Goal: Task Accomplishment & Management: Manage account settings

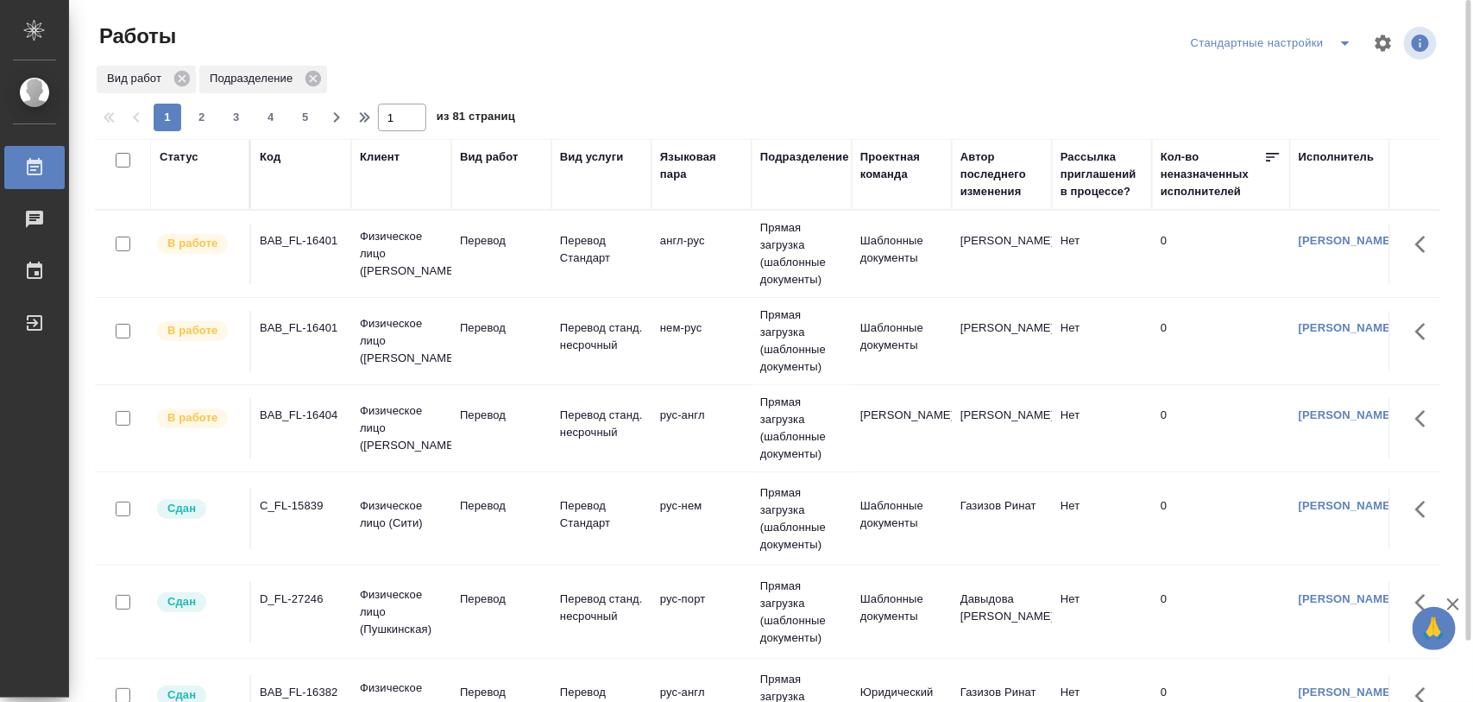
click at [306, 243] on div "BAB_FL-16401" at bounding box center [301, 240] width 83 height 17
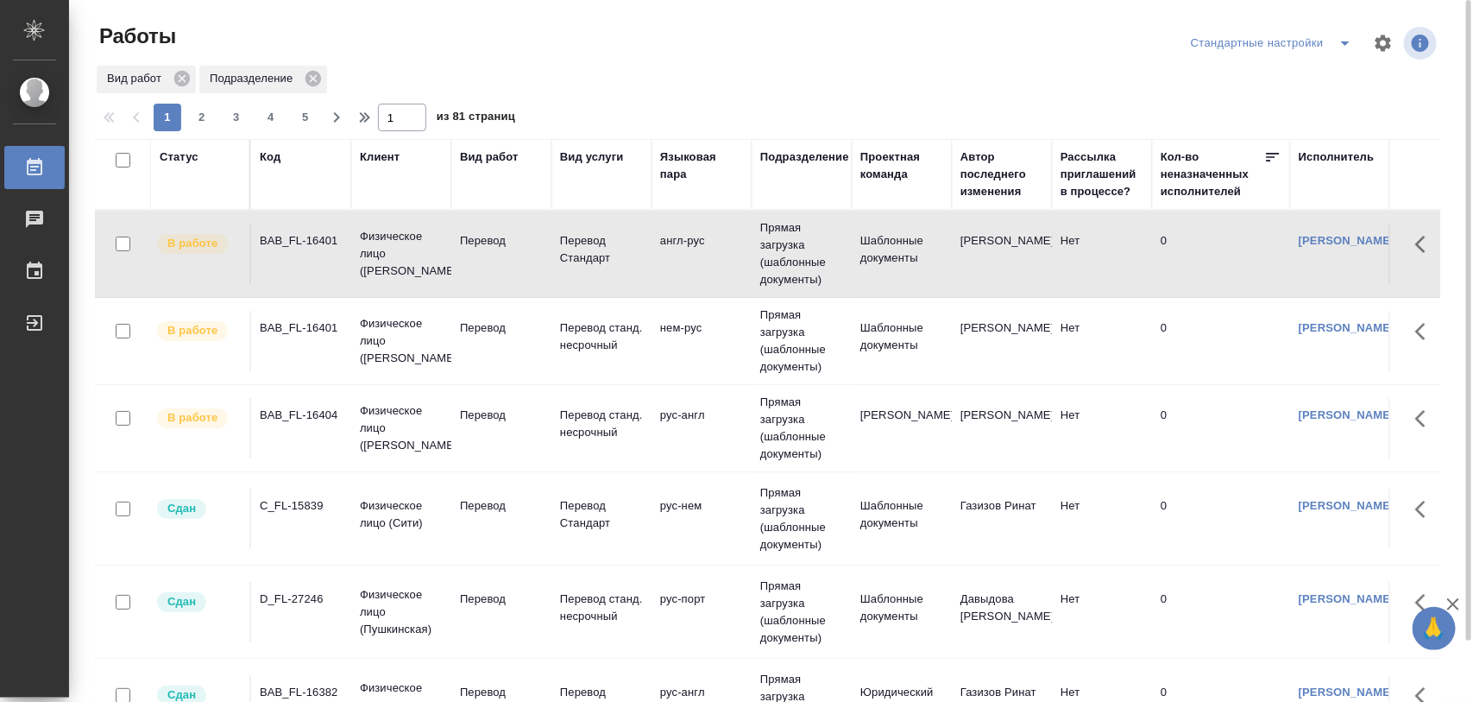
click at [328, 240] on div "BAB_FL-16401" at bounding box center [301, 240] width 83 height 17
click at [302, 248] on div "BAB_FL-16401" at bounding box center [301, 240] width 83 height 17
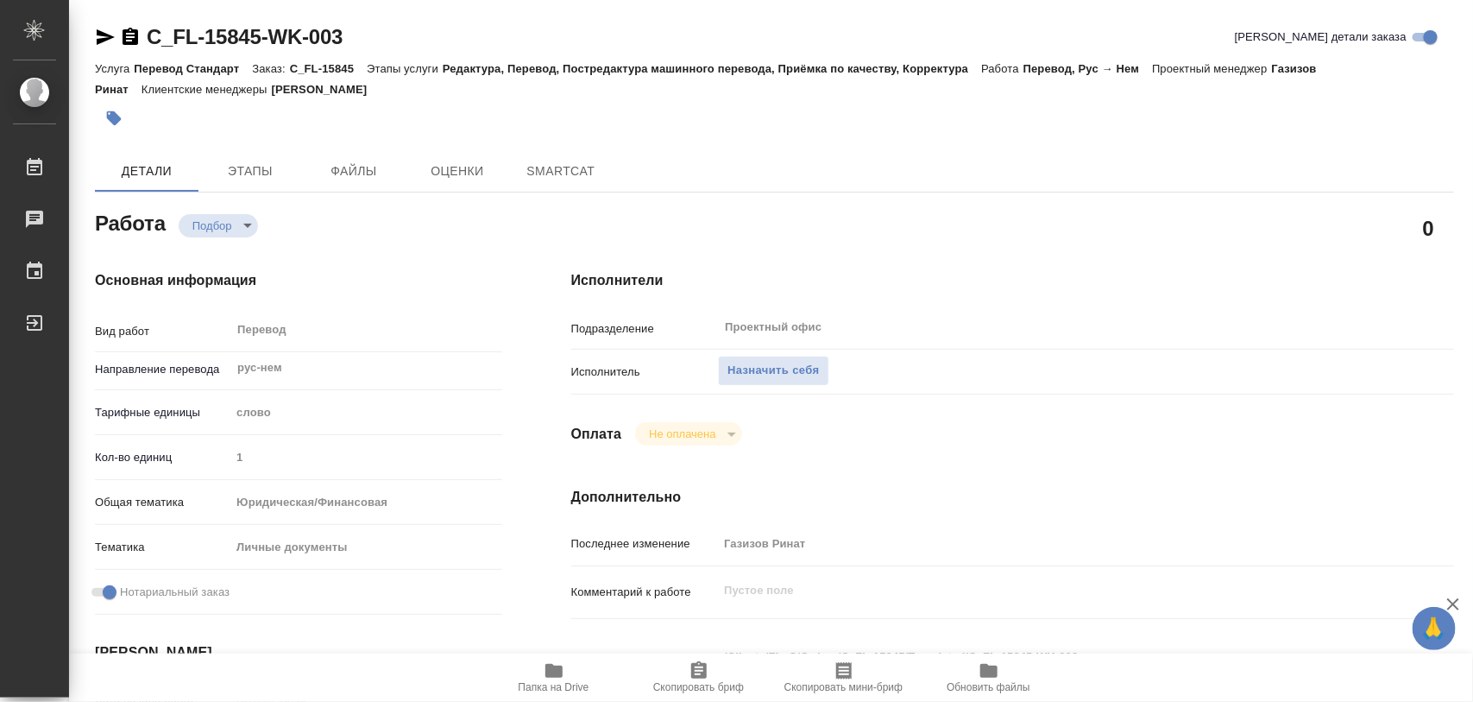
type textarea "x"
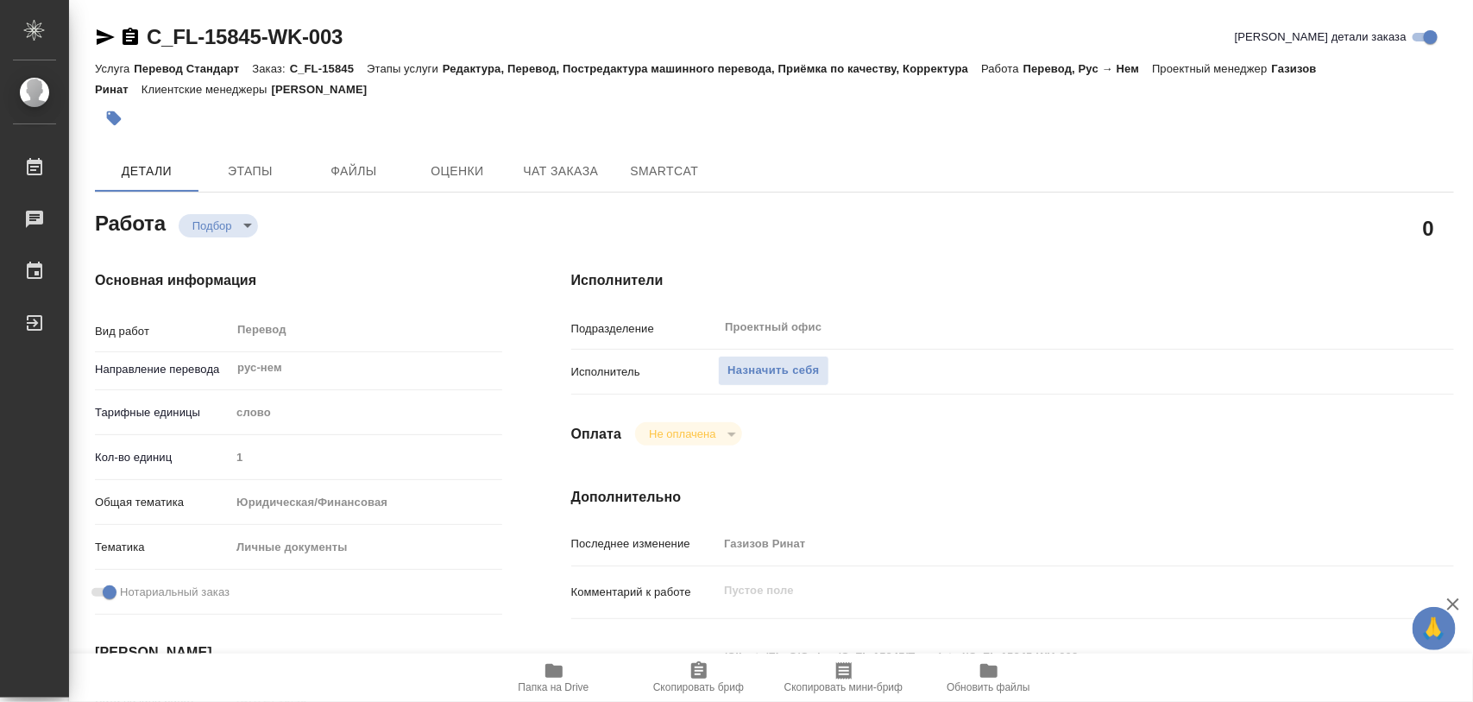
type textarea "x"
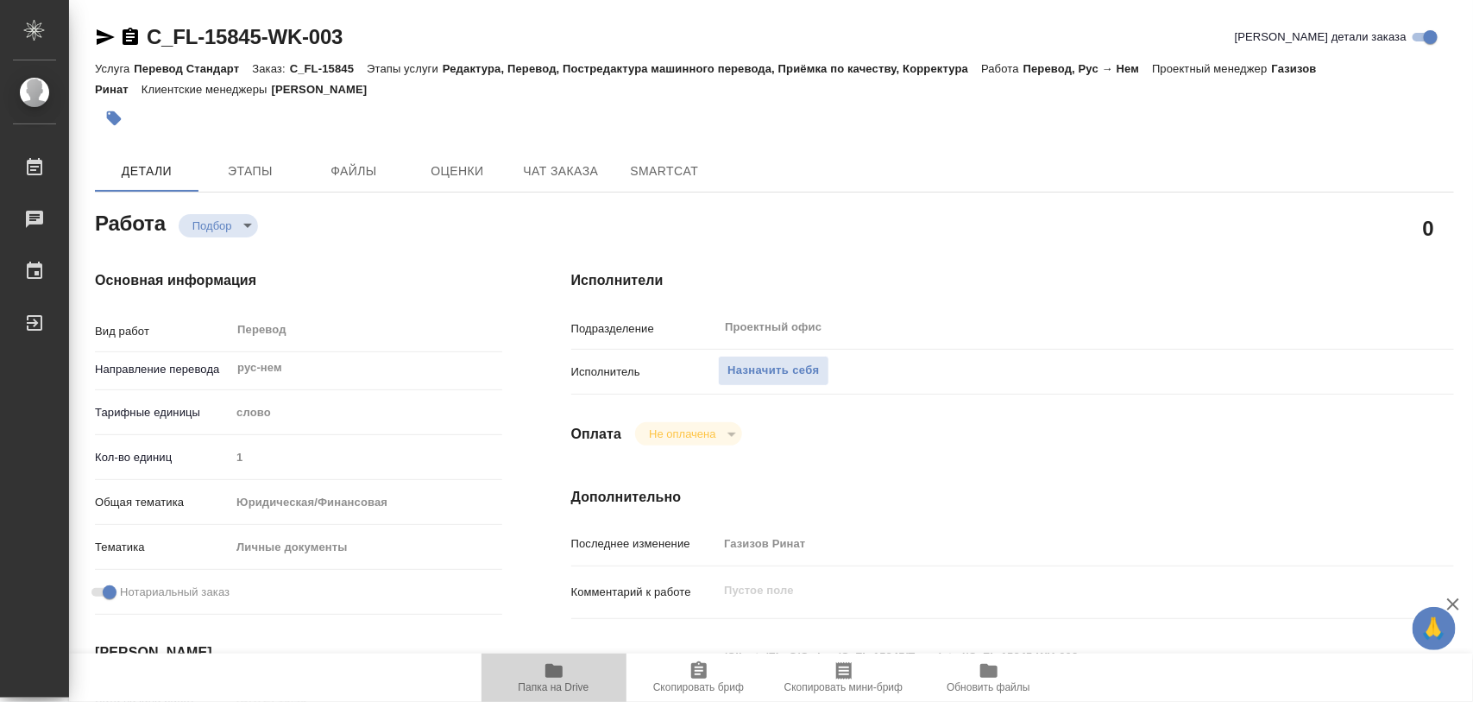
click at [558, 663] on icon "button" at bounding box center [554, 670] width 21 height 21
type textarea "x"
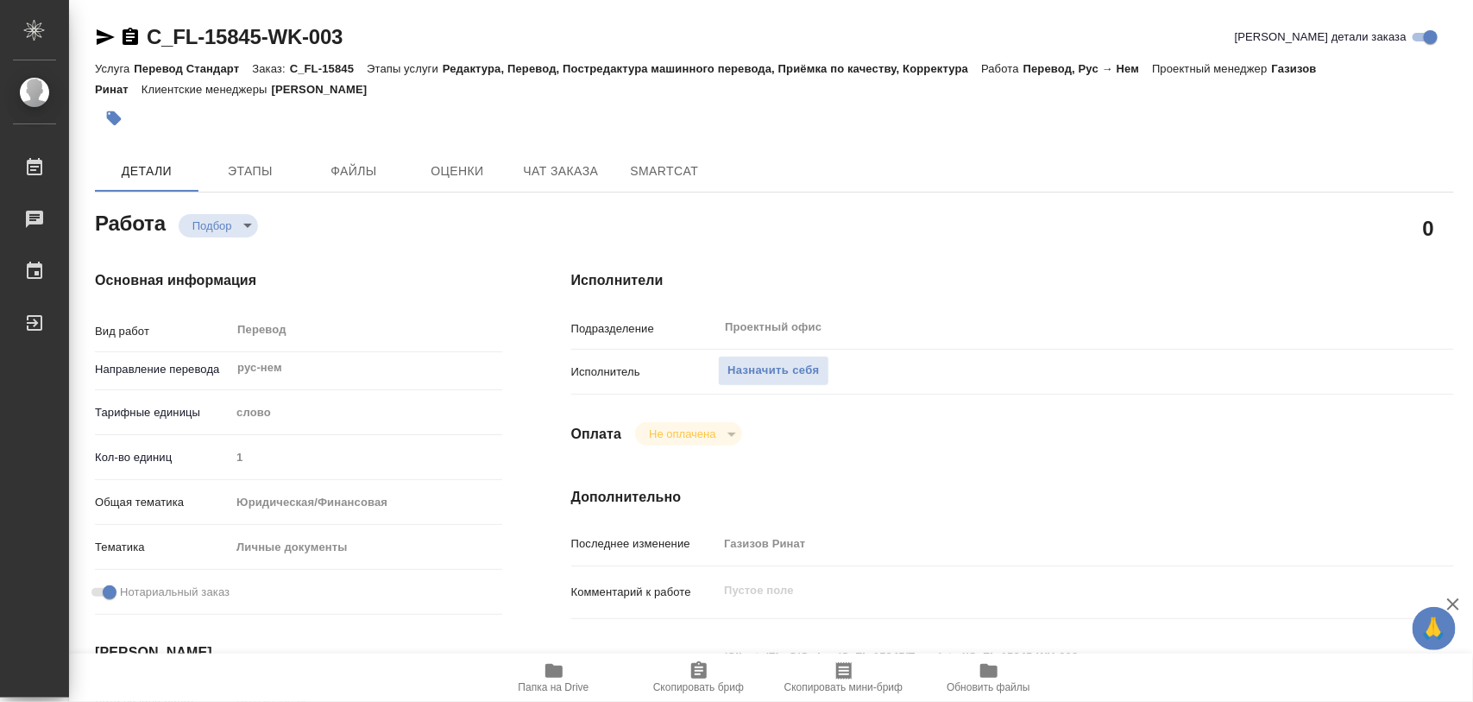
type textarea "x"
click at [781, 375] on span "Назначить себя" at bounding box center [773, 371] width 91 height 20
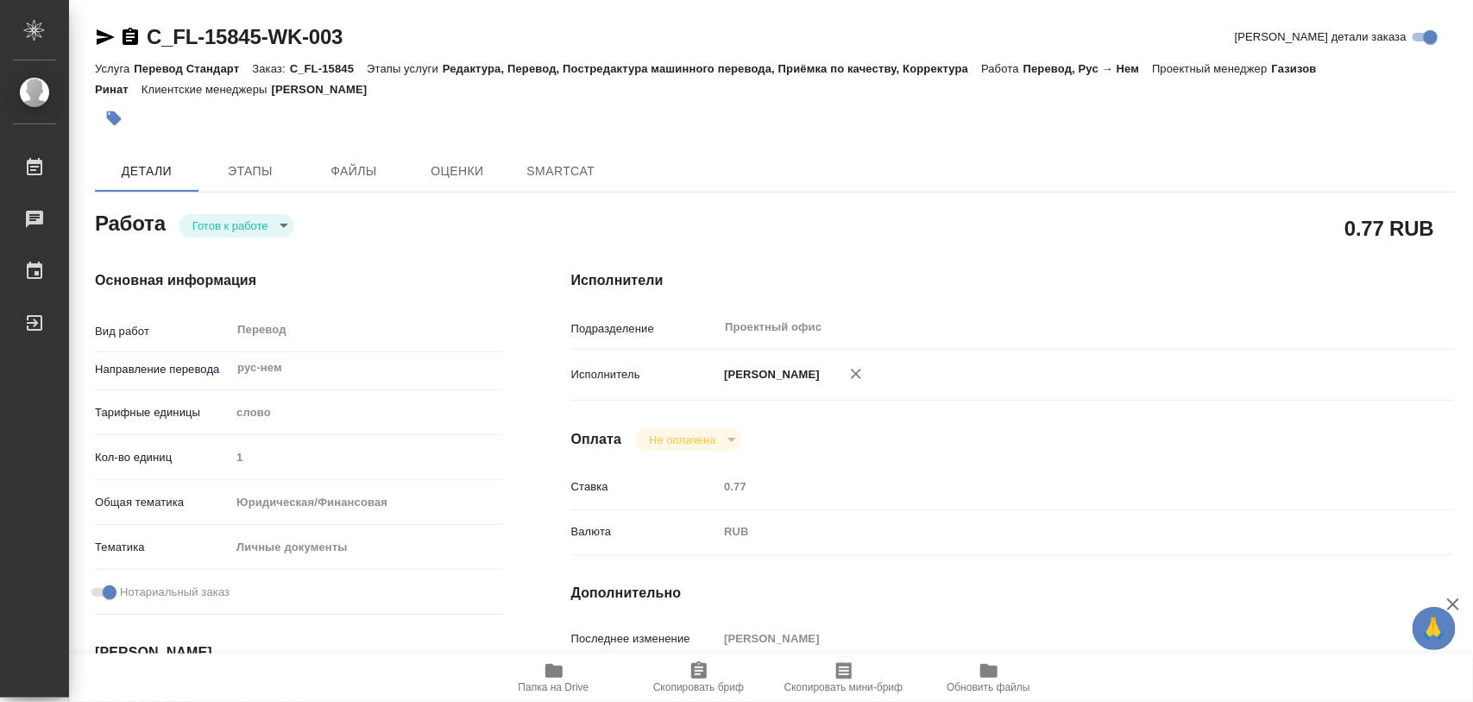
type textarea "x"
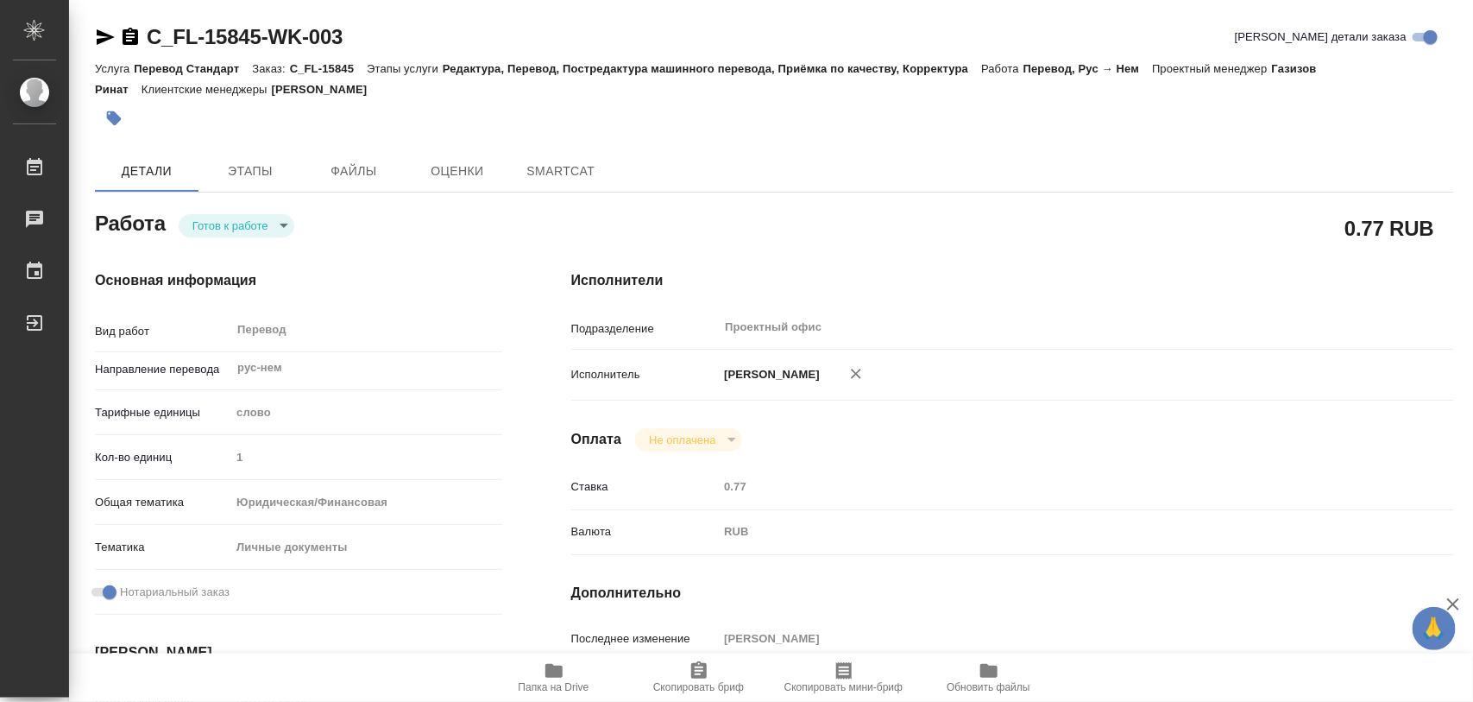
type textarea "x"
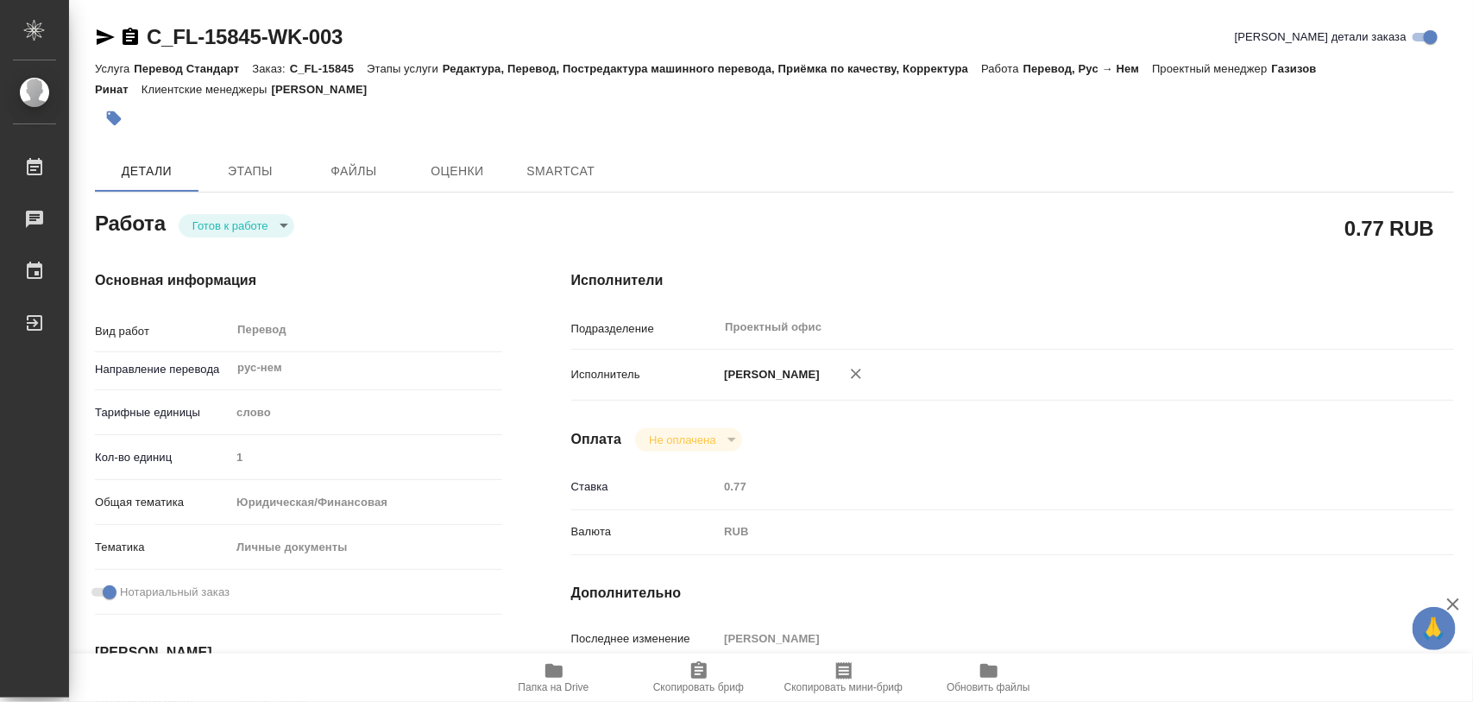
type textarea "x"
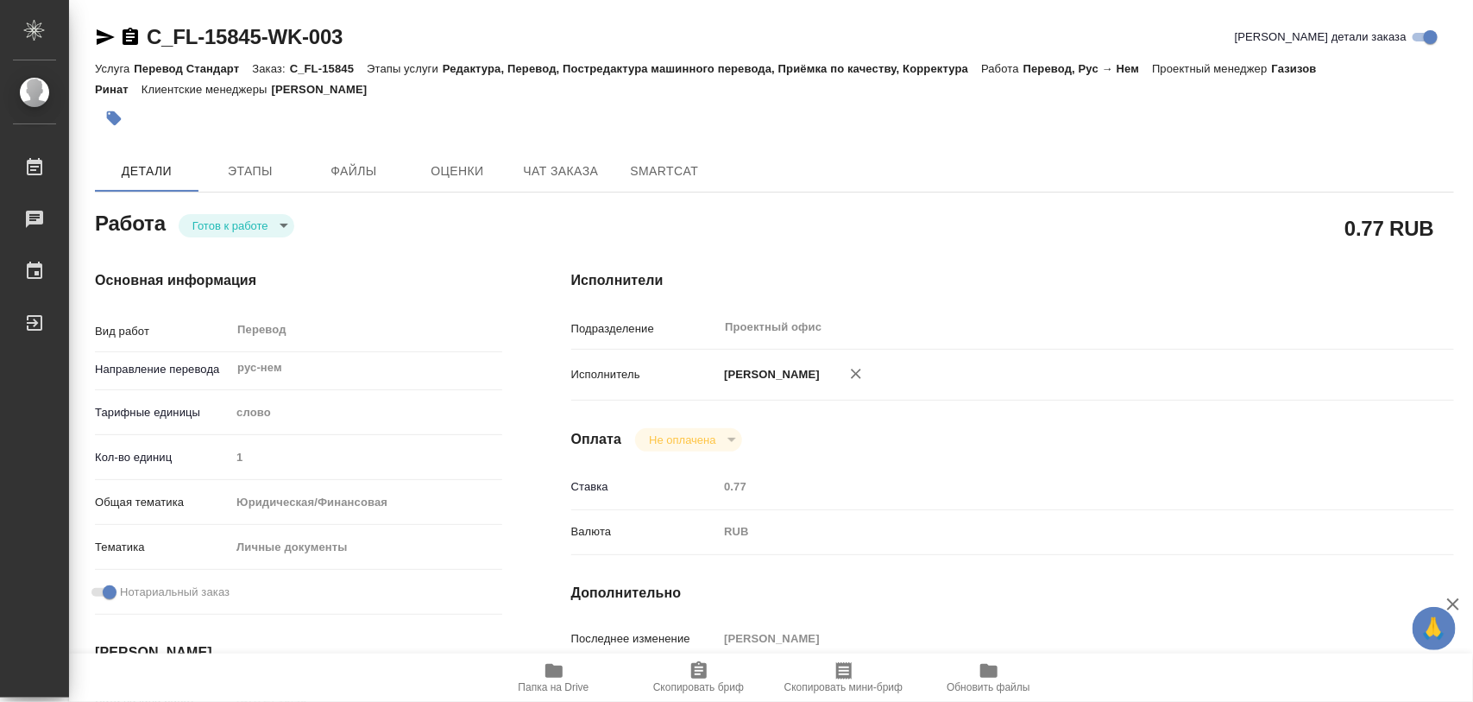
type textarea "x"
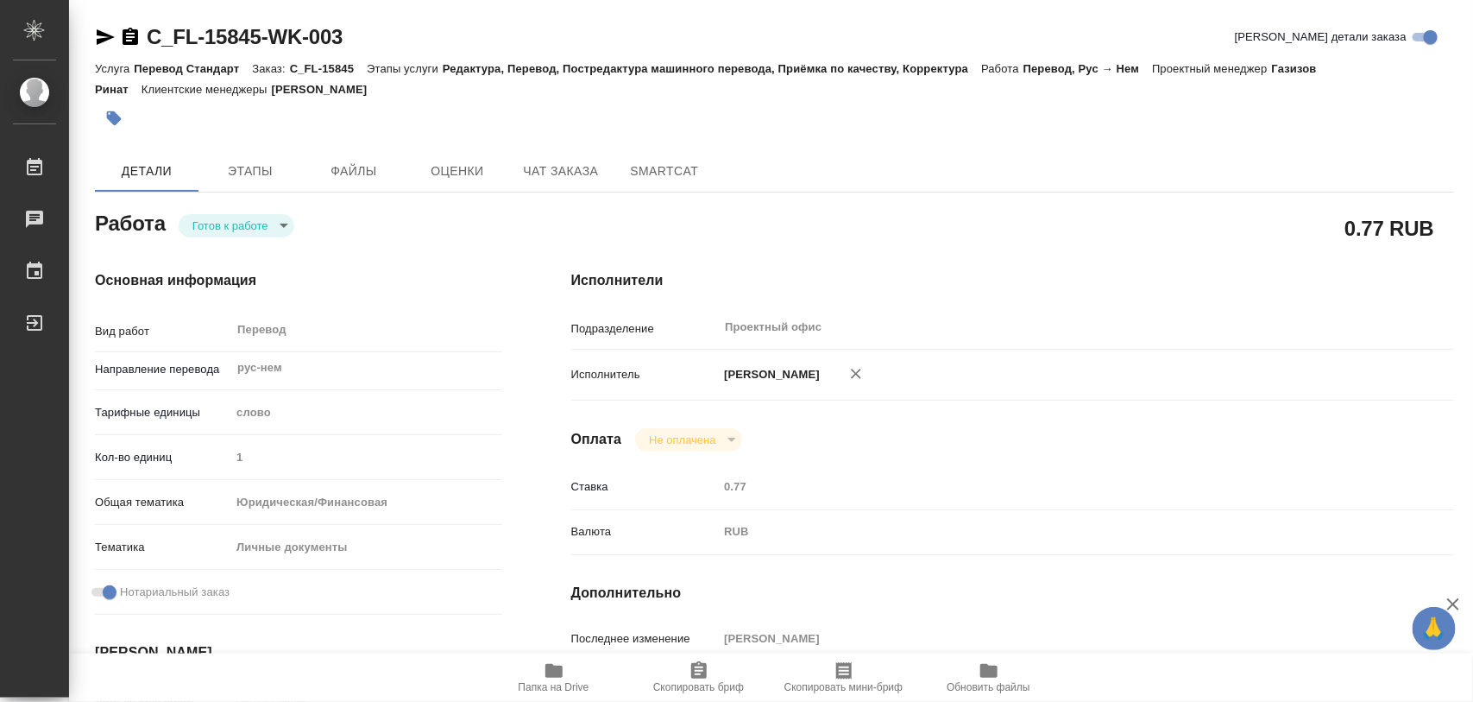
type textarea "x"
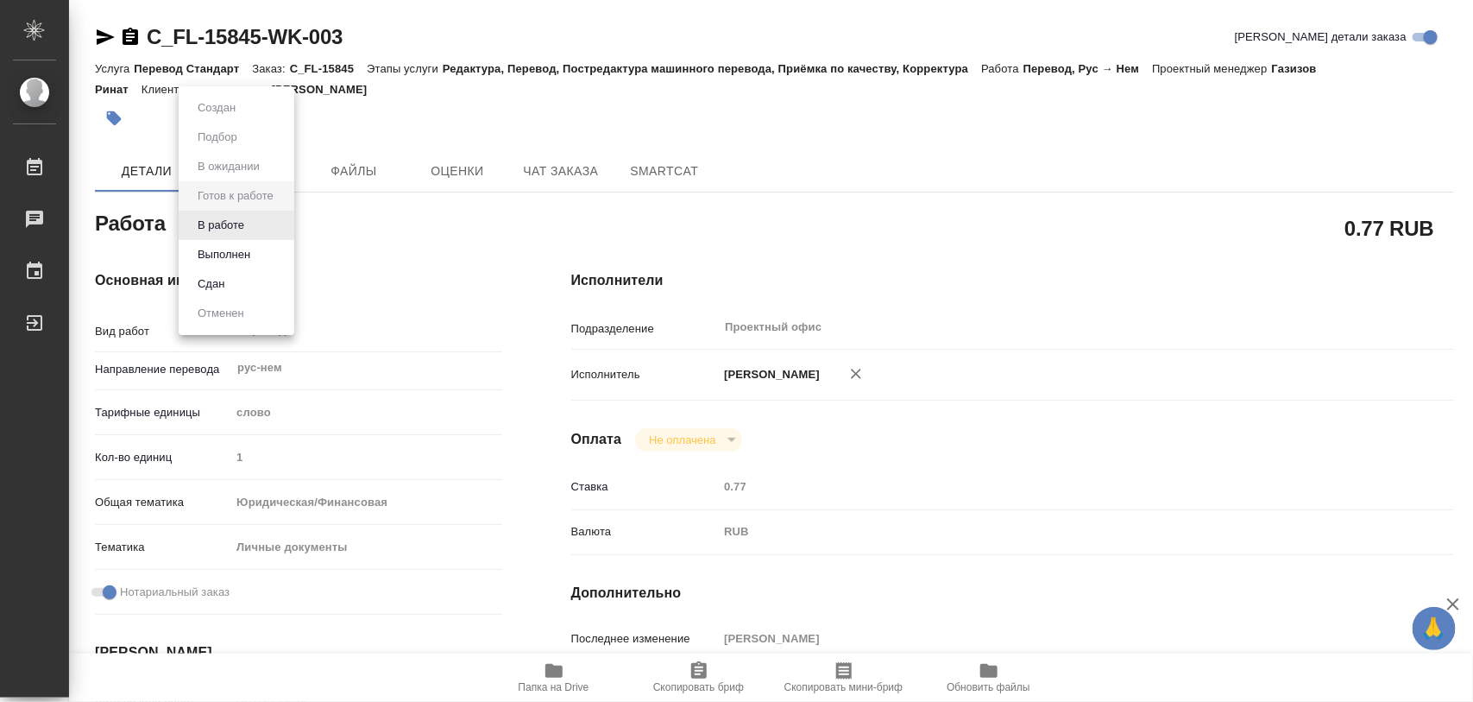
click at [281, 230] on body "🙏 .cls-1 fill:#fff; AWATERA Iglakov Maksim Работы Чаты График Выйти C_FL-15845-…" at bounding box center [736, 351] width 1473 height 702
click at [234, 225] on button "В работе" at bounding box center [220, 225] width 57 height 19
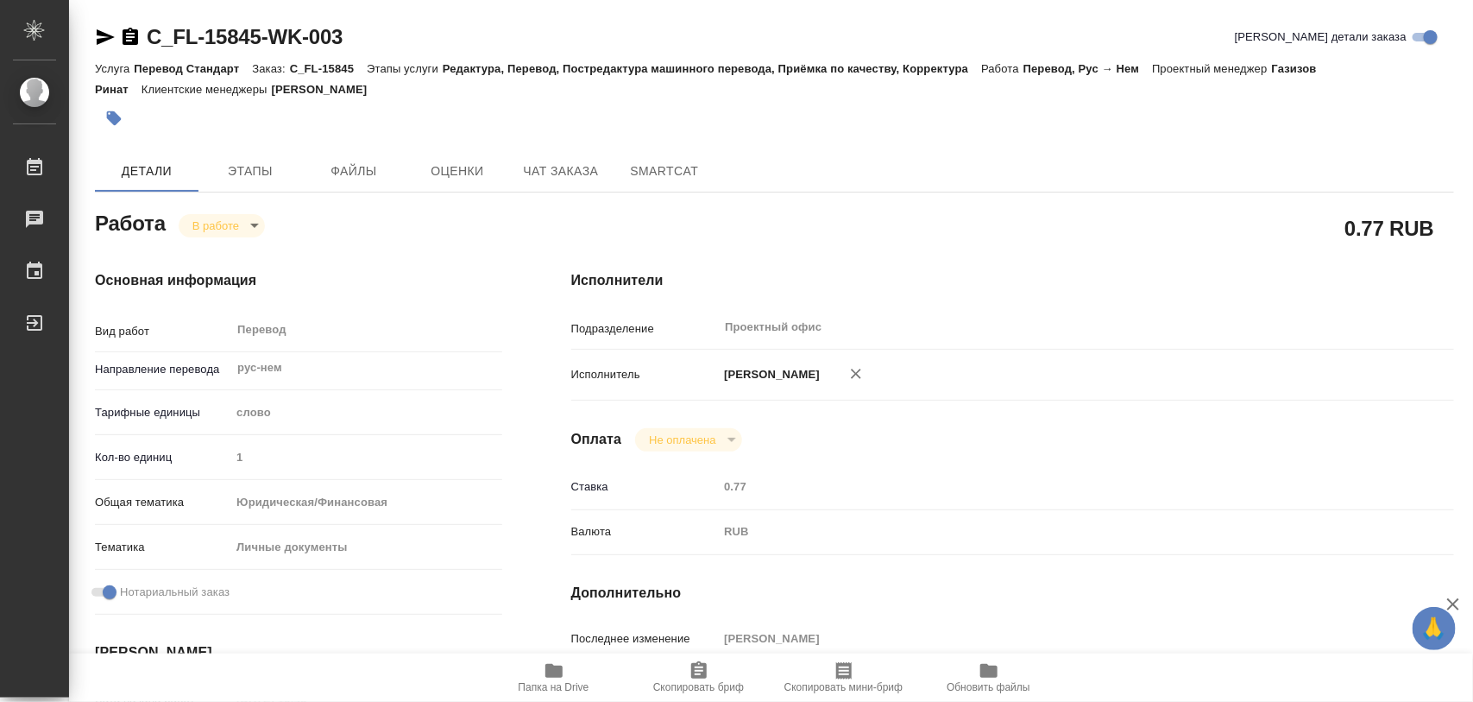
type textarea "x"
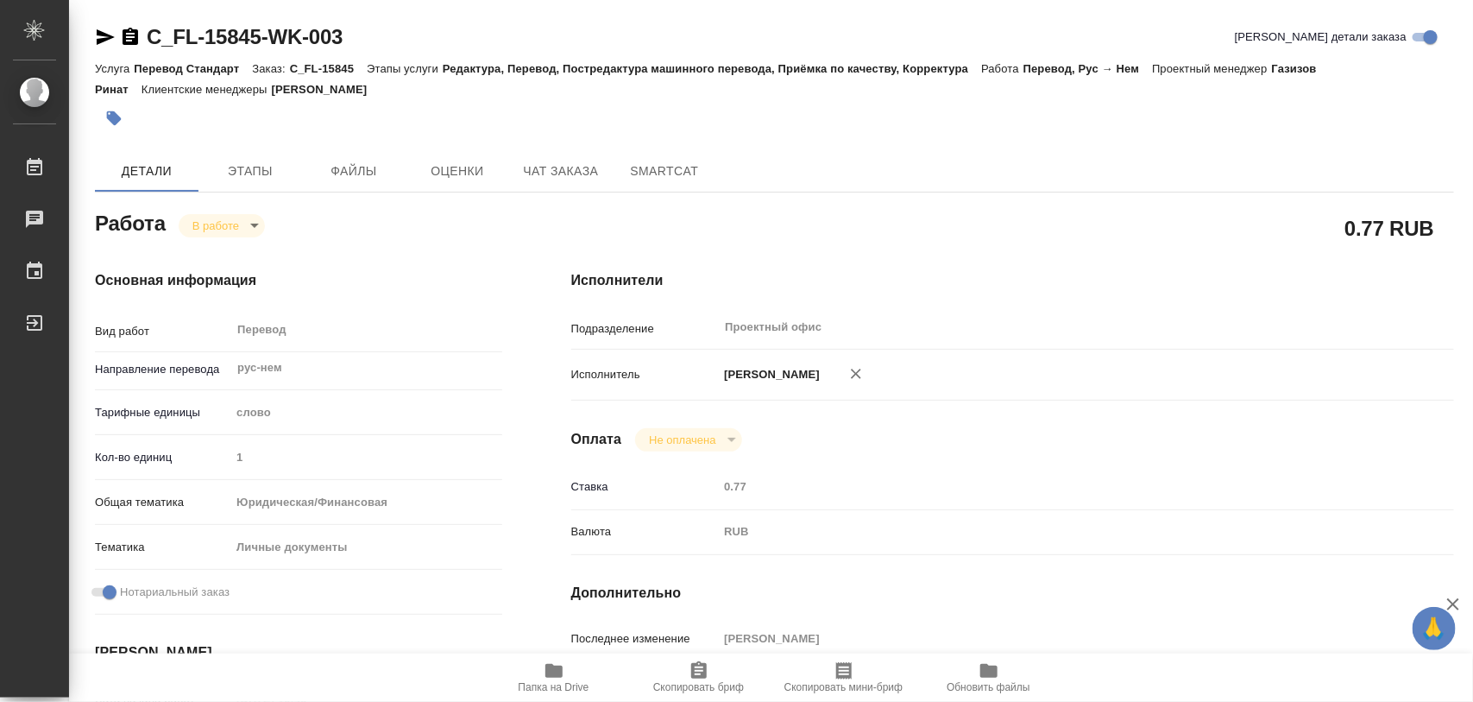
type textarea "x"
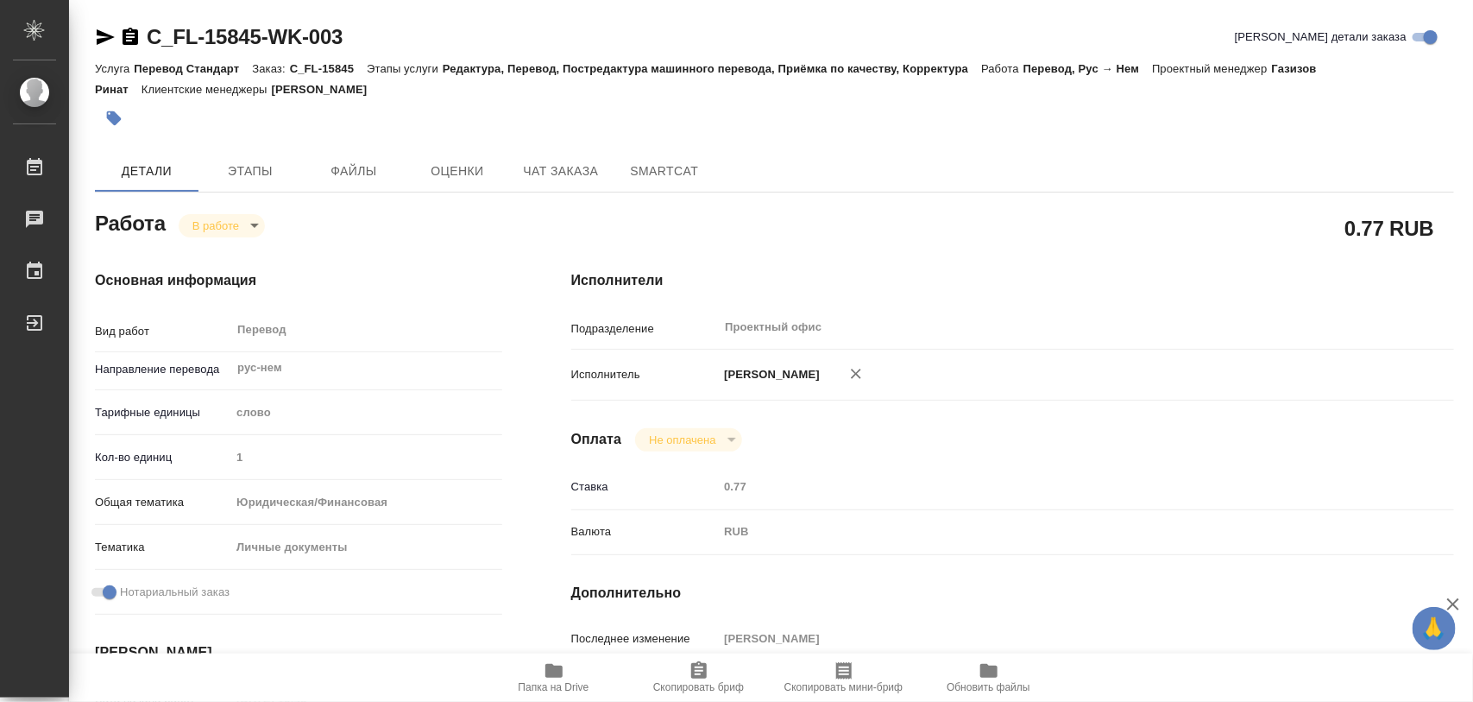
type textarea "x"
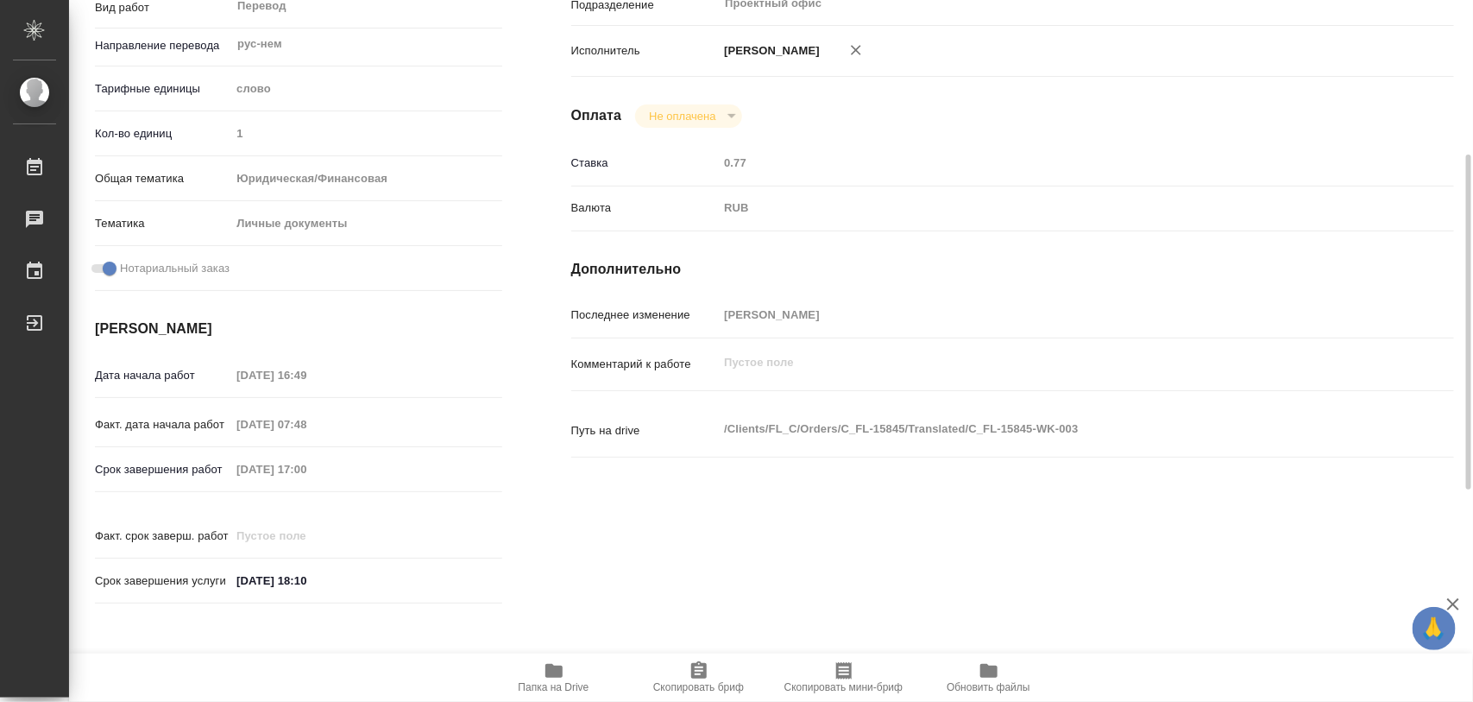
scroll to position [769, 0]
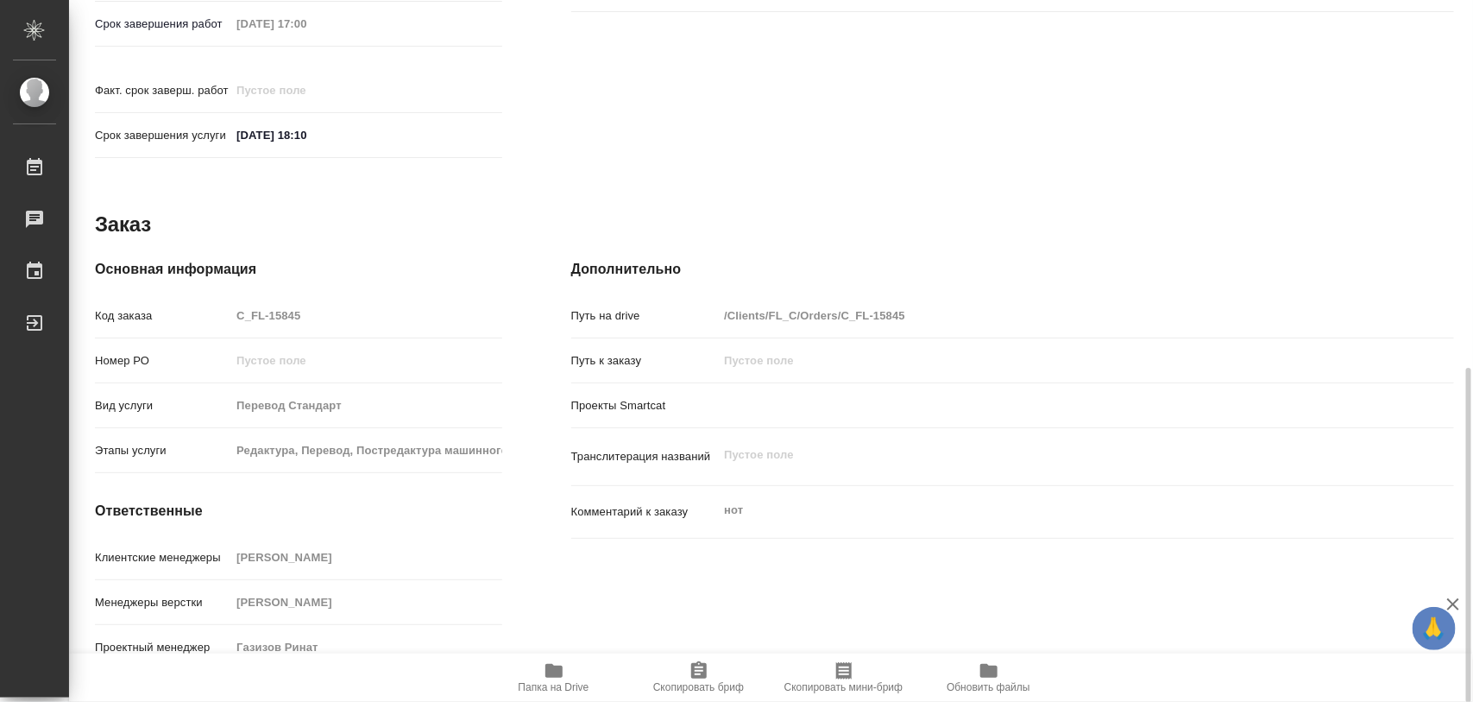
click at [706, 676] on icon "button" at bounding box center [699, 670] width 21 height 21
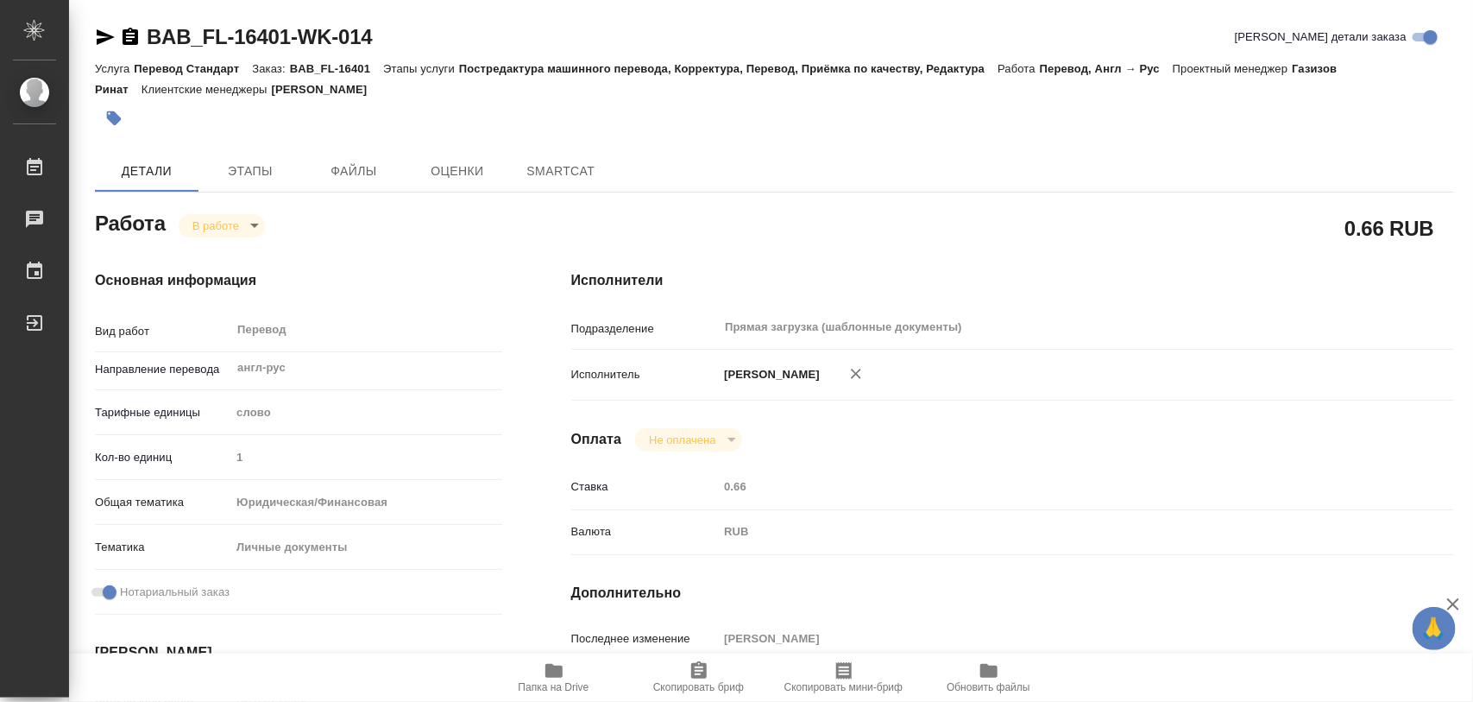
type textarea "x"
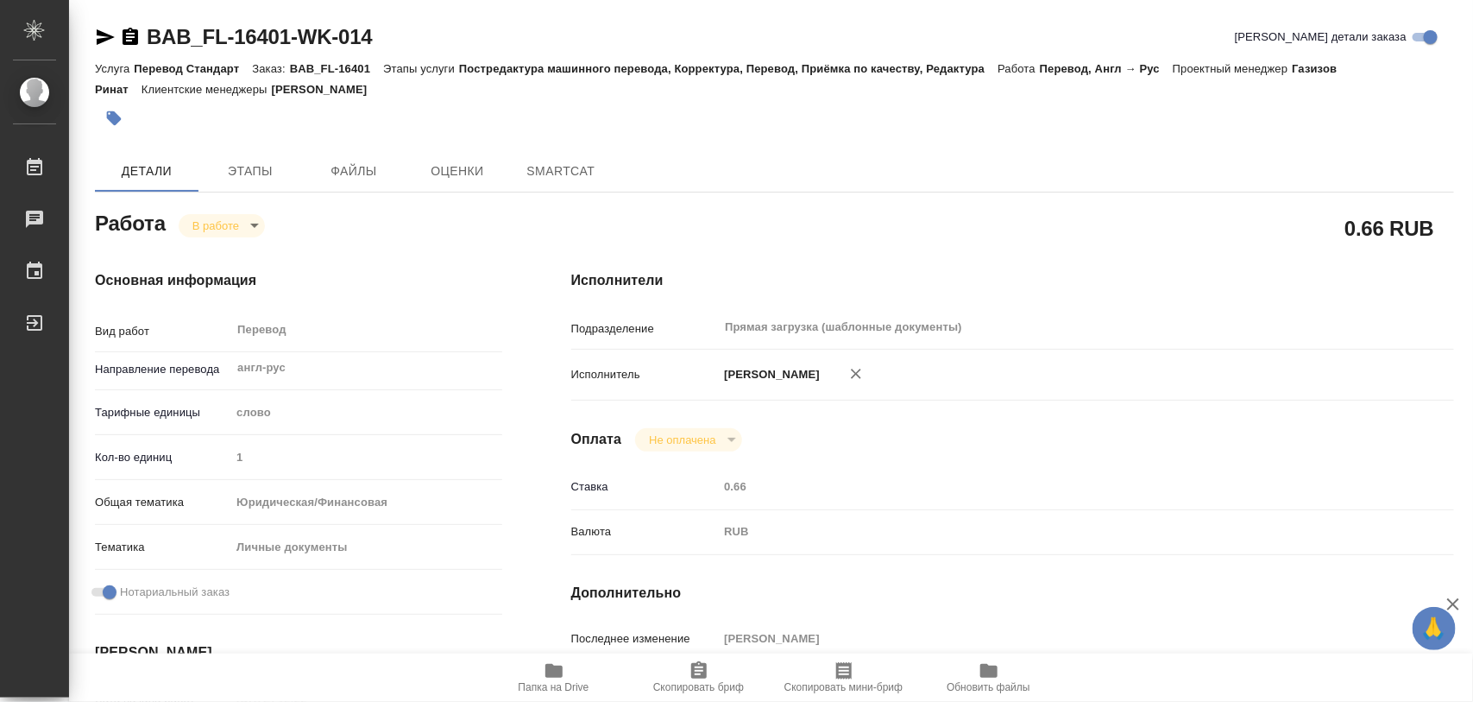
type textarea "x"
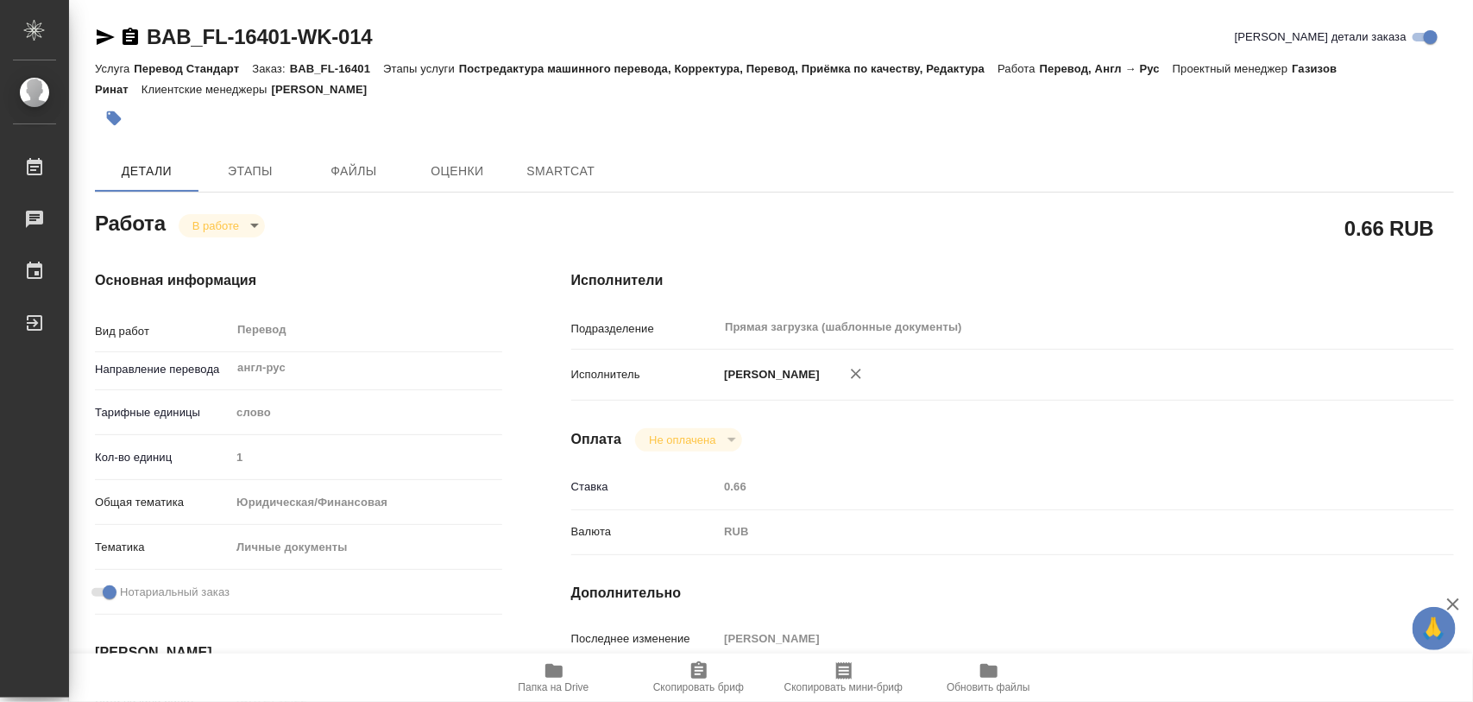
type textarea "x"
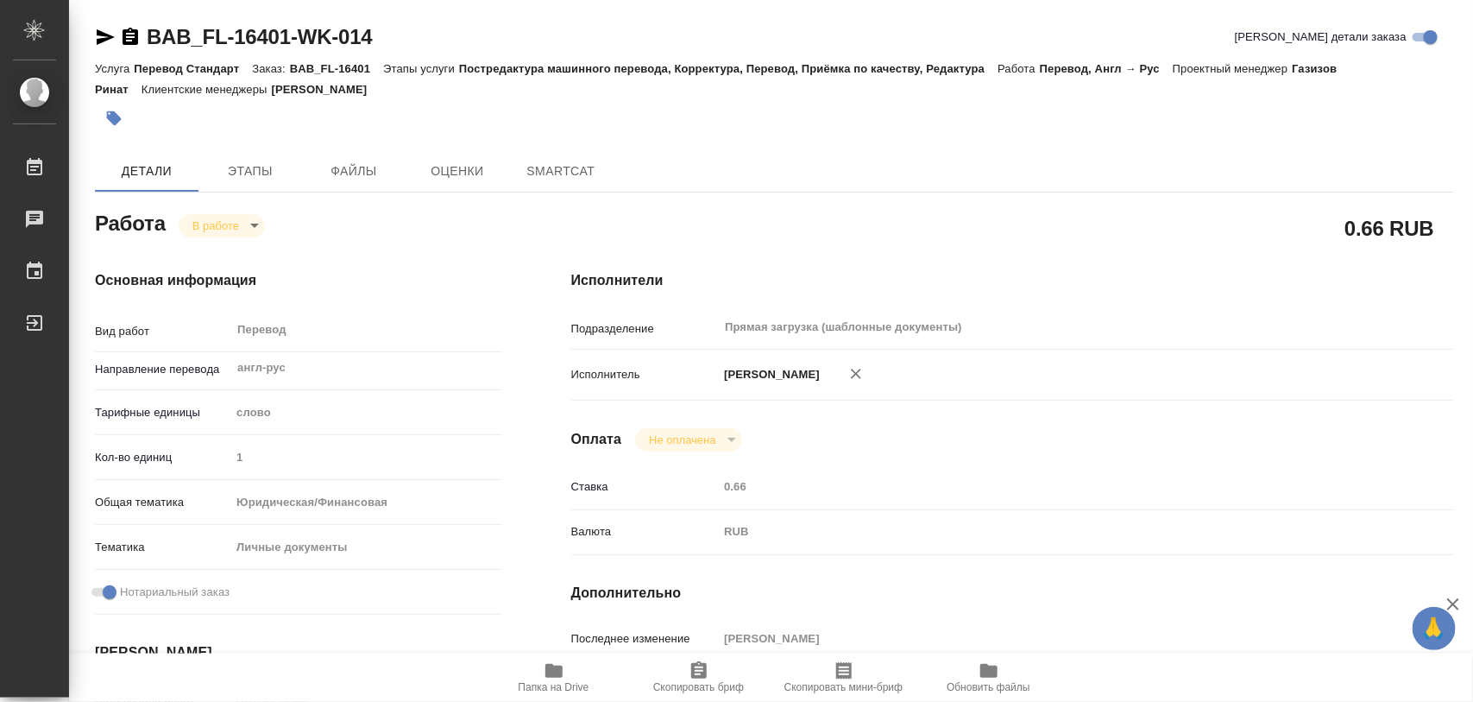
type textarea "x"
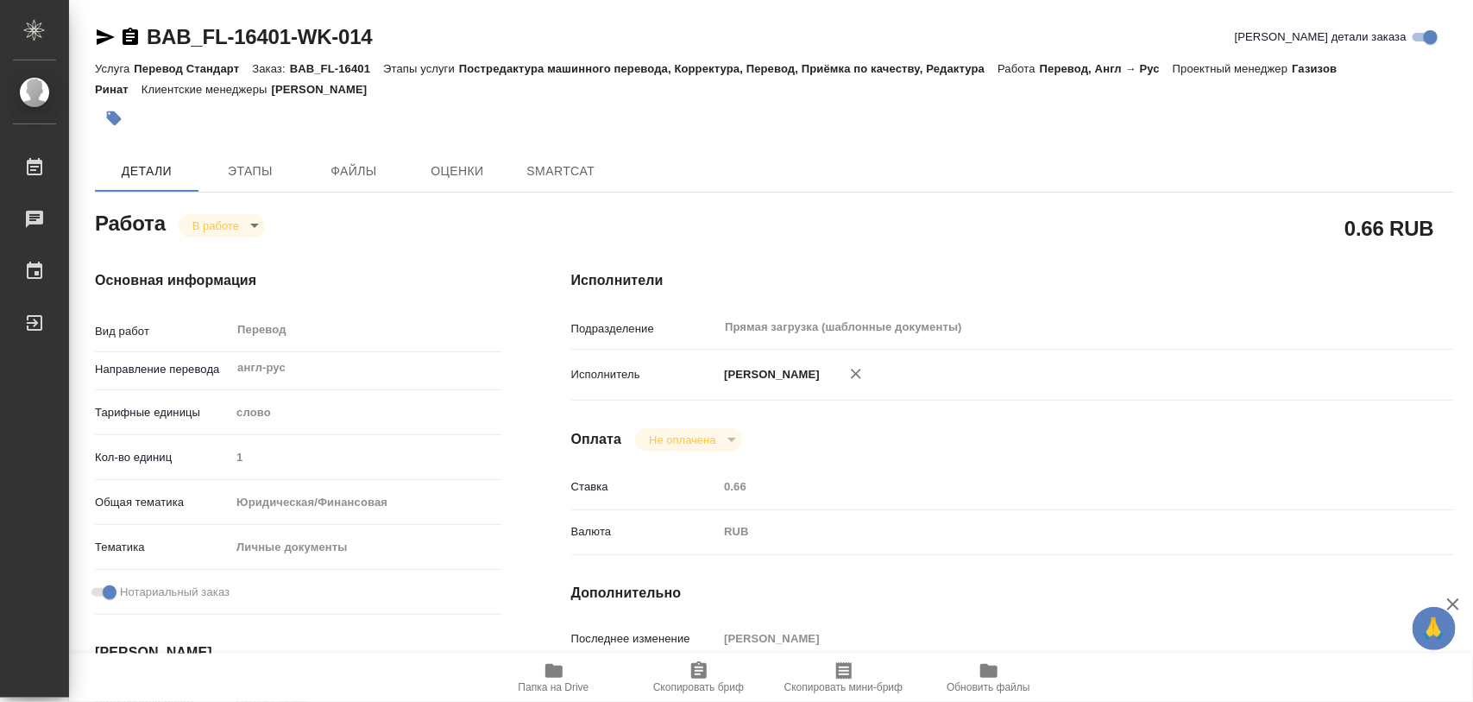
type textarea "x"
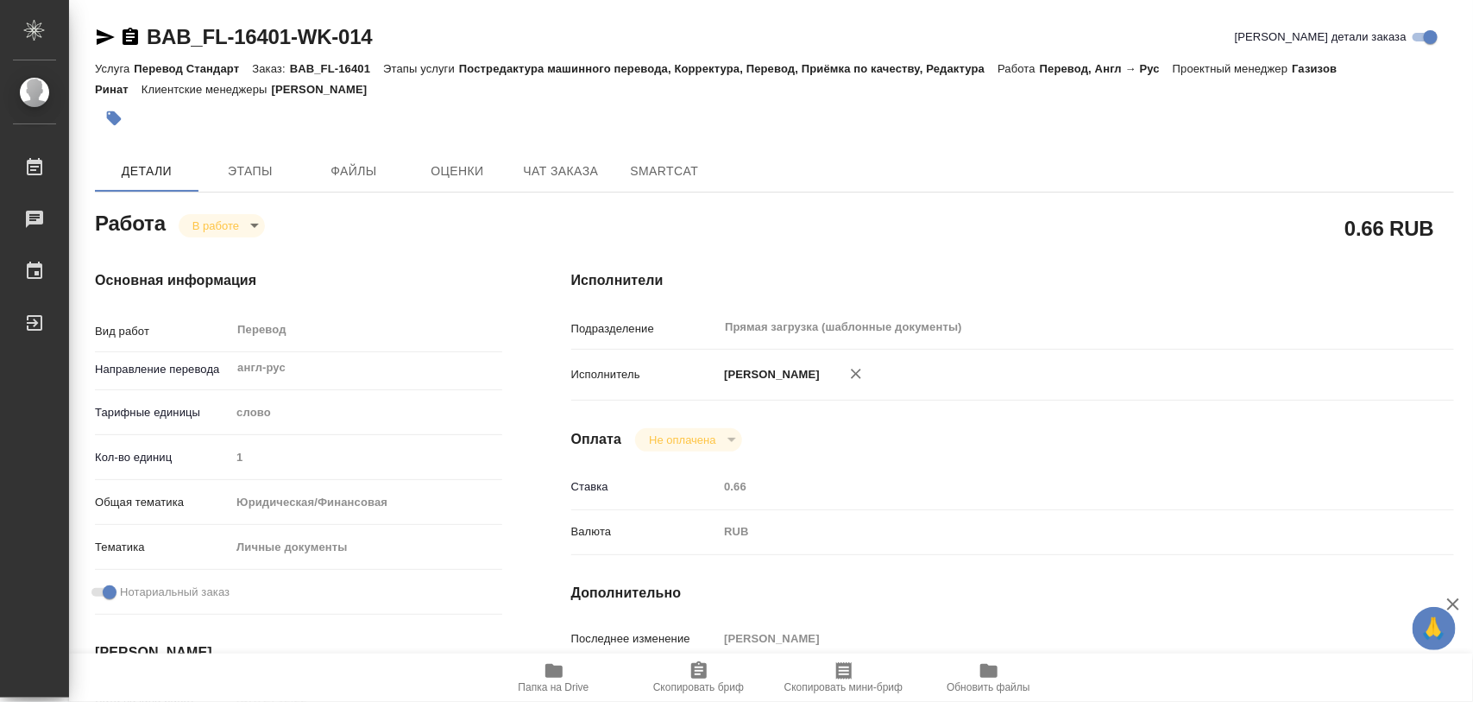
type textarea "x"
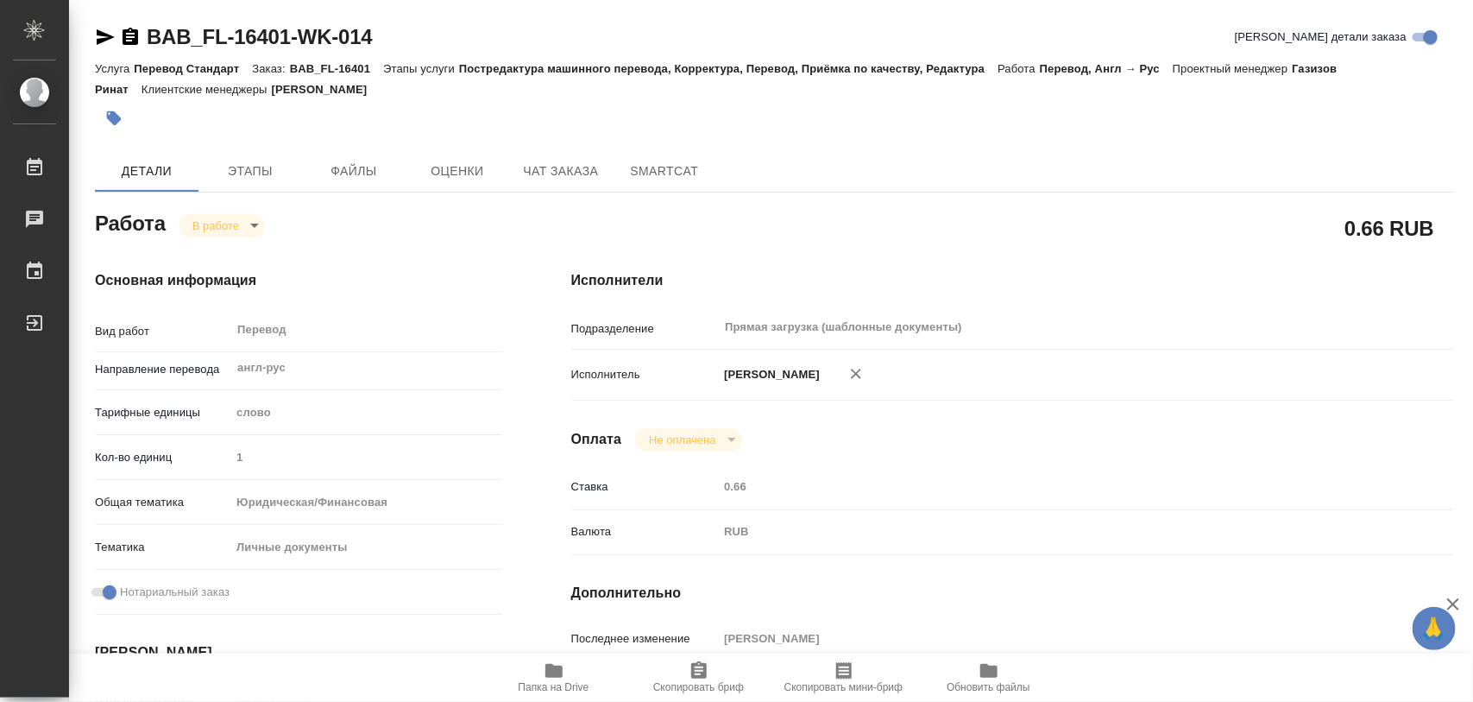
type textarea "x"
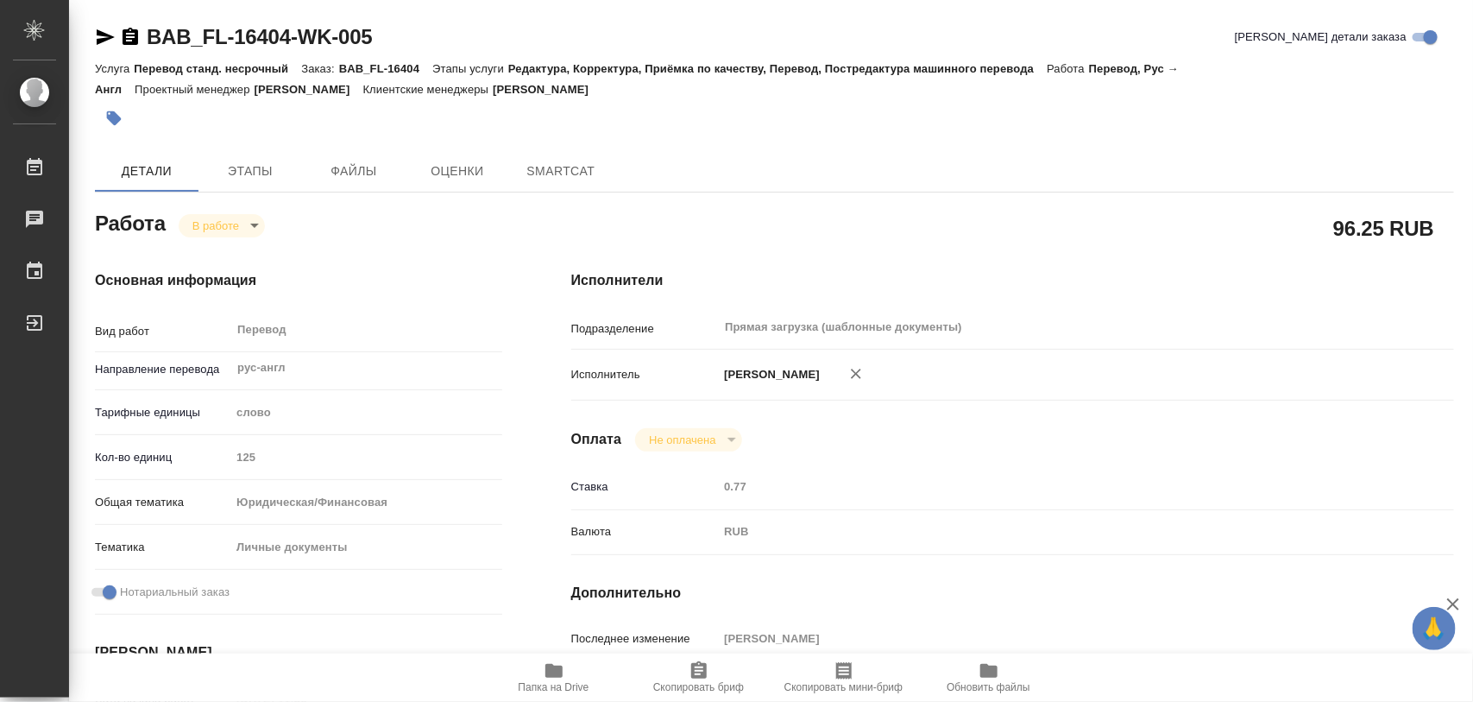
type textarea "x"
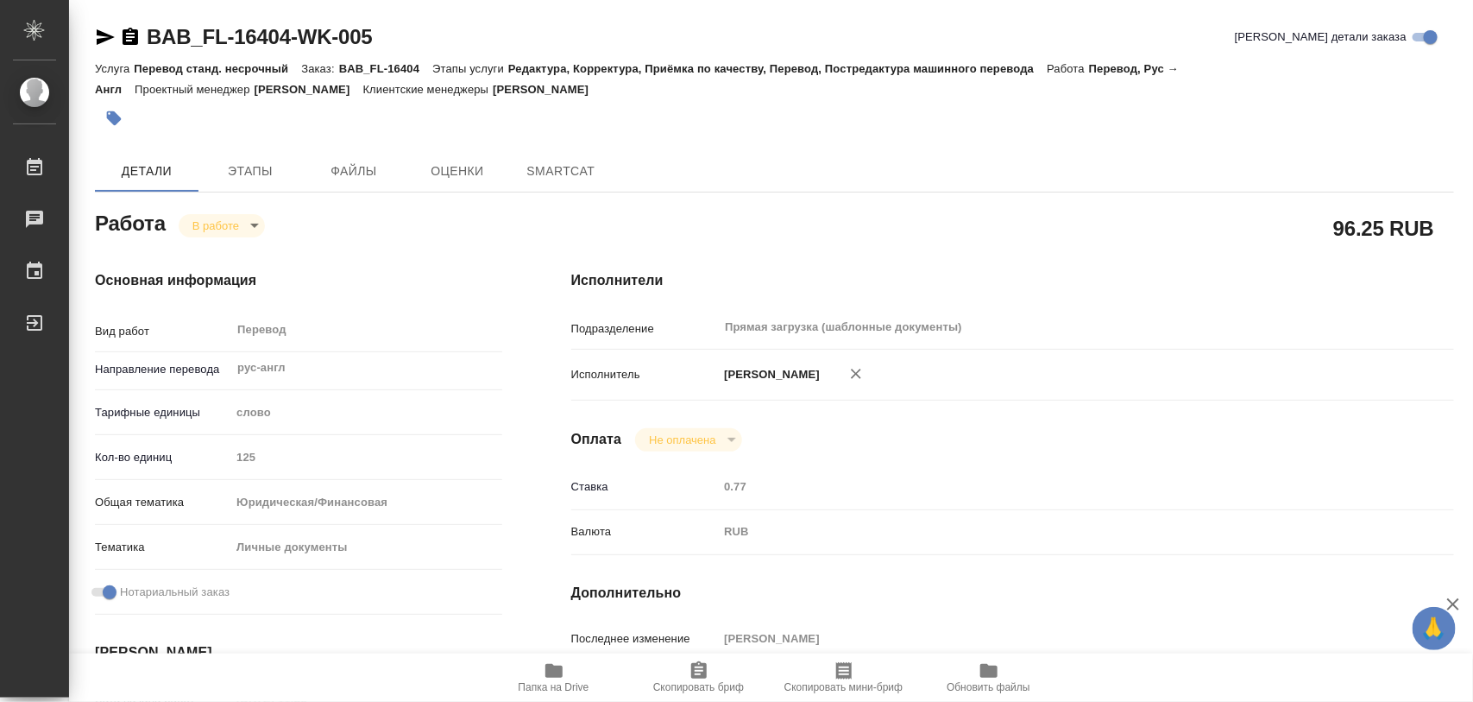
type textarea "x"
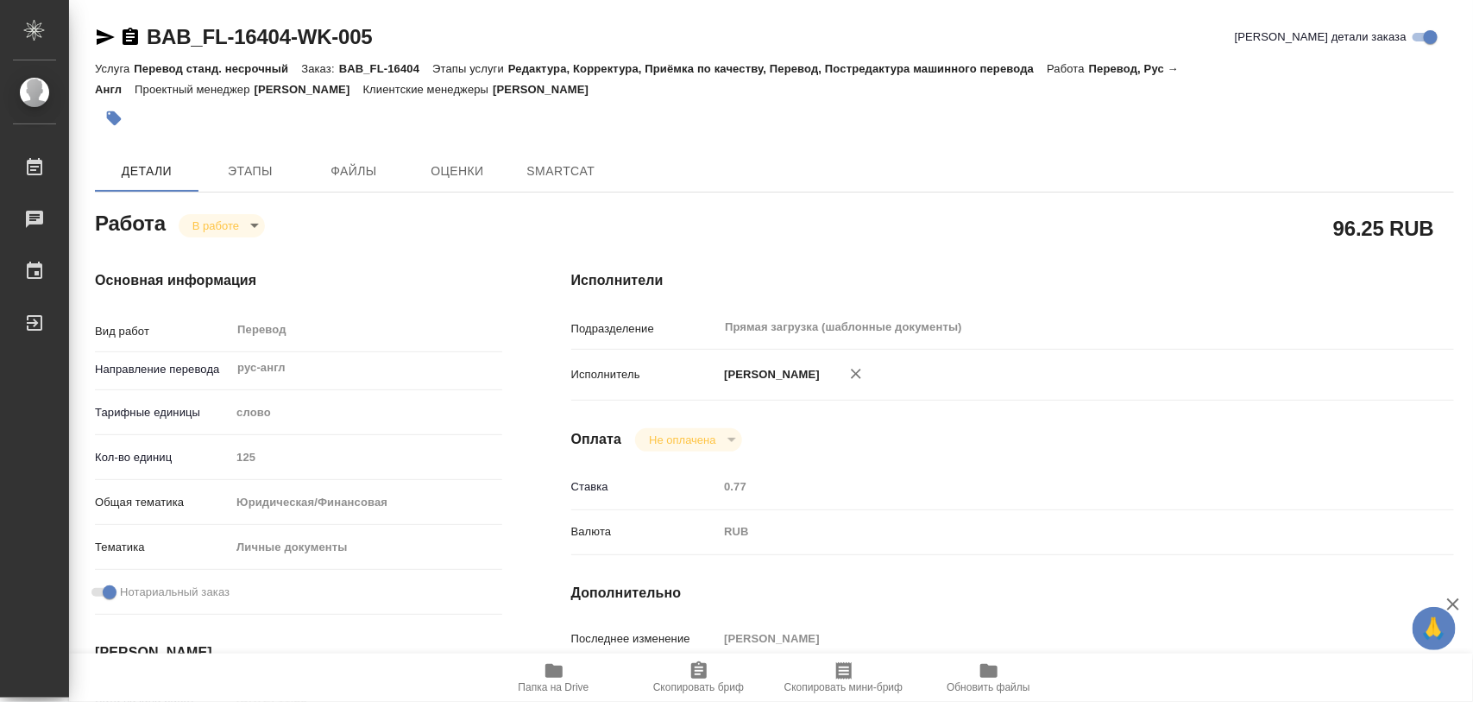
type textarea "x"
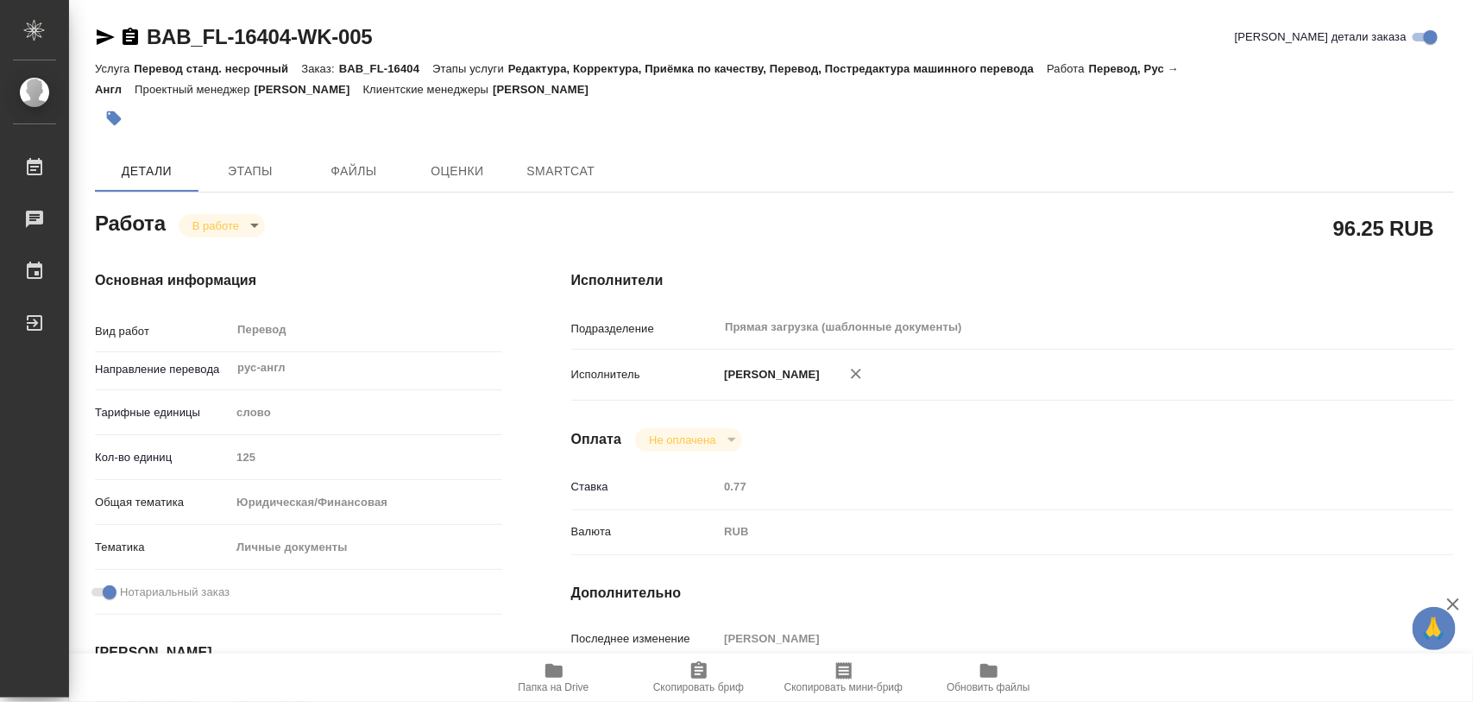
type textarea "x"
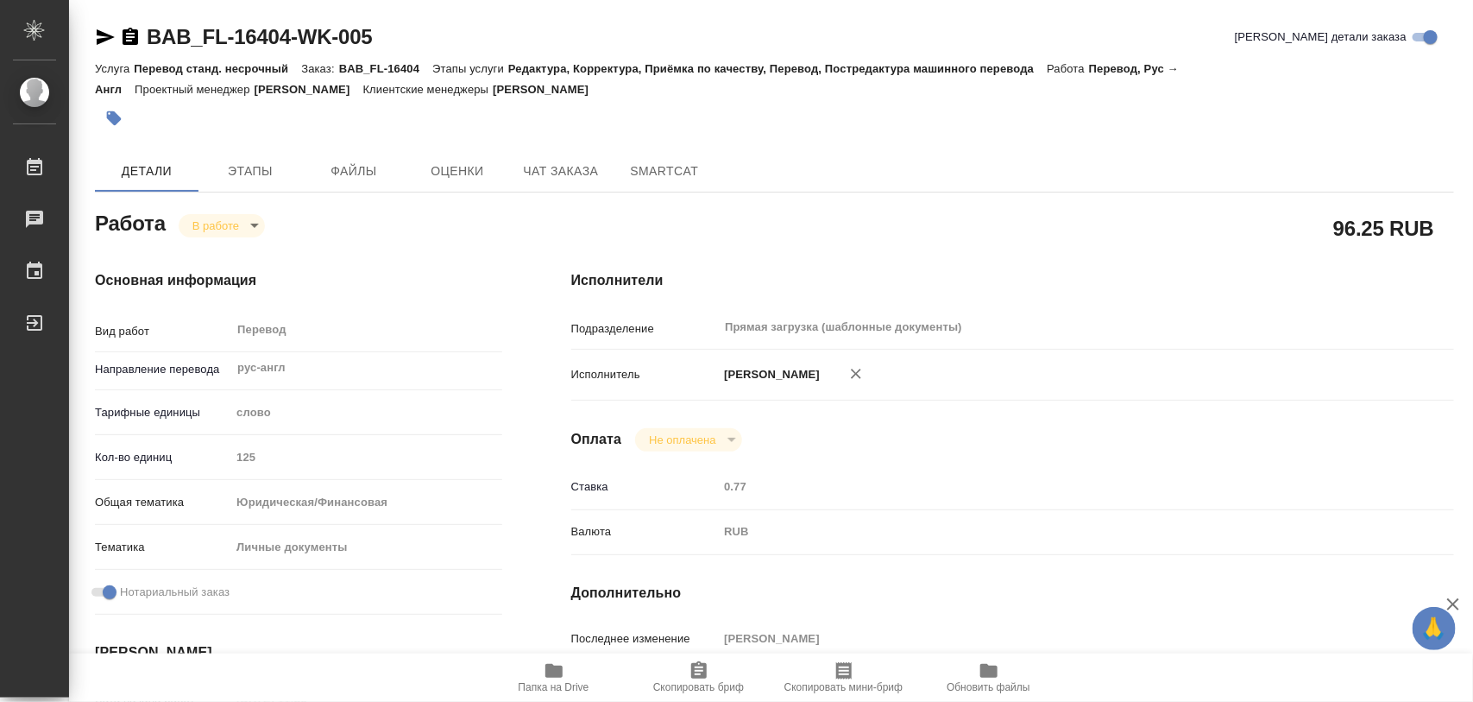
type textarea "x"
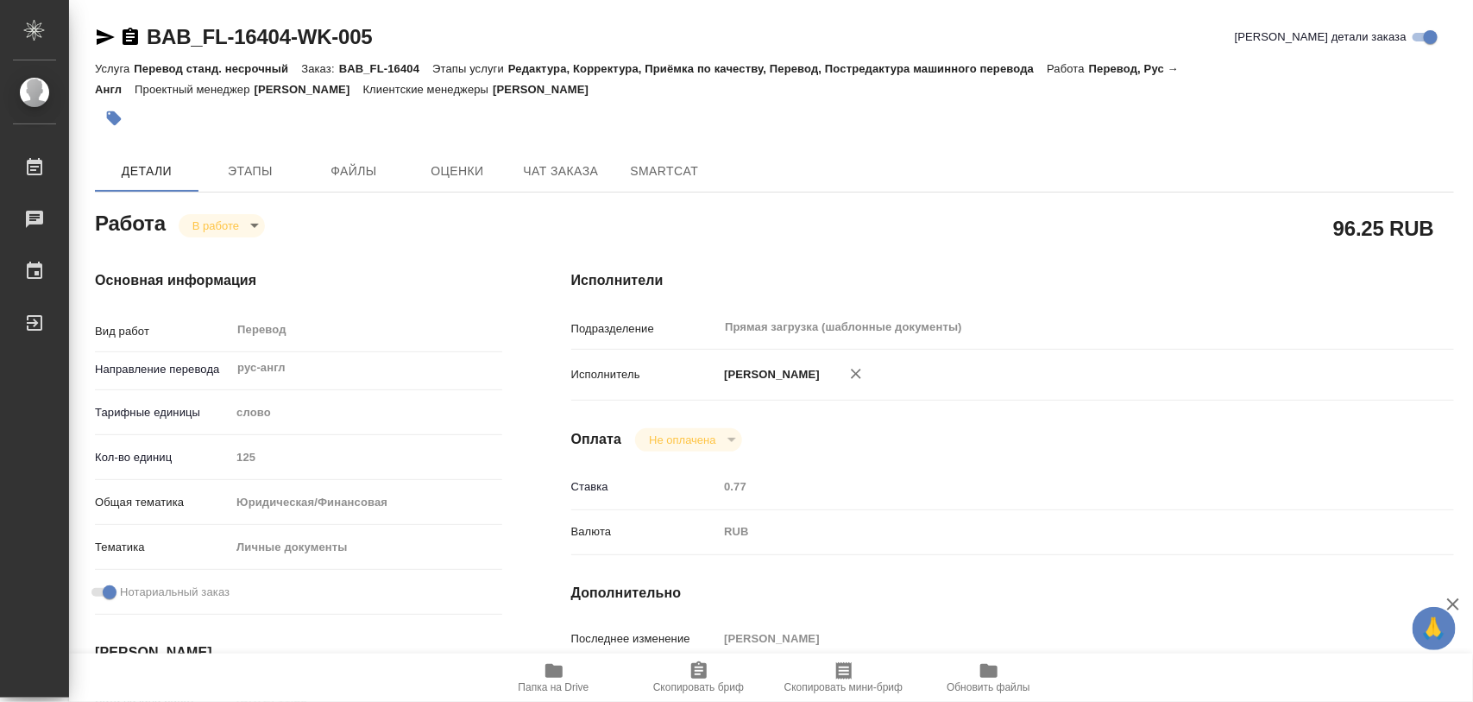
scroll to position [324, 0]
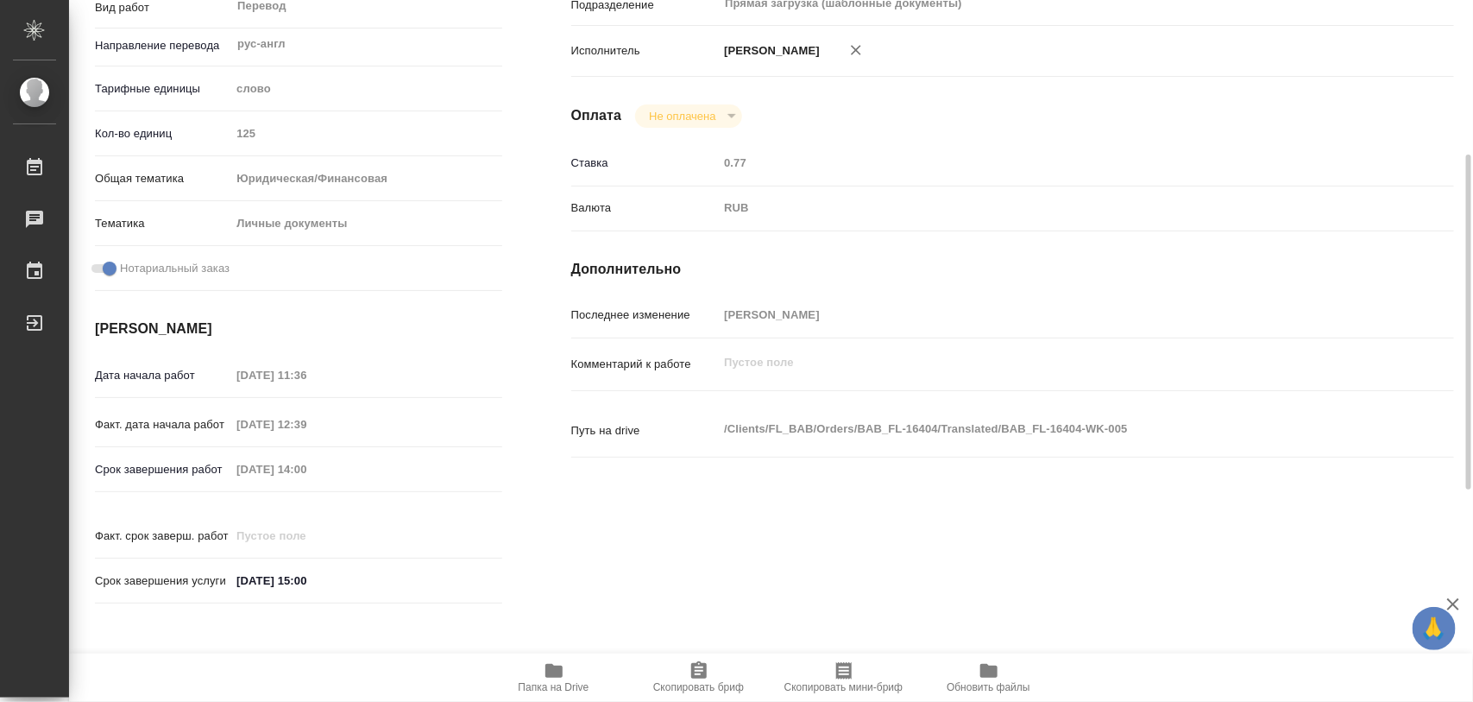
type textarea "x"
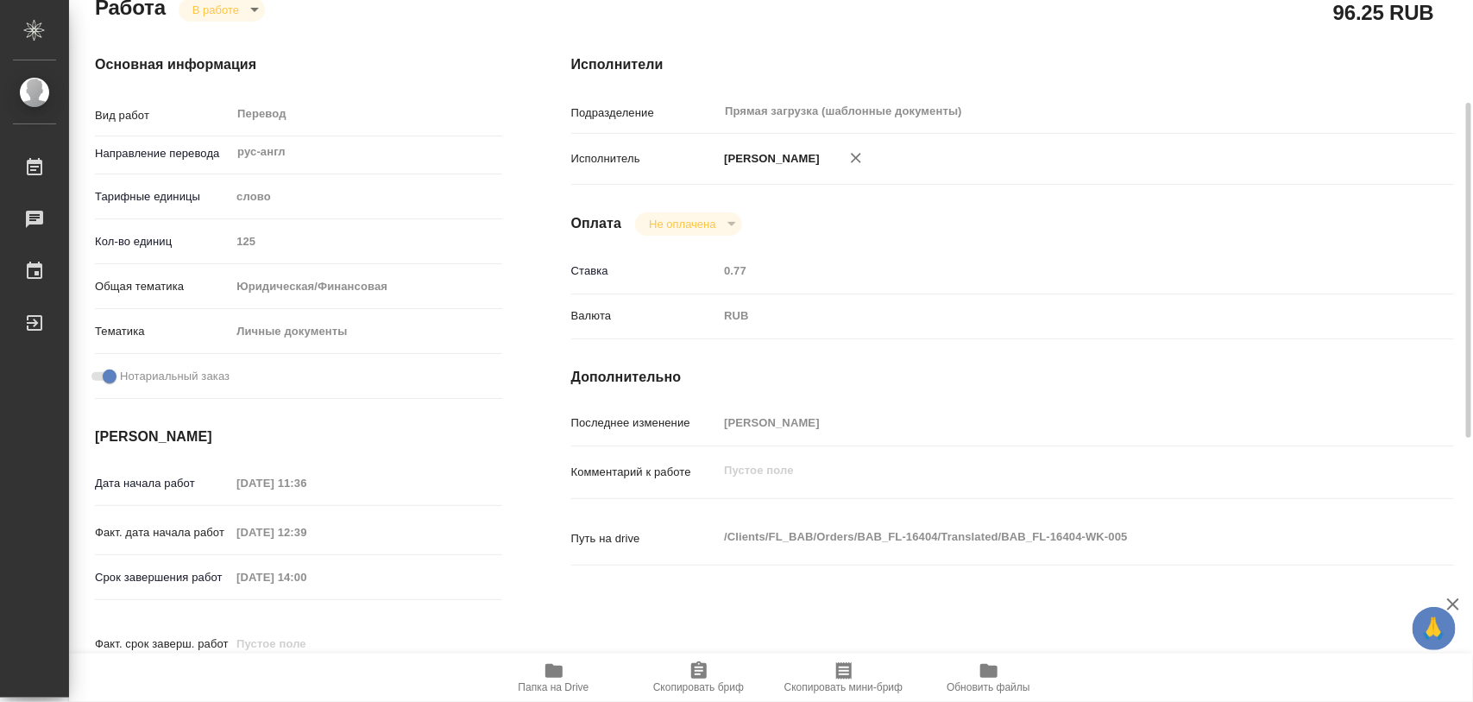
scroll to position [0, 0]
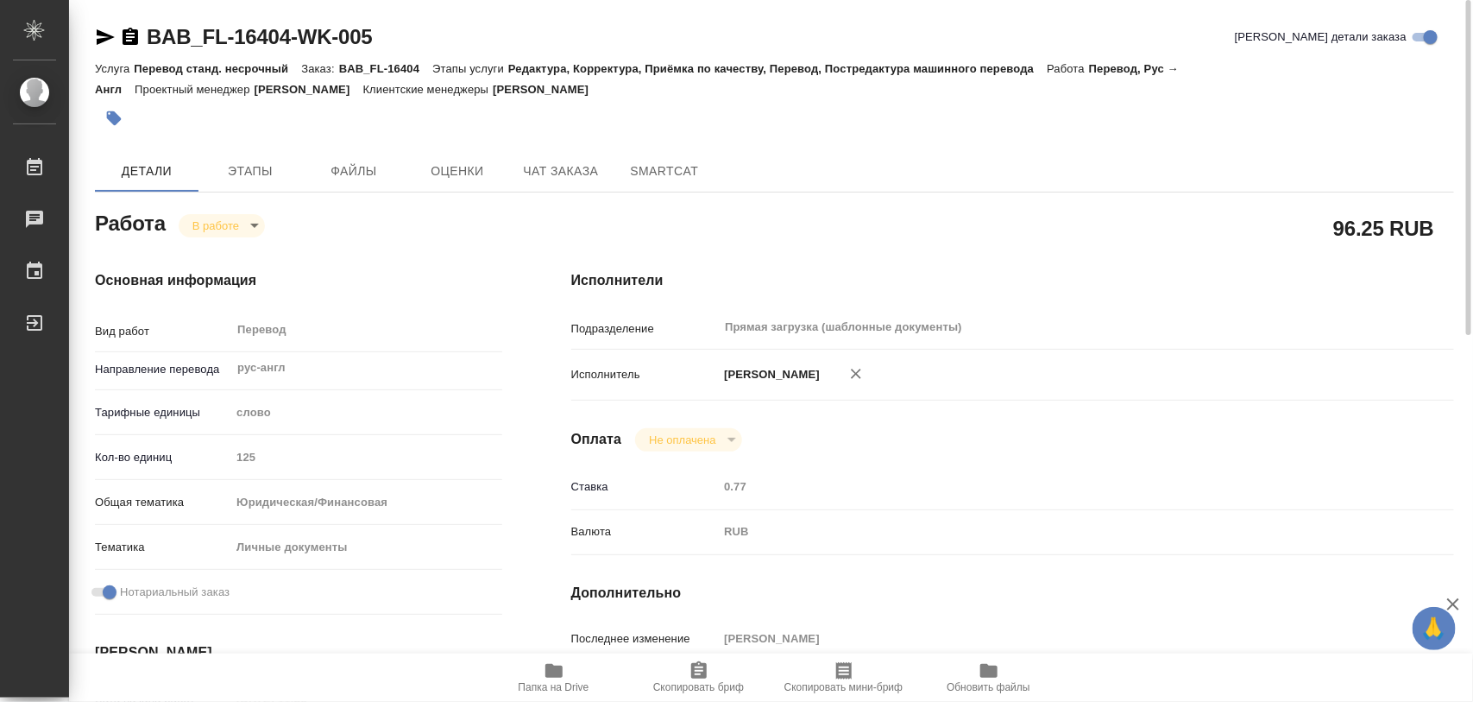
type textarea "x"
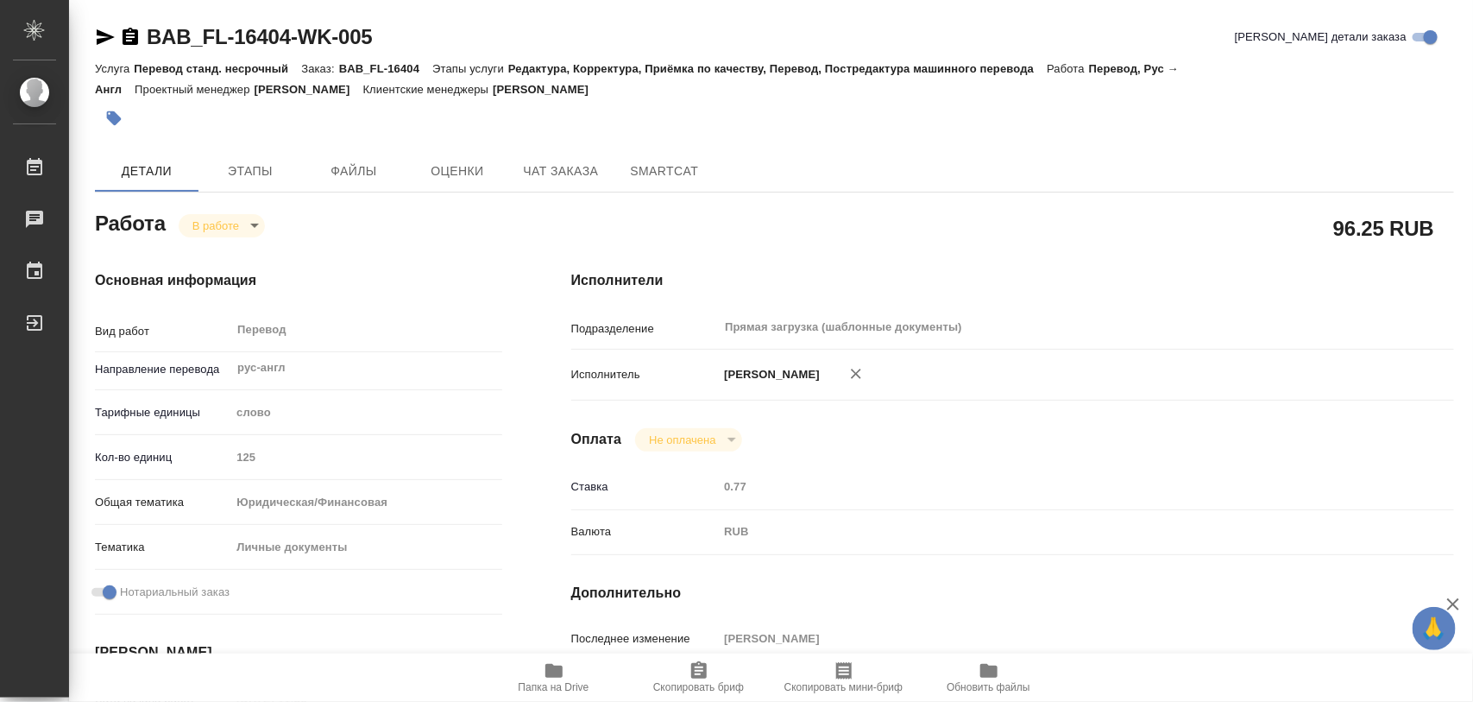
click at [545, 675] on icon "button" at bounding box center [554, 670] width 21 height 21
click at [122, 118] on icon "button" at bounding box center [113, 118] width 17 height 17
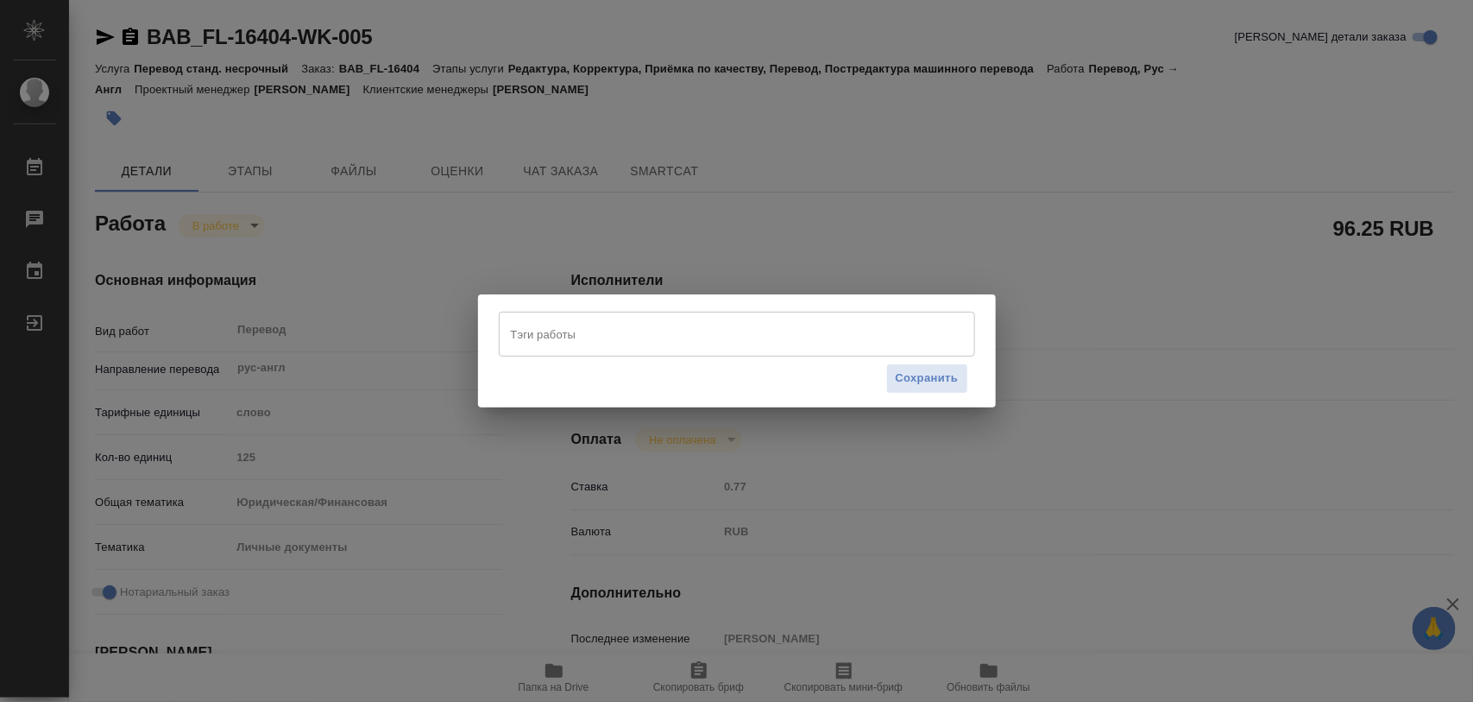
click at [575, 328] on input "Тэги работы" at bounding box center [721, 333] width 428 height 29
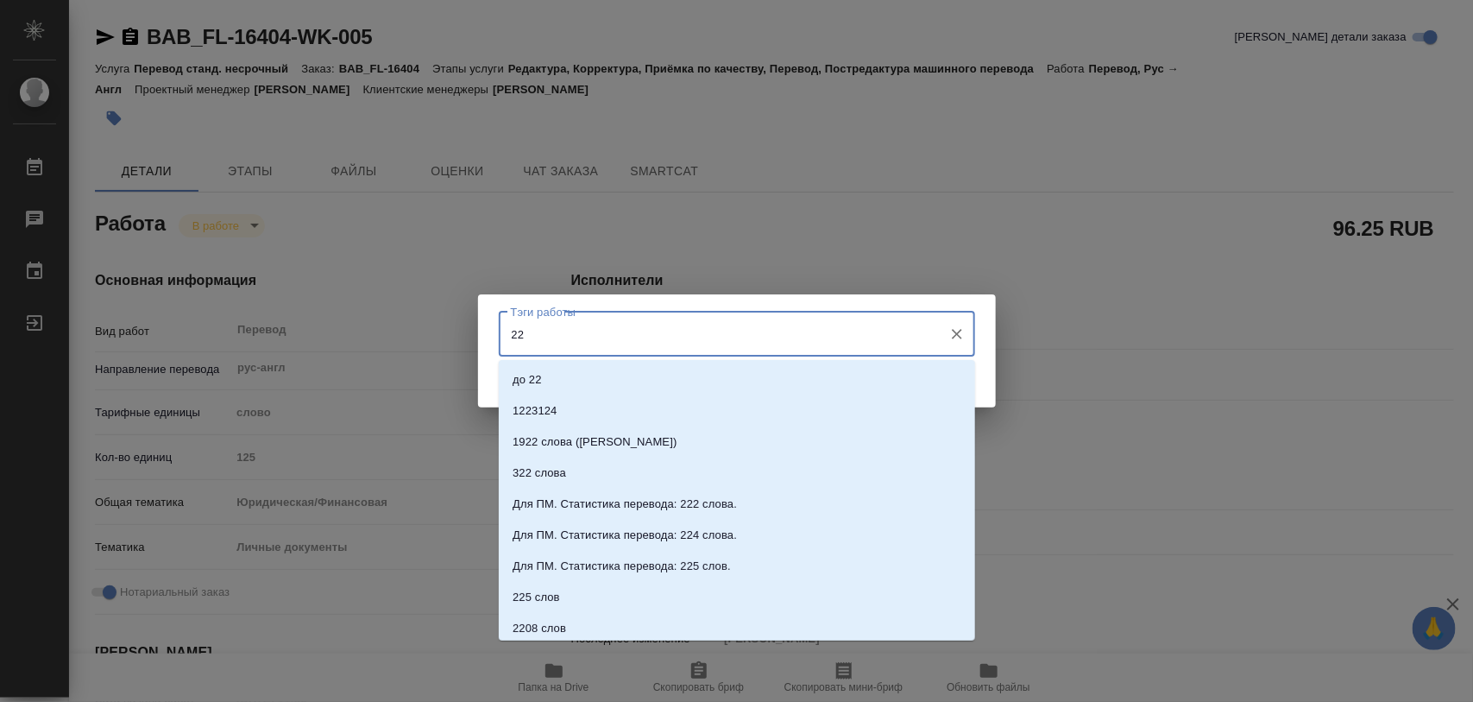
type input "2"
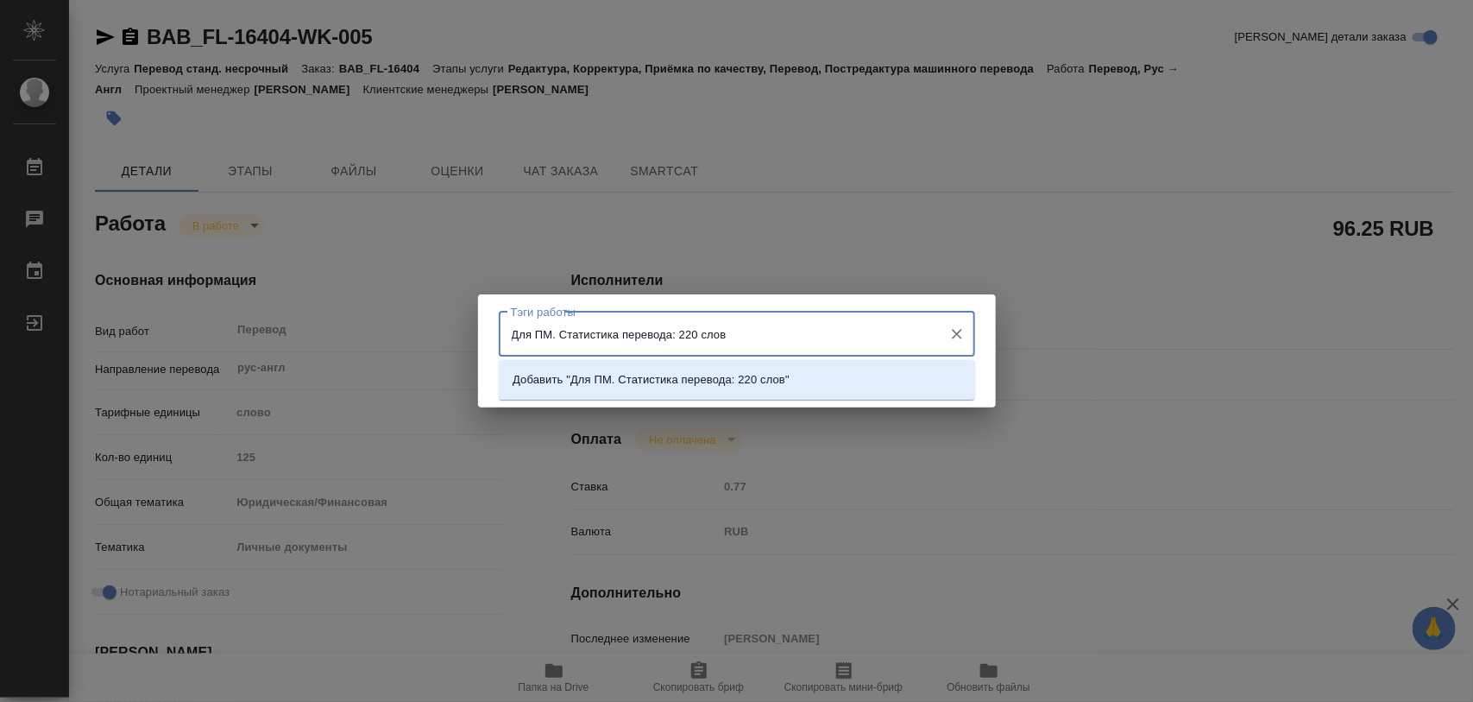
type input "Для ПМ. Статистика перевода: 220 слов."
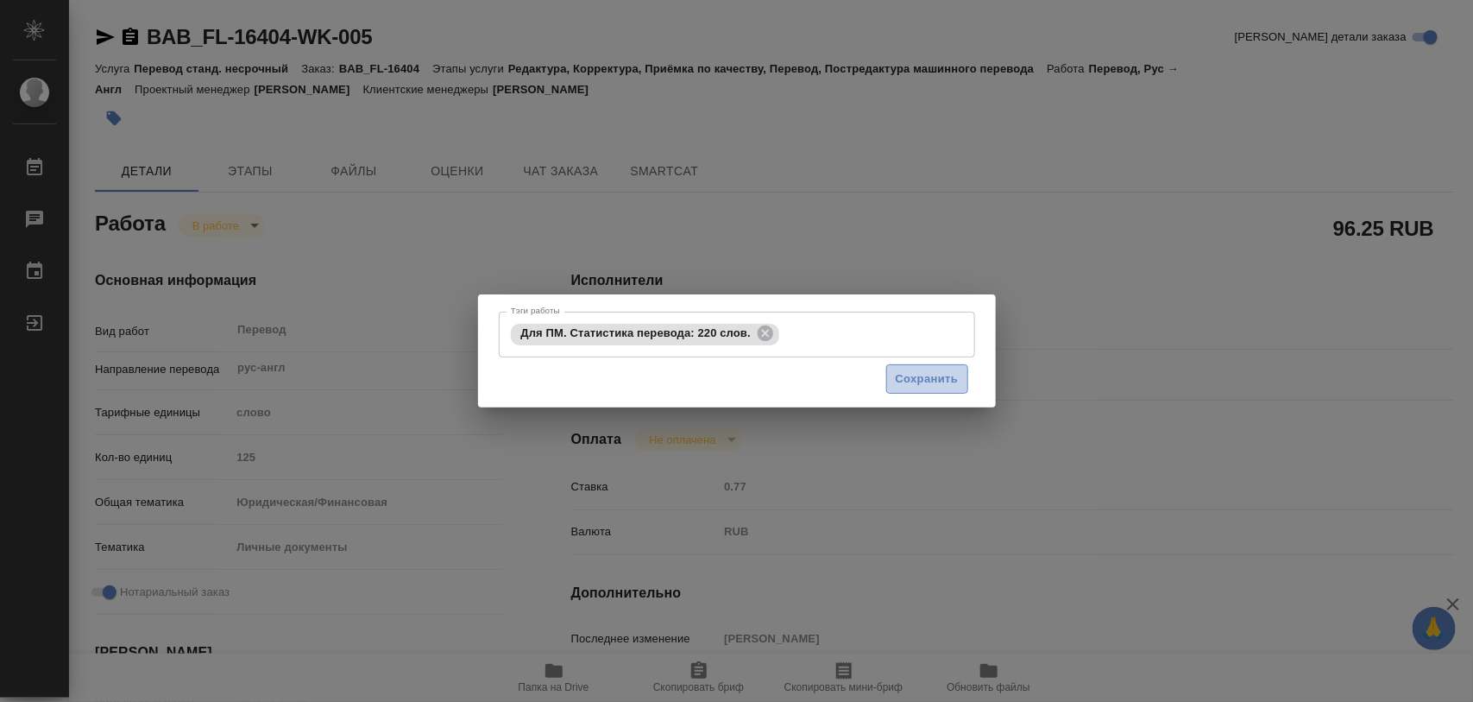
click at [909, 380] on span "Сохранить" at bounding box center [927, 379] width 63 height 20
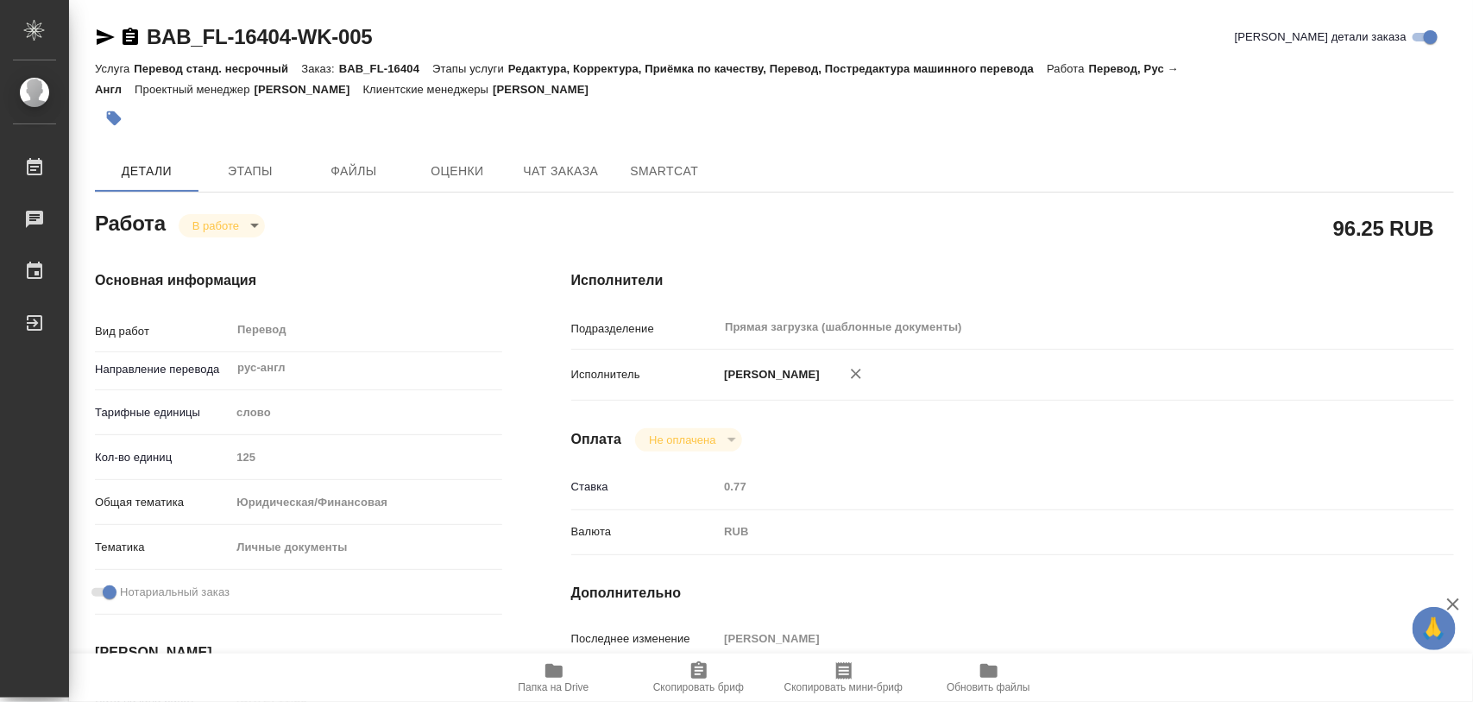
type input "inProgress"
type textarea "Перевод"
type textarea "x"
type input "рус-англ"
type input "5a8b1489cc6b4906c91bfd90"
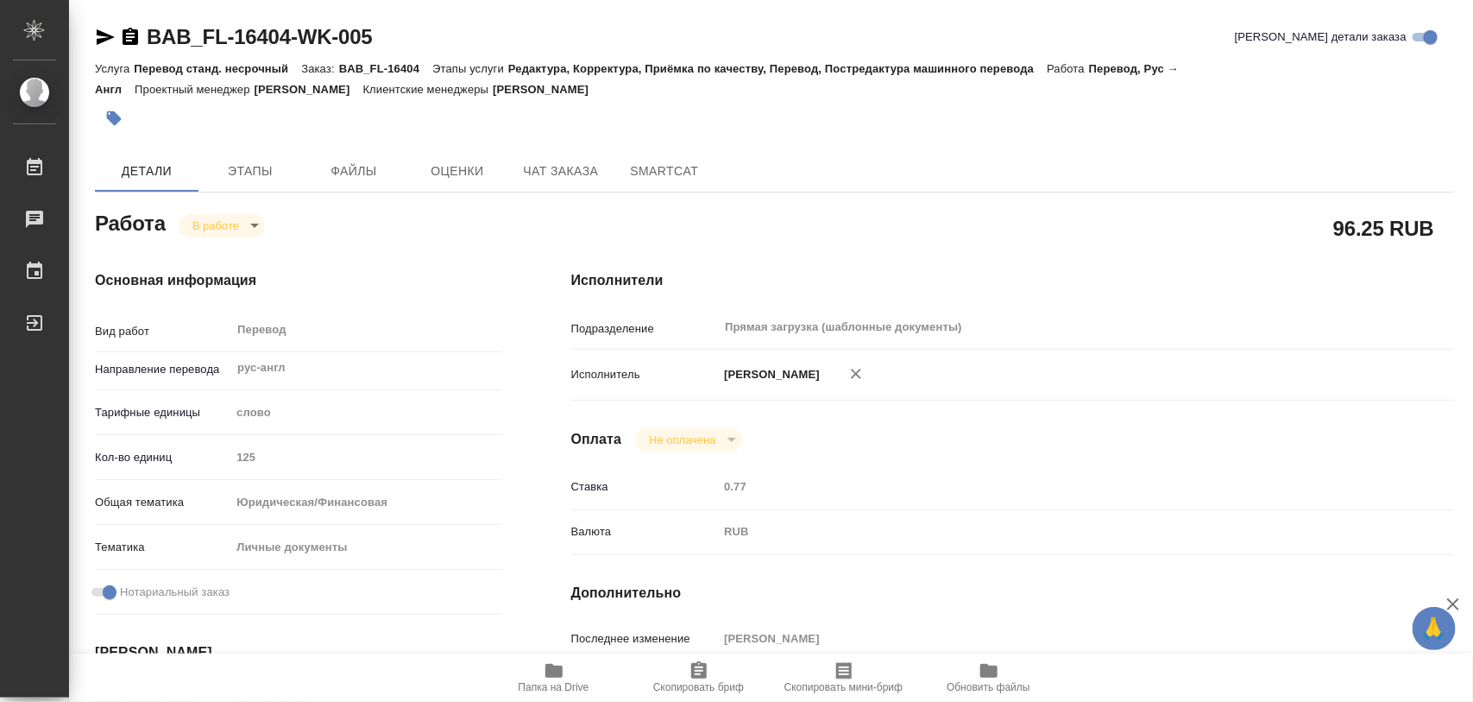
type input "125"
type input "yr-fn"
type input "5a8b8b956a9677013d343cfe"
checkbox input "true"
type input "27.08.2025 11:36"
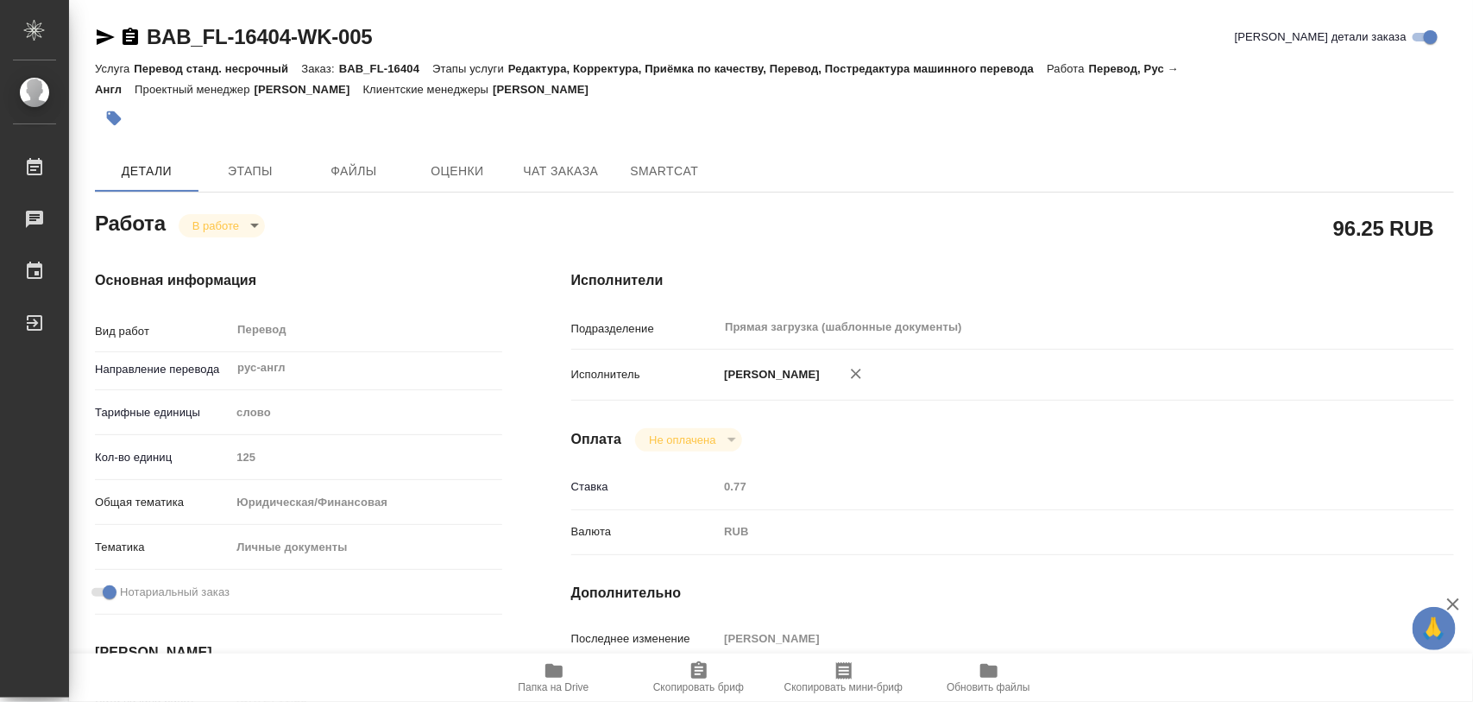
type input "27.08.2025 12:39"
type input "28.08.2025 14:00"
type input "28.08.2025 15:00"
type input "Прямая загрузка (шаблонные документы)"
type input "notPayed"
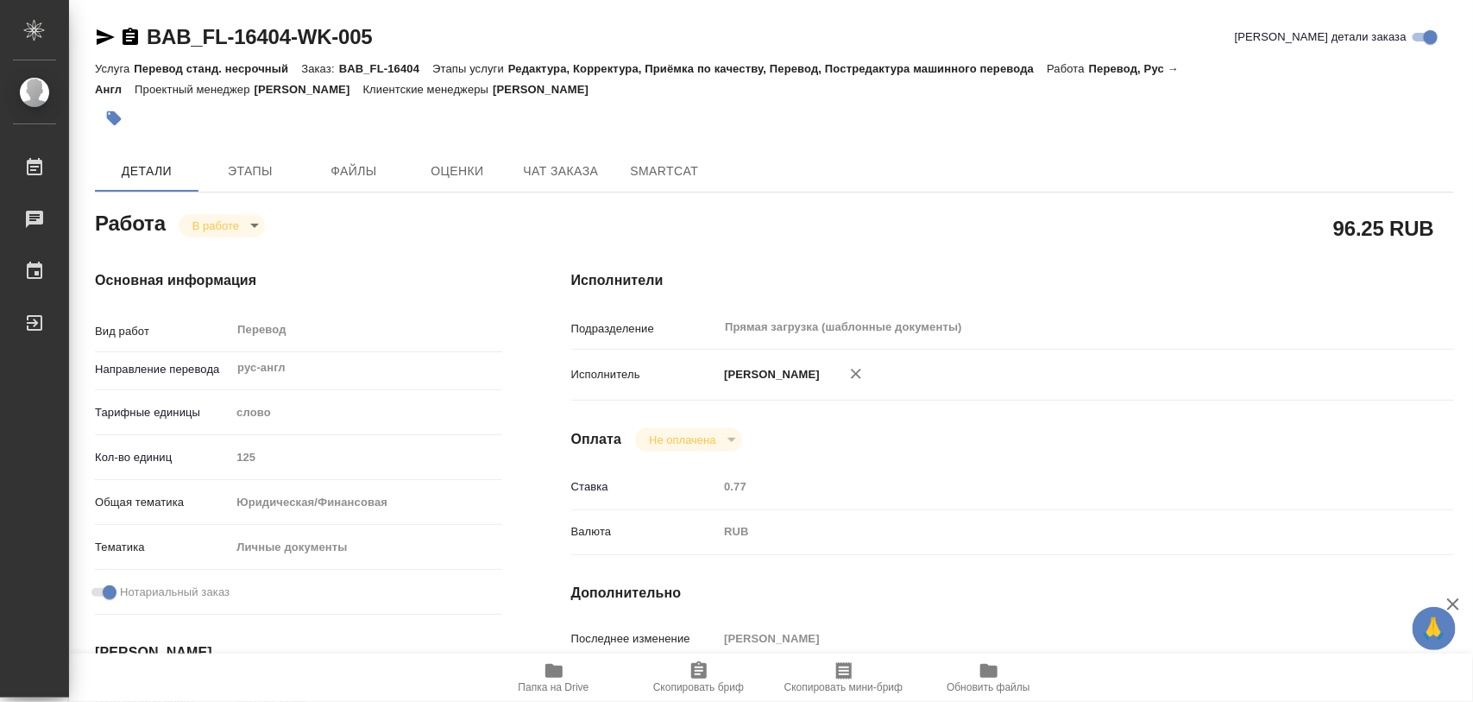
type input "0.77"
type input "RUB"
type input "[PERSON_NAME]"
type textarea "x"
type textarea "/Clients/FL_BAB/Orders/BAB_FL-16404/Translated/BAB_FL-16404-WK-005"
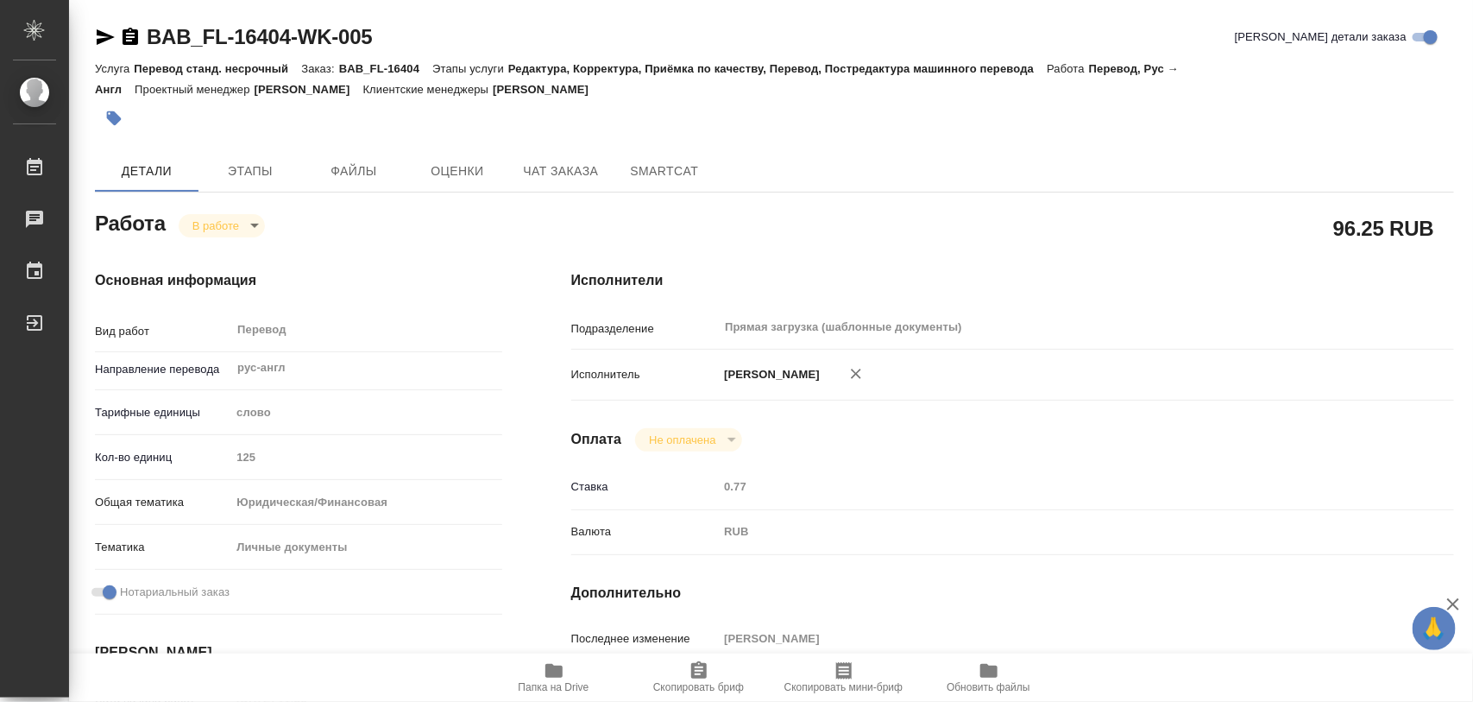
type textarea "x"
type input "BAB_FL-16404"
type input "Перевод станд. несрочный"
type input "Редактура, Корректура, Приёмка по качеству, Перевод, Постредактура машинного пе…"
type input "Голубев Дмитрий"
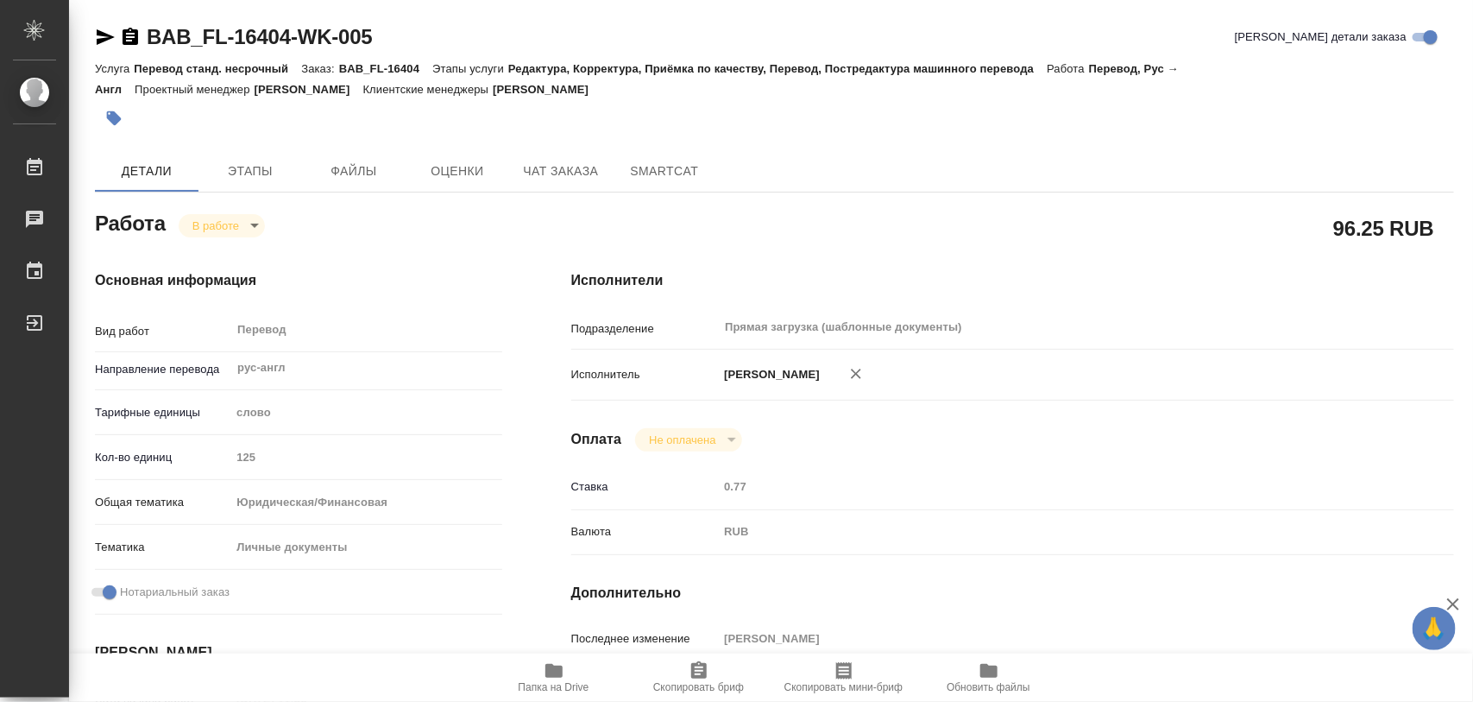
type input "/Clients/FL_BAB/Orders/BAB_FL-16404"
type textarea "x"
type textarea "Farzutdinova Amina Antsiferova Olga"
type textarea "x"
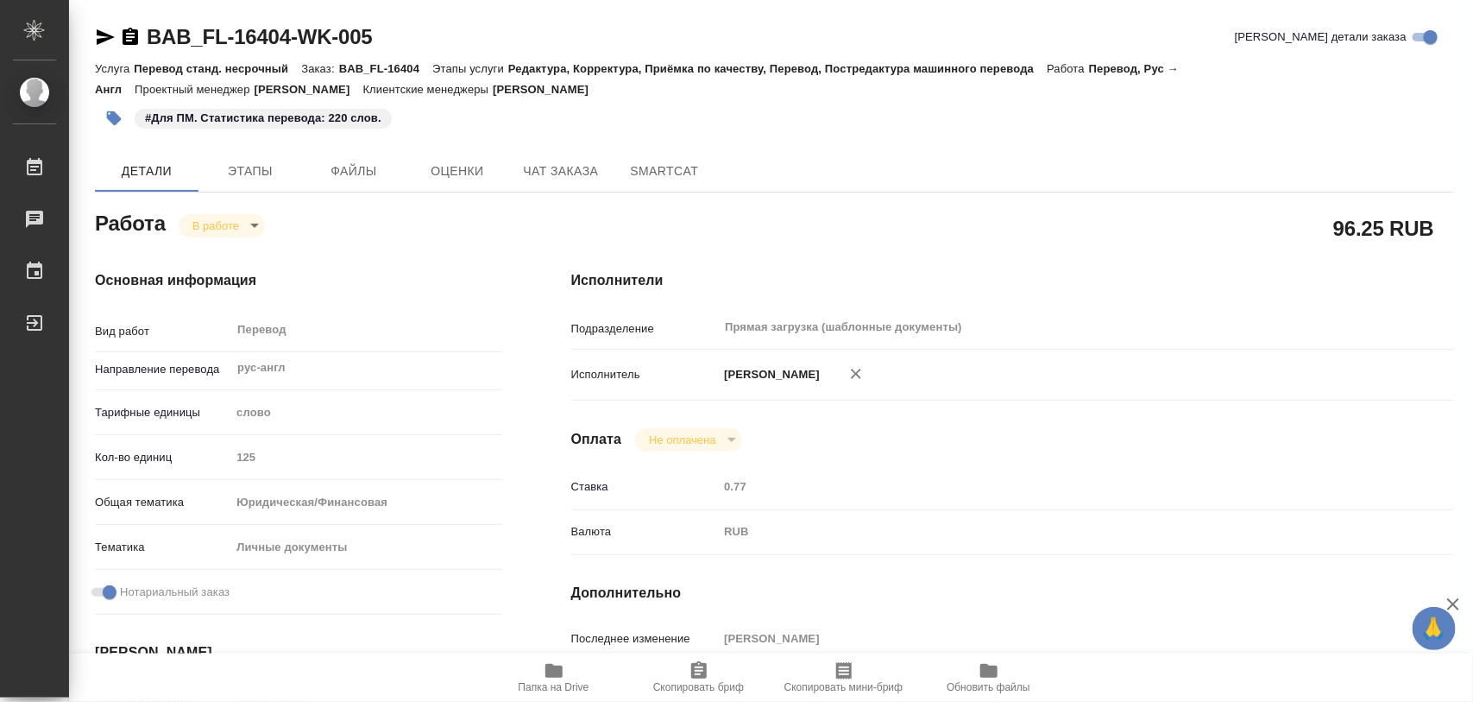
type textarea "x"
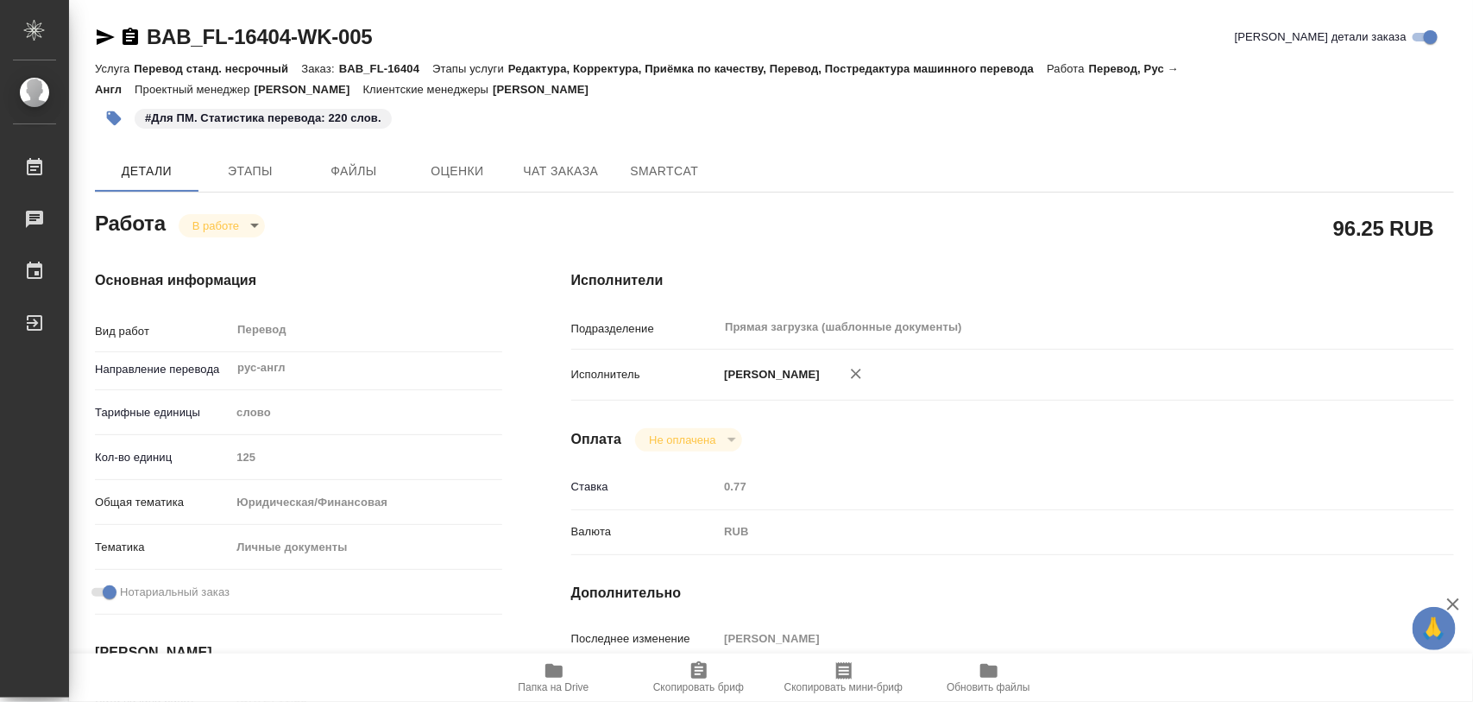
type textarea "x"
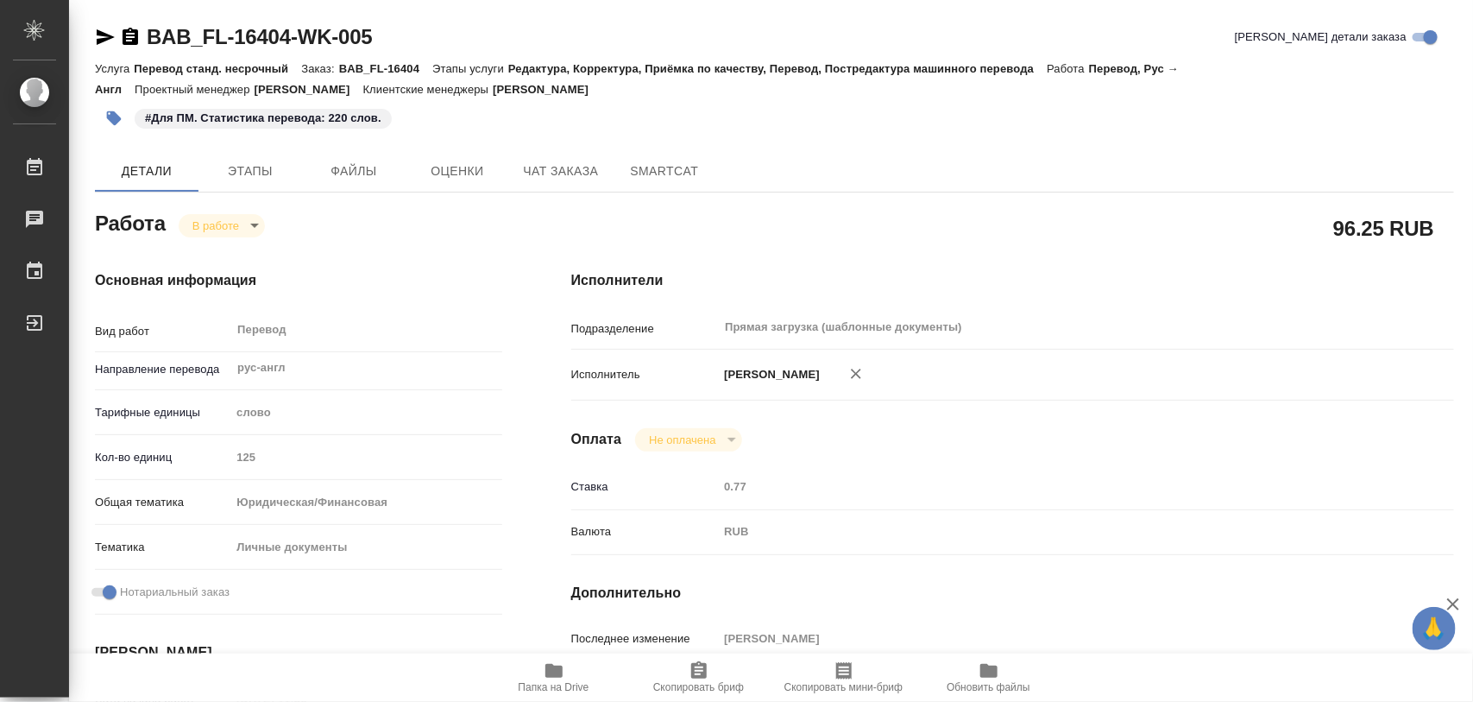
type textarea "x"
click at [240, 170] on span "Этапы" at bounding box center [250, 172] width 83 height 22
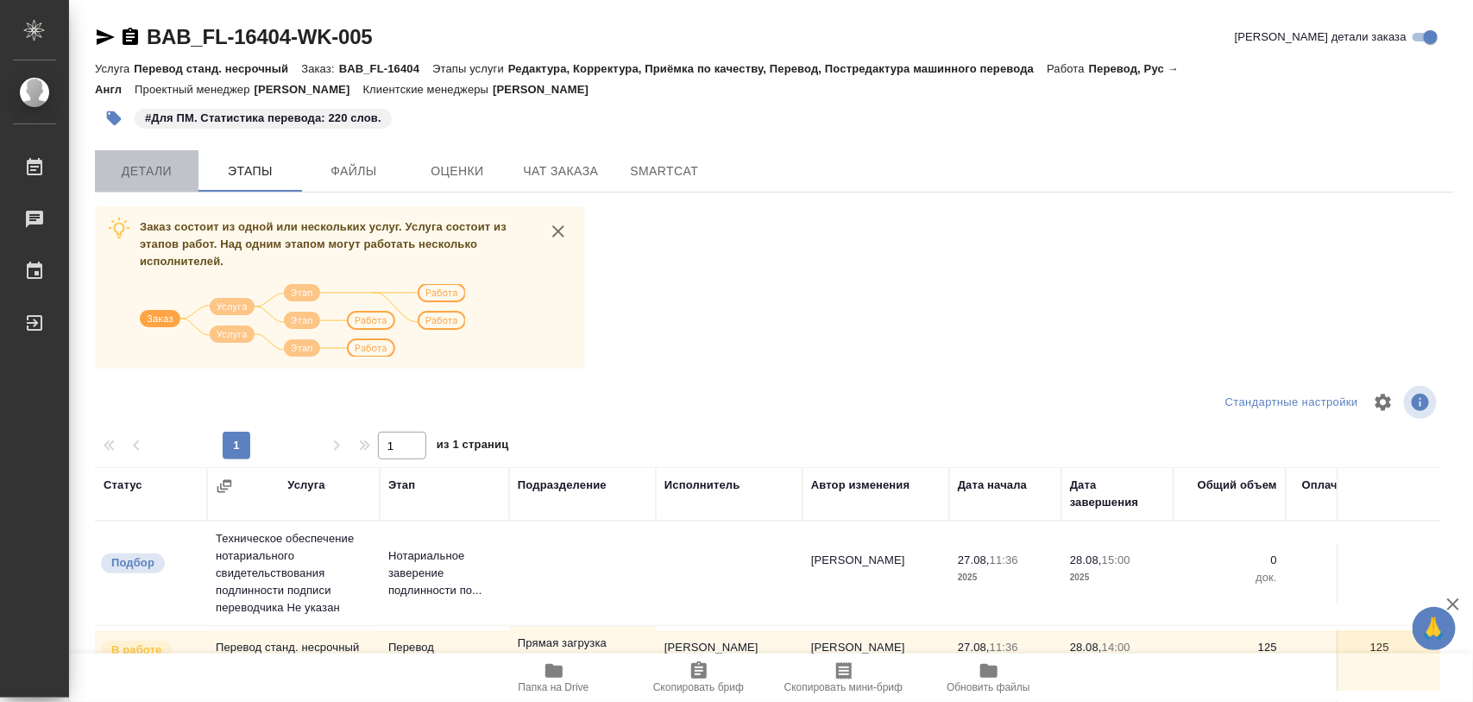
click at [152, 174] on span "Детали" at bounding box center [146, 172] width 83 height 22
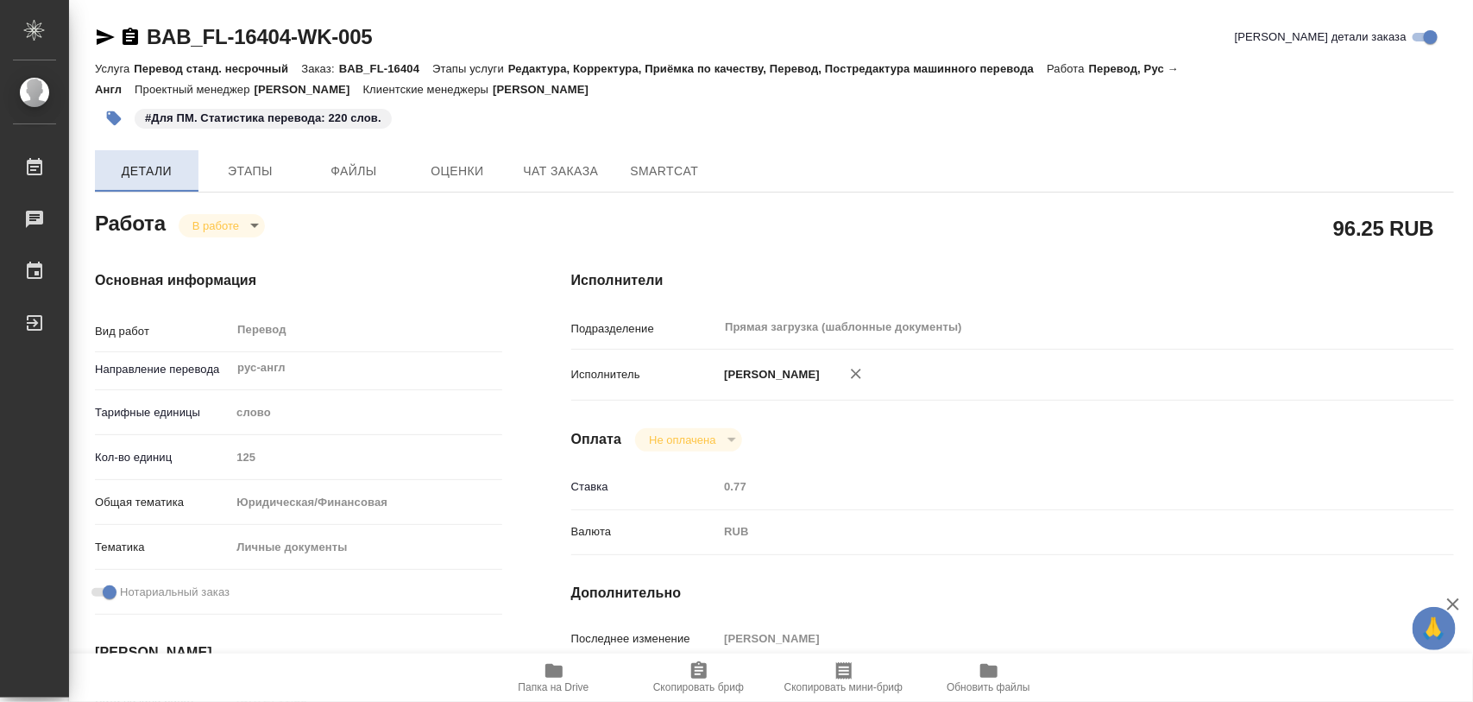
type textarea "x"
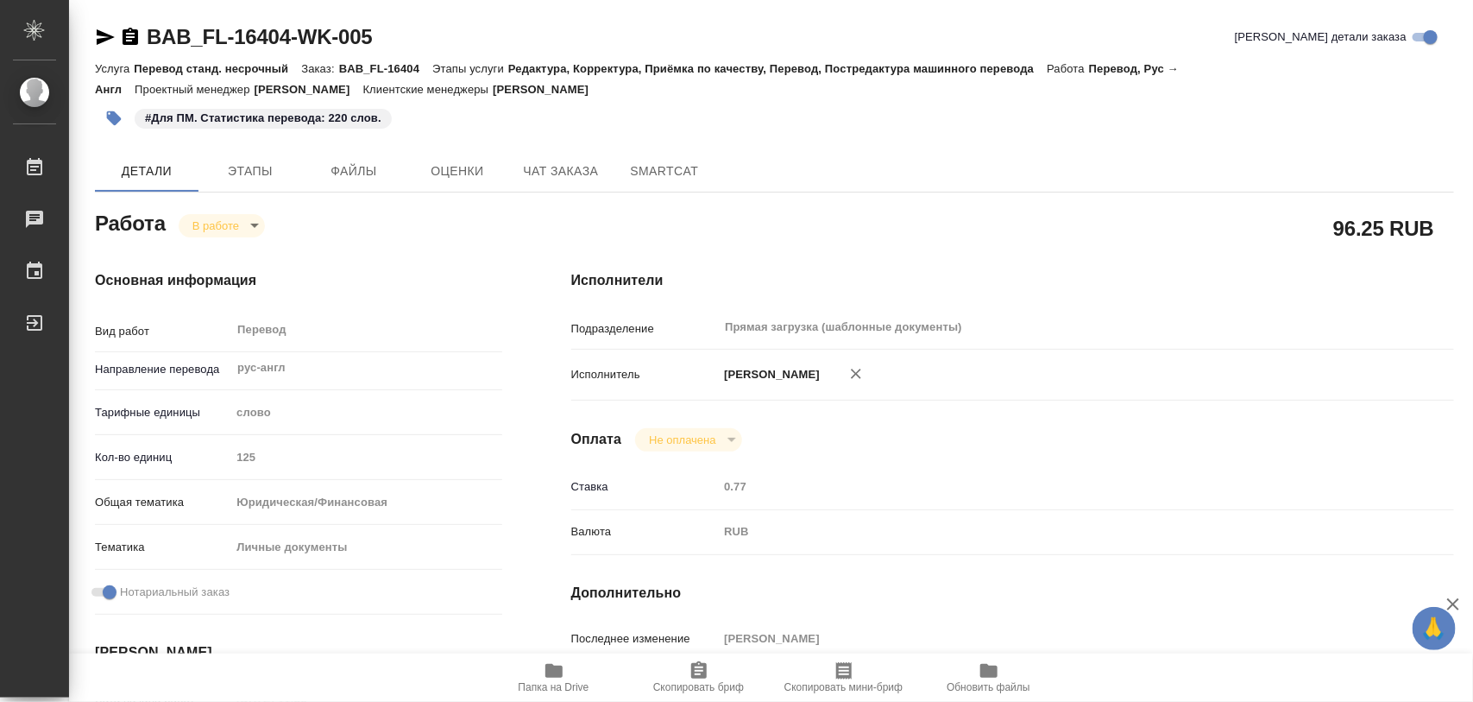
type textarea "x"
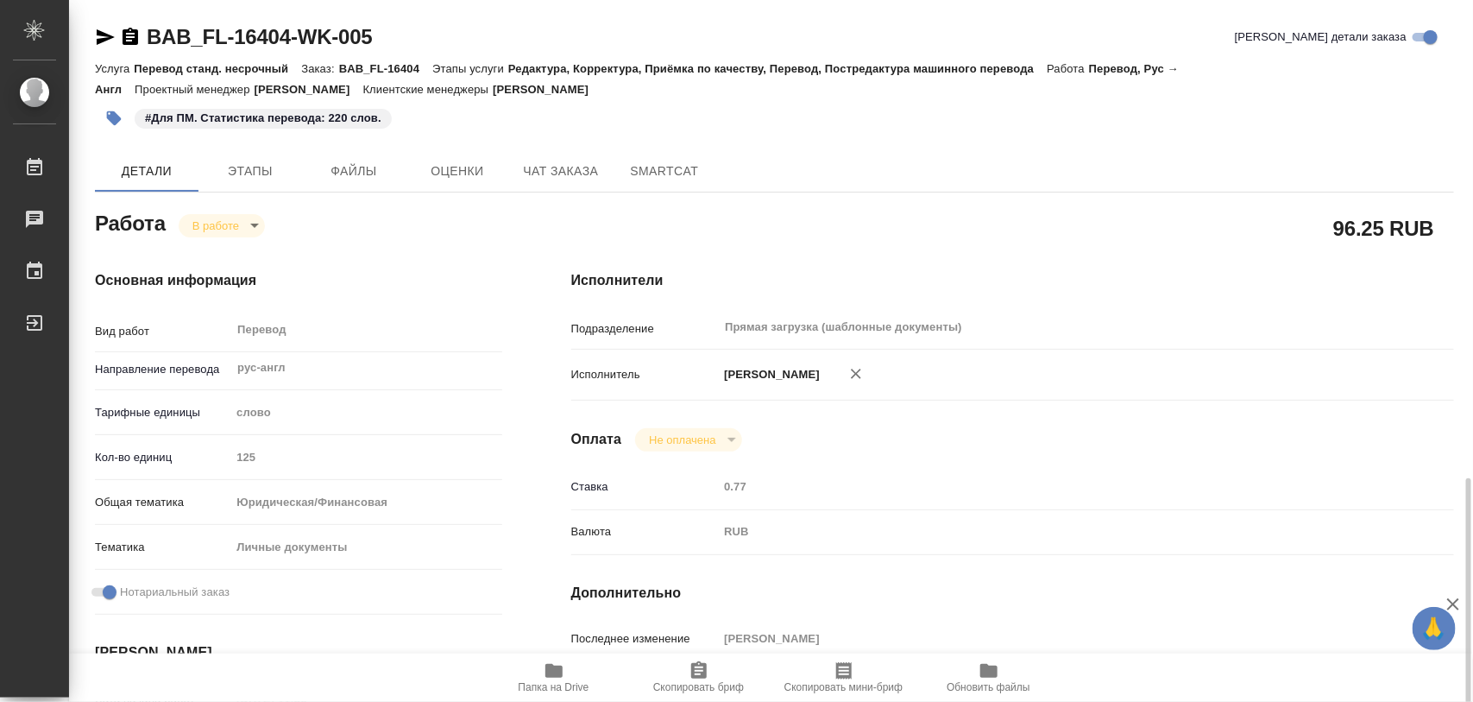
scroll to position [324, 0]
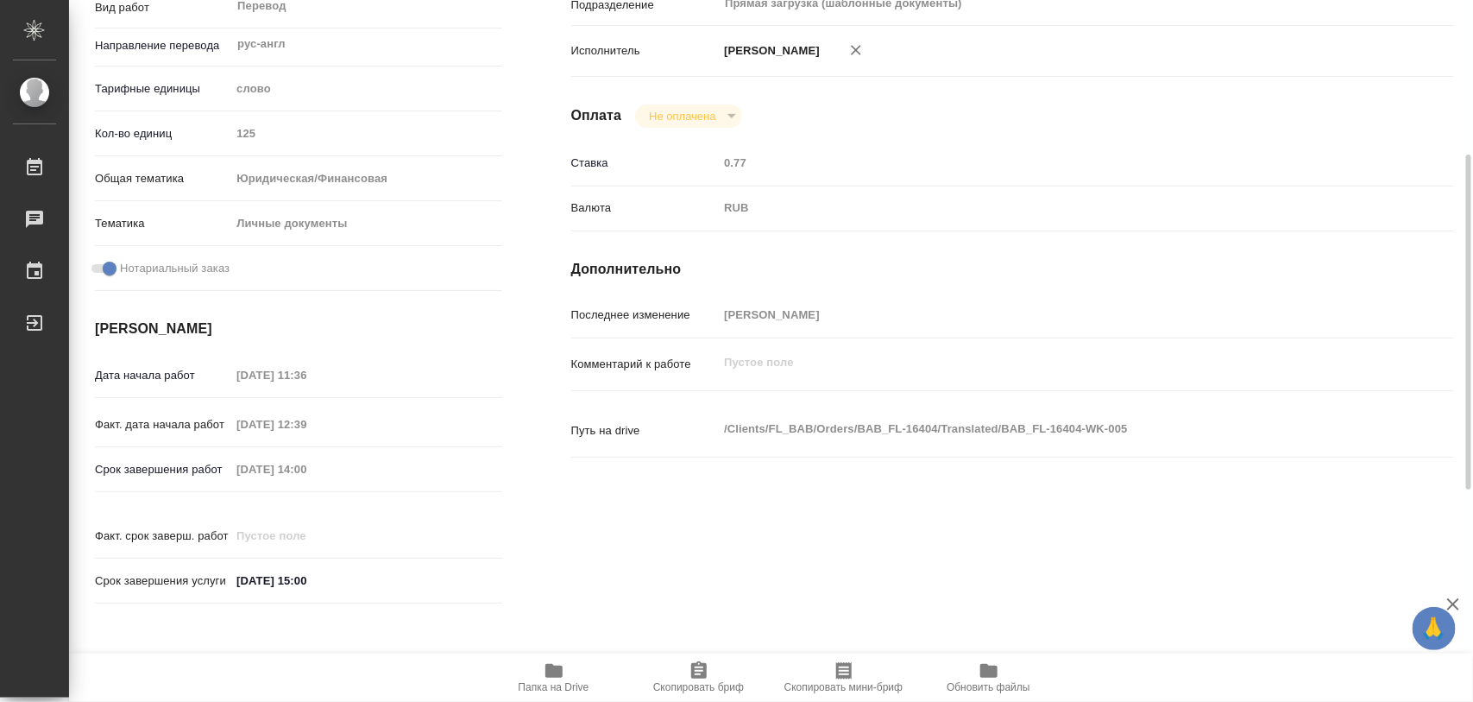
type textarea "x"
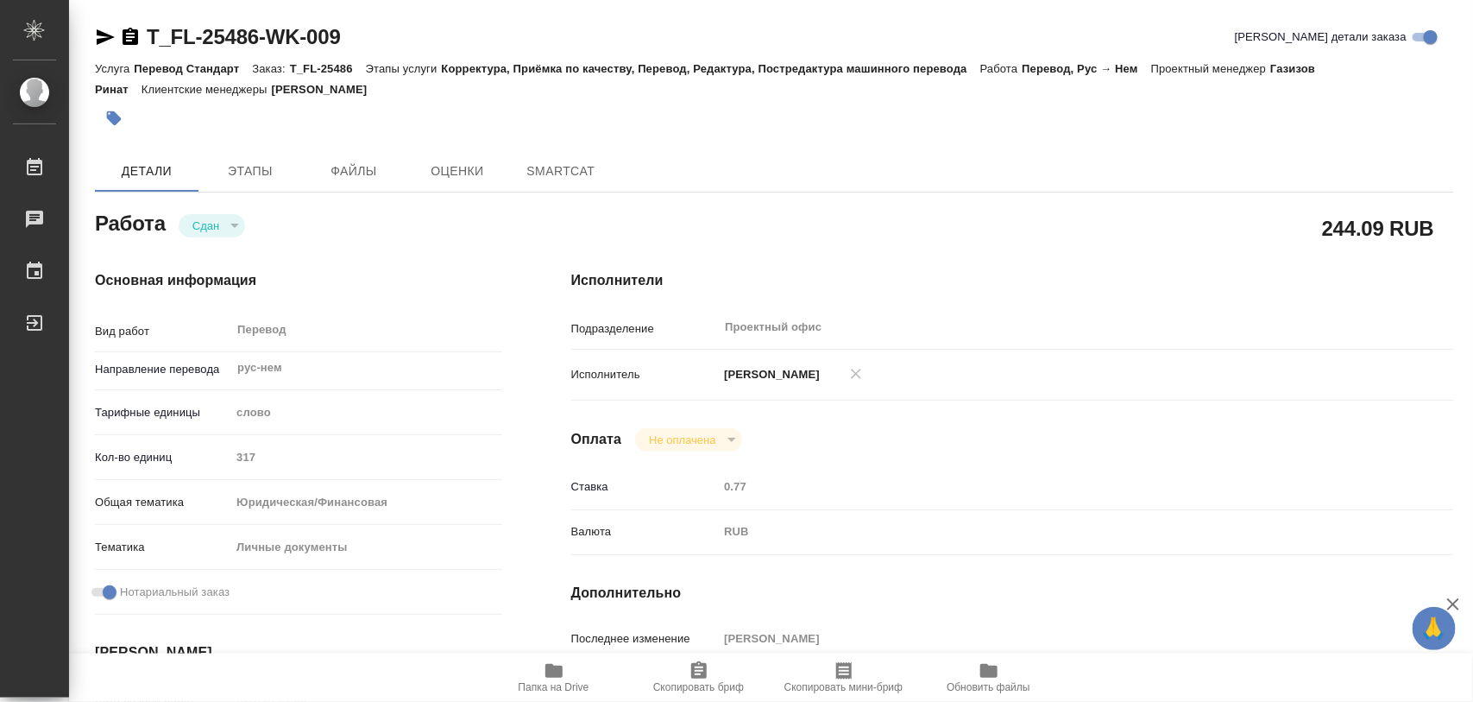
type textarea "x"
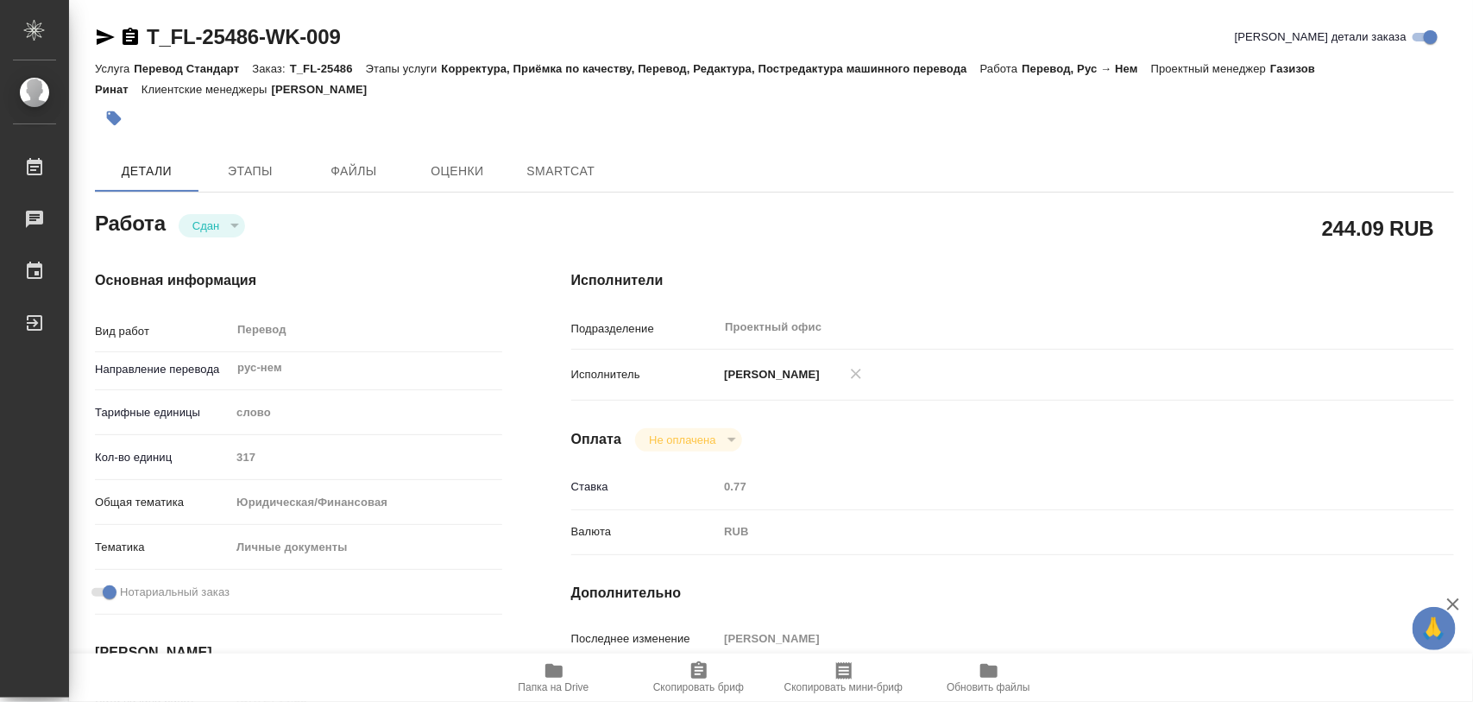
type textarea "x"
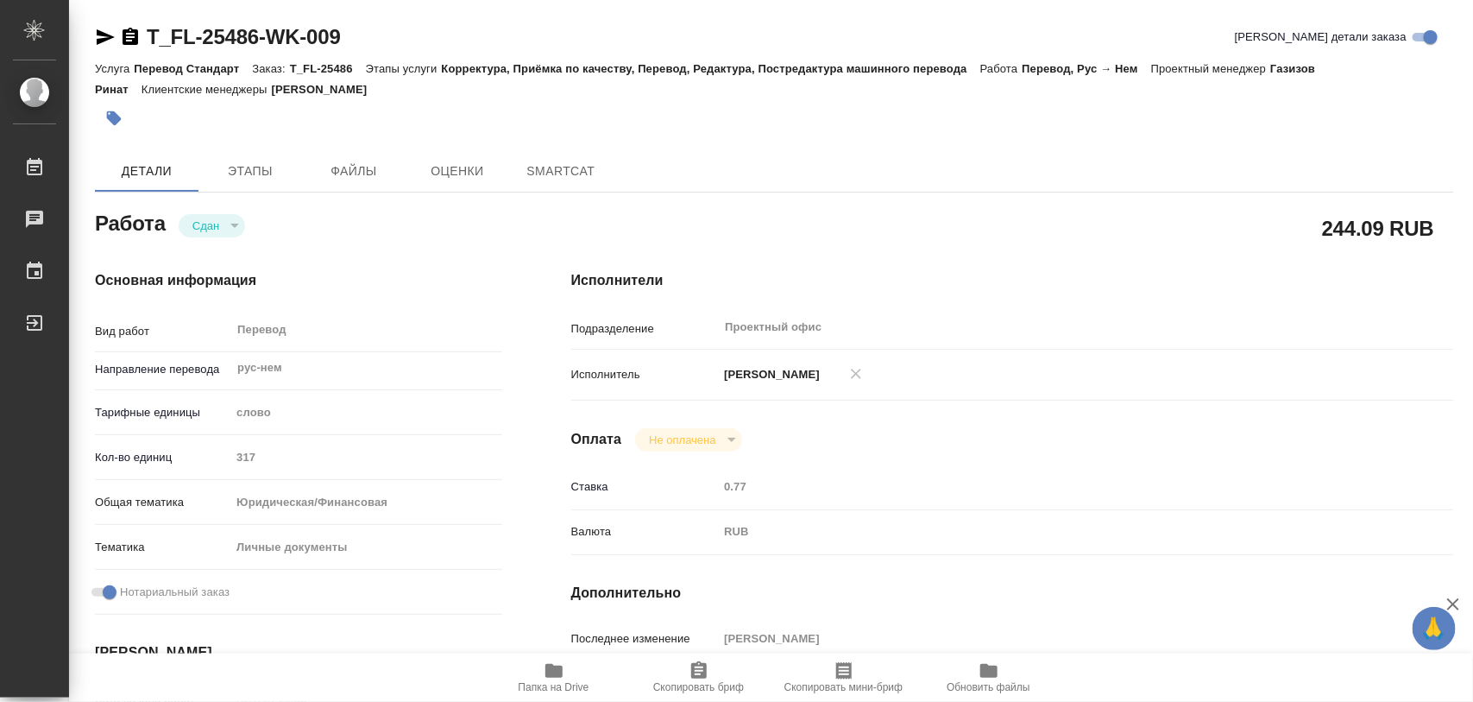
type textarea "x"
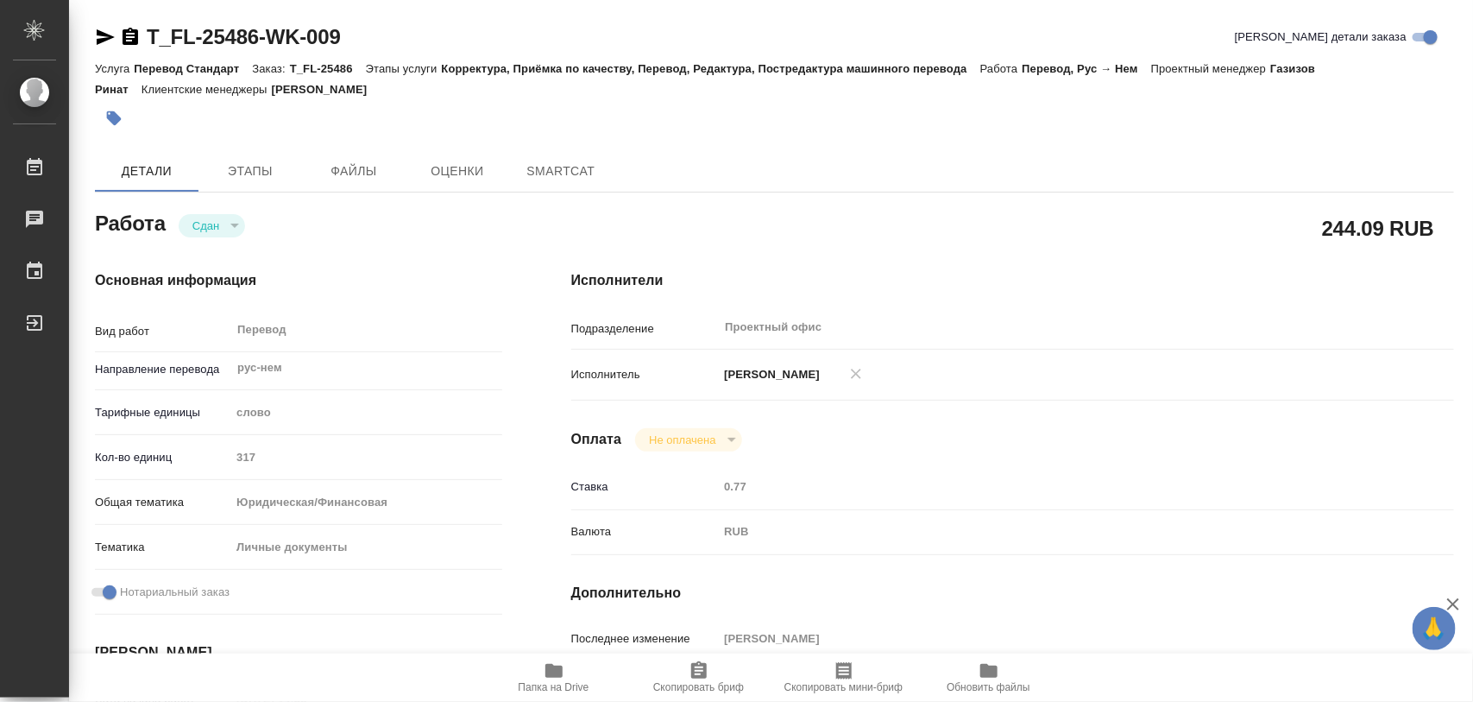
type textarea "x"
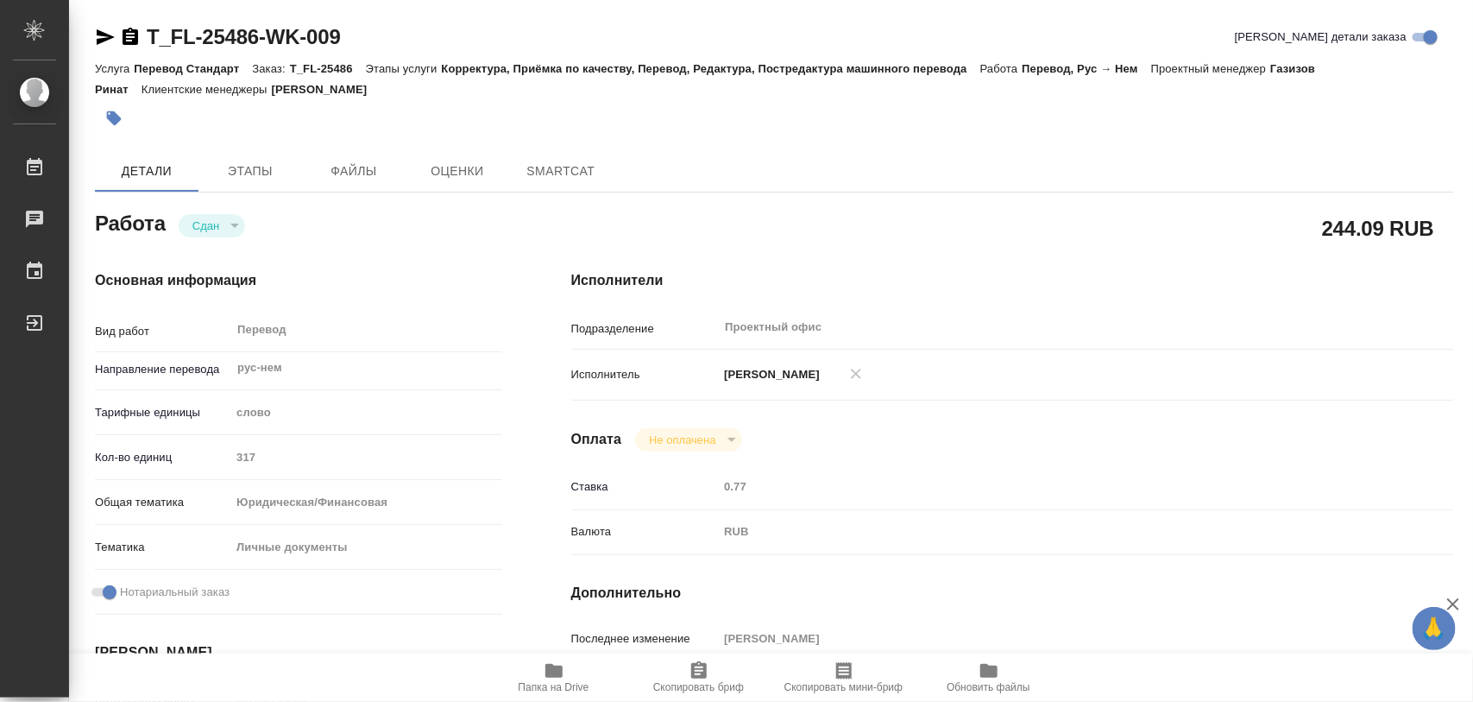
type textarea "x"
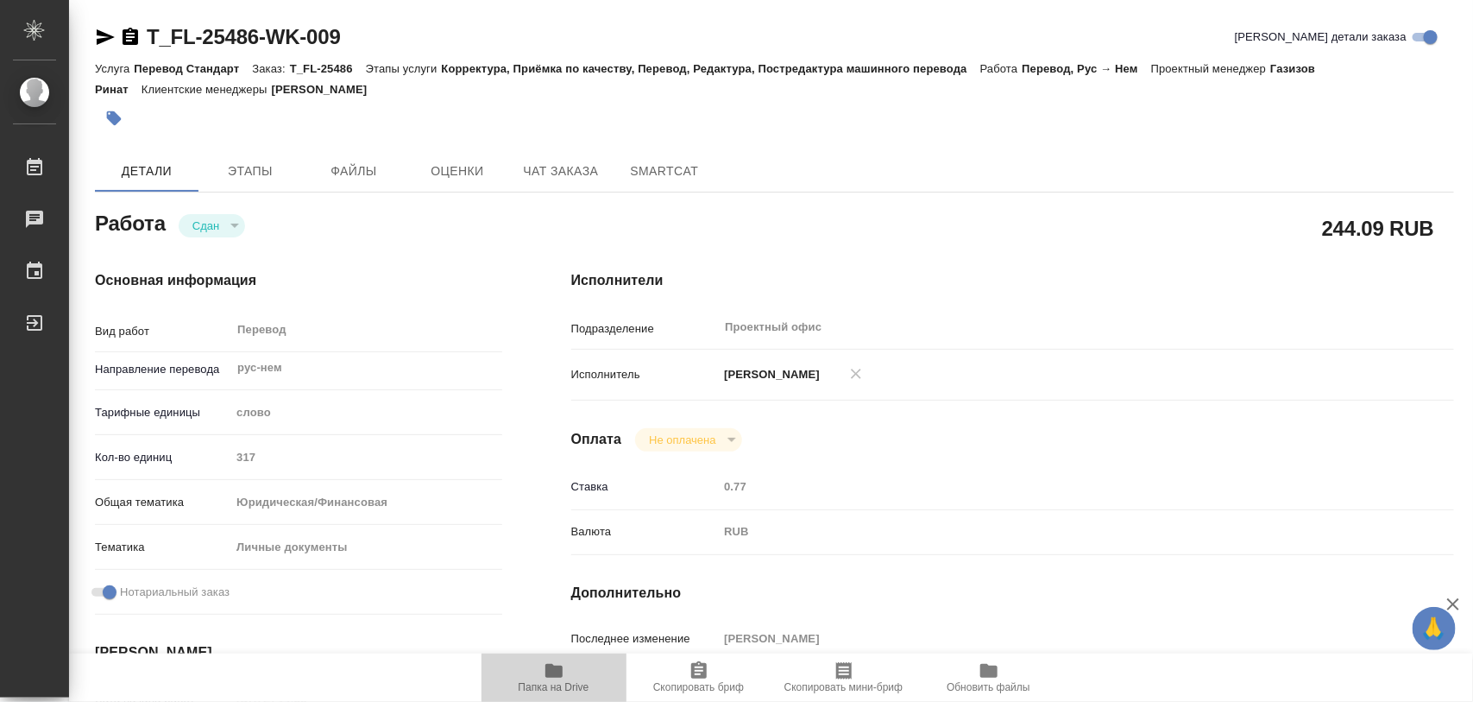
click at [538, 676] on span "Папка на Drive" at bounding box center [554, 676] width 124 height 33
type textarea "x"
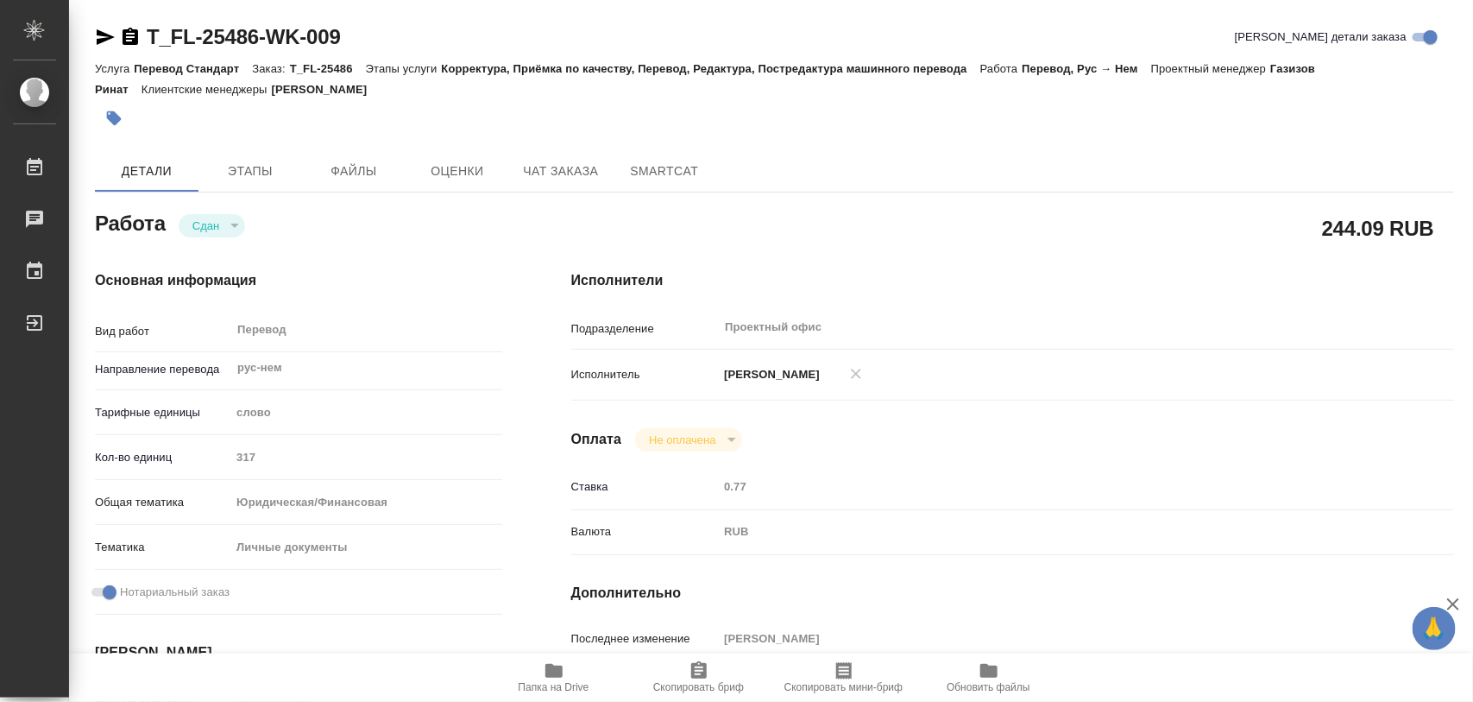
type textarea "x"
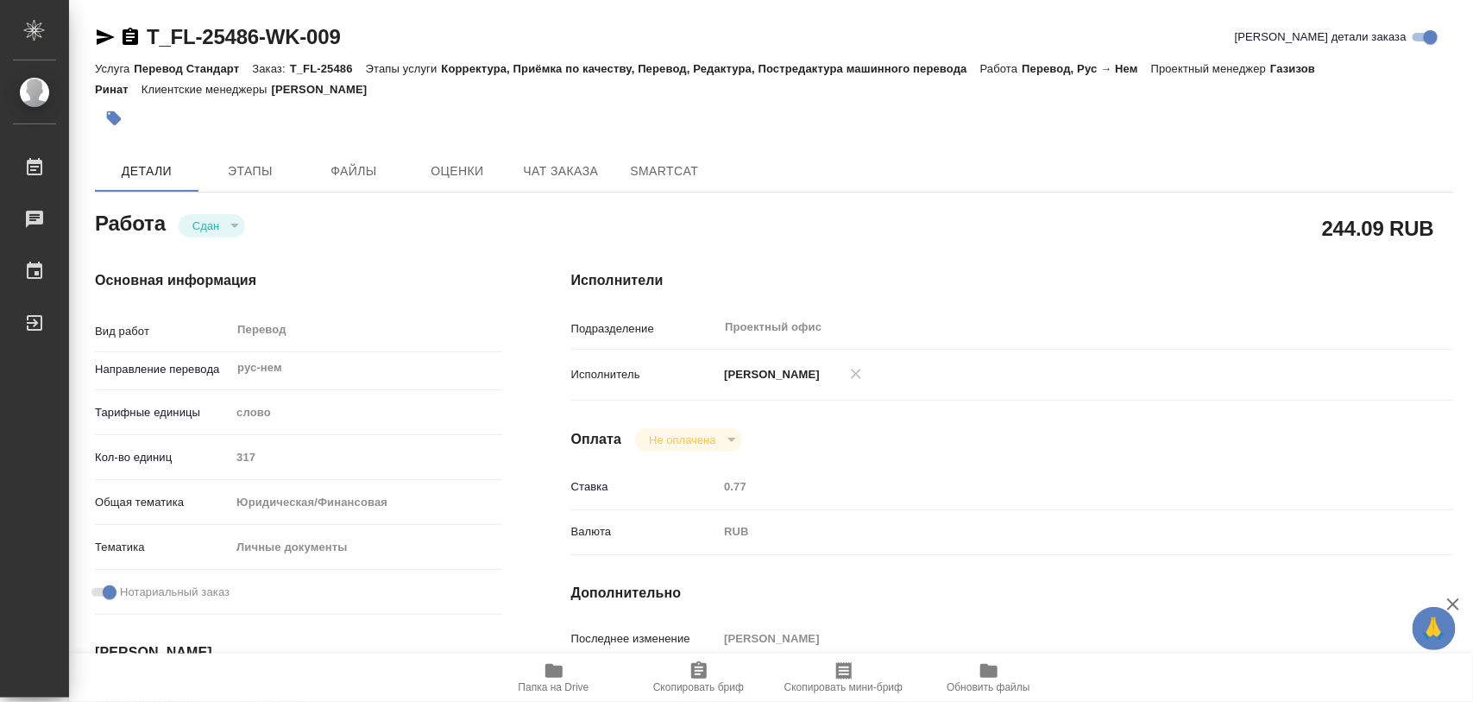
type textarea "x"
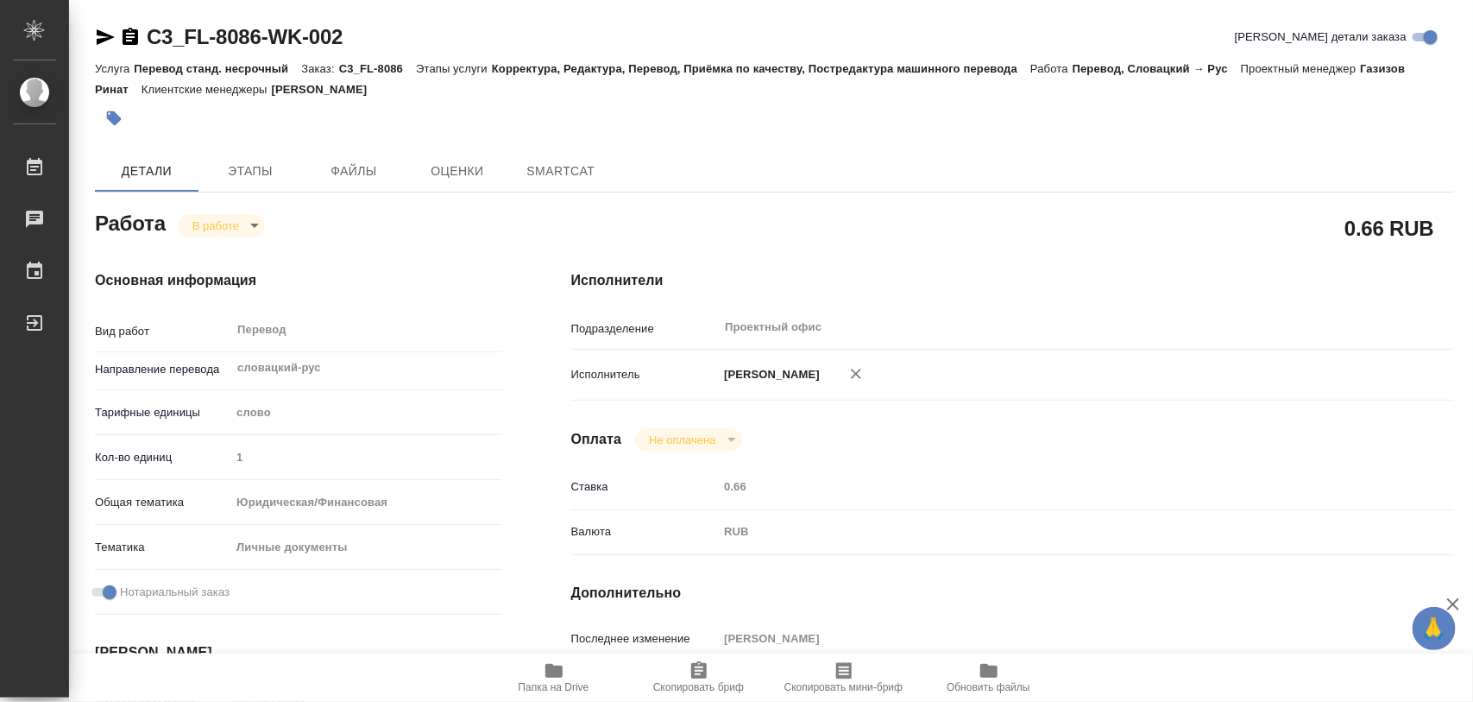
type textarea "x"
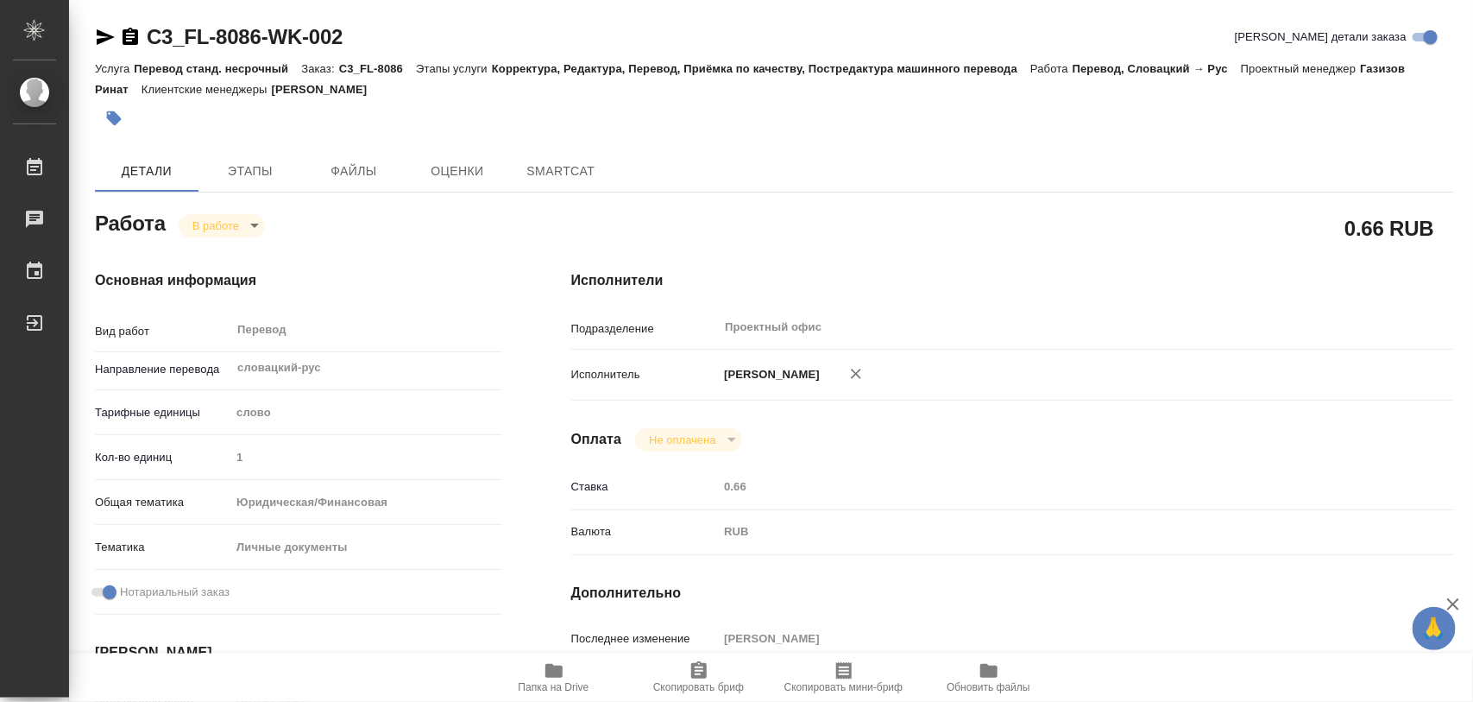
type textarea "x"
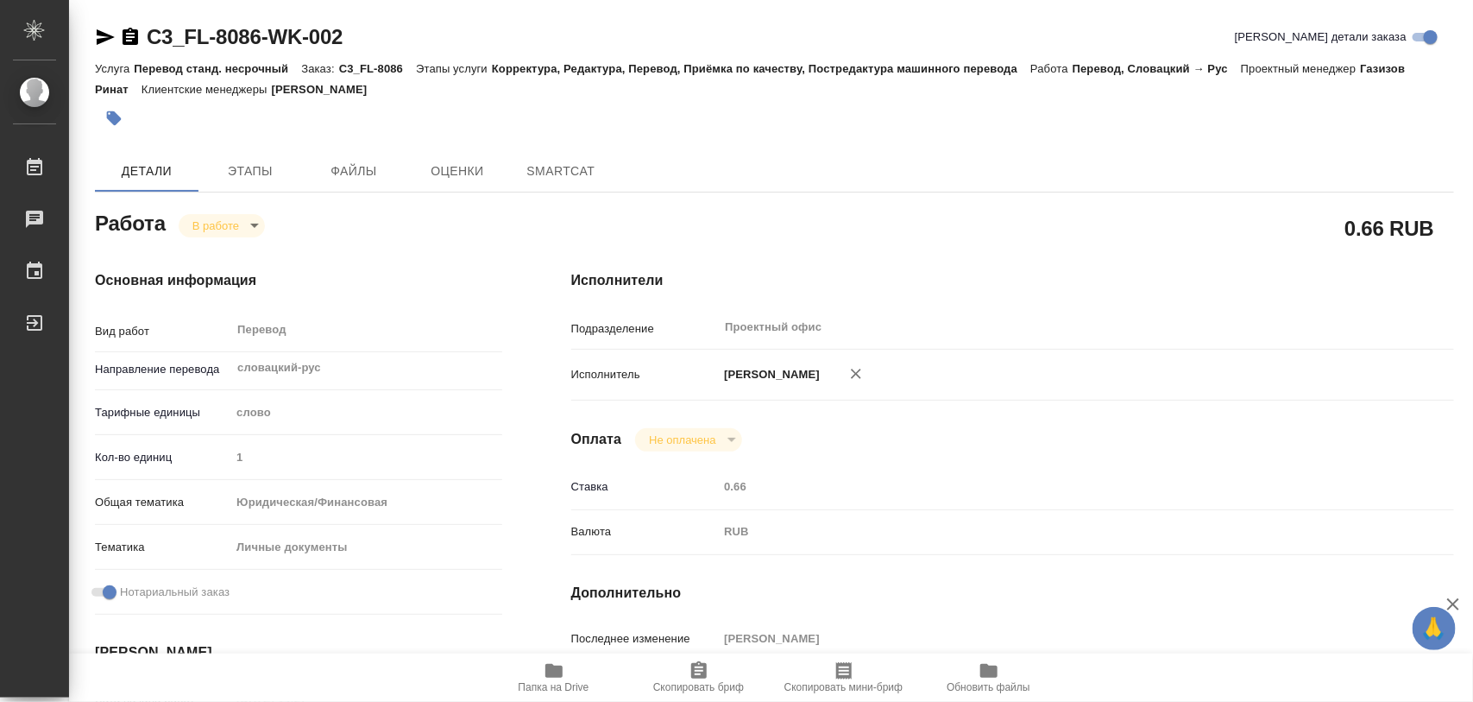
type textarea "x"
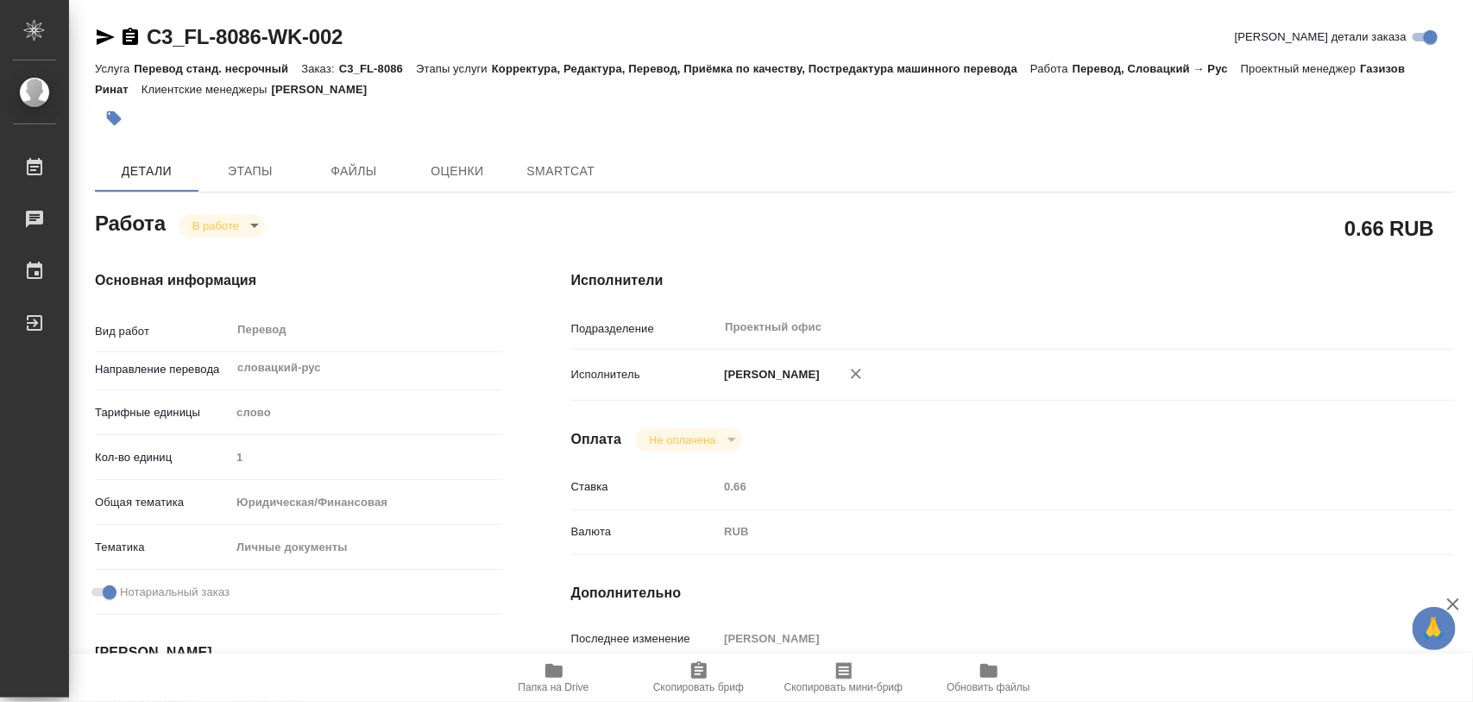
type textarea "x"
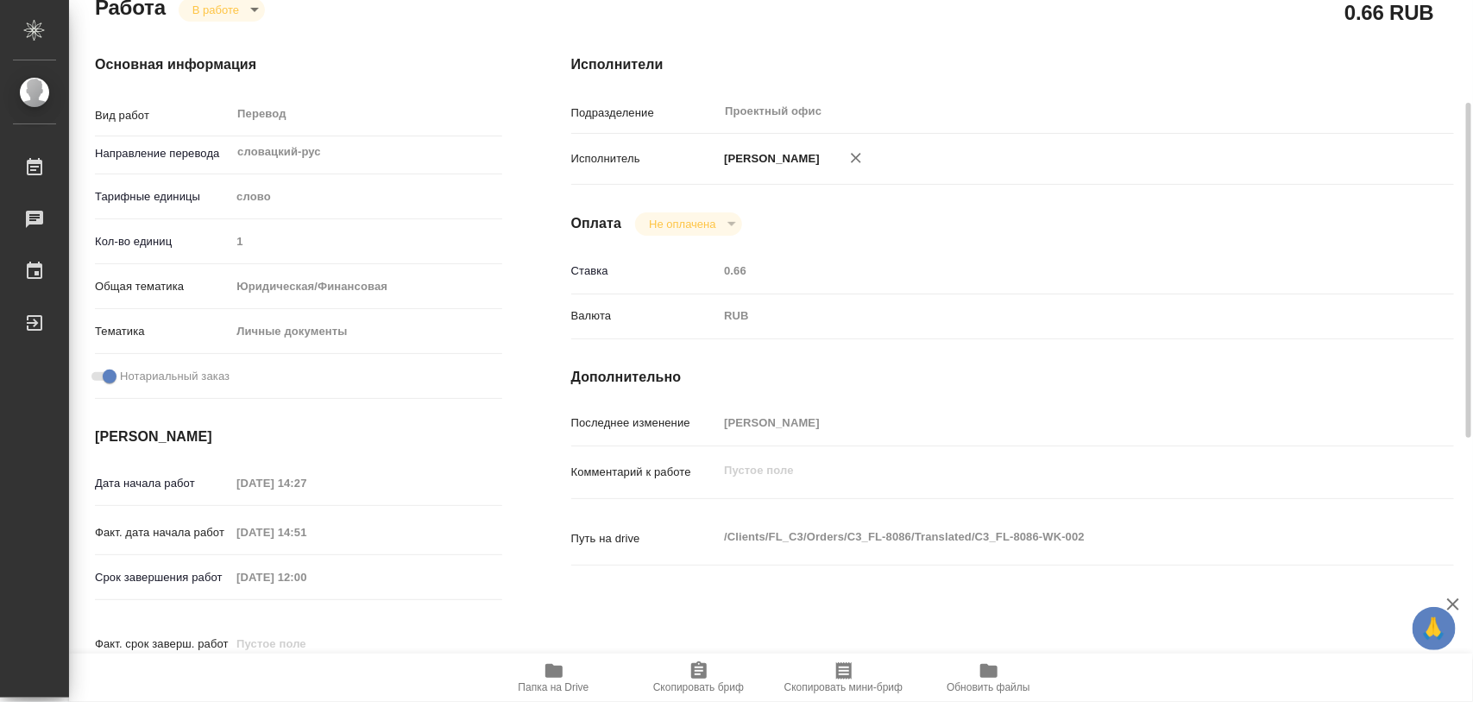
type textarea "x"
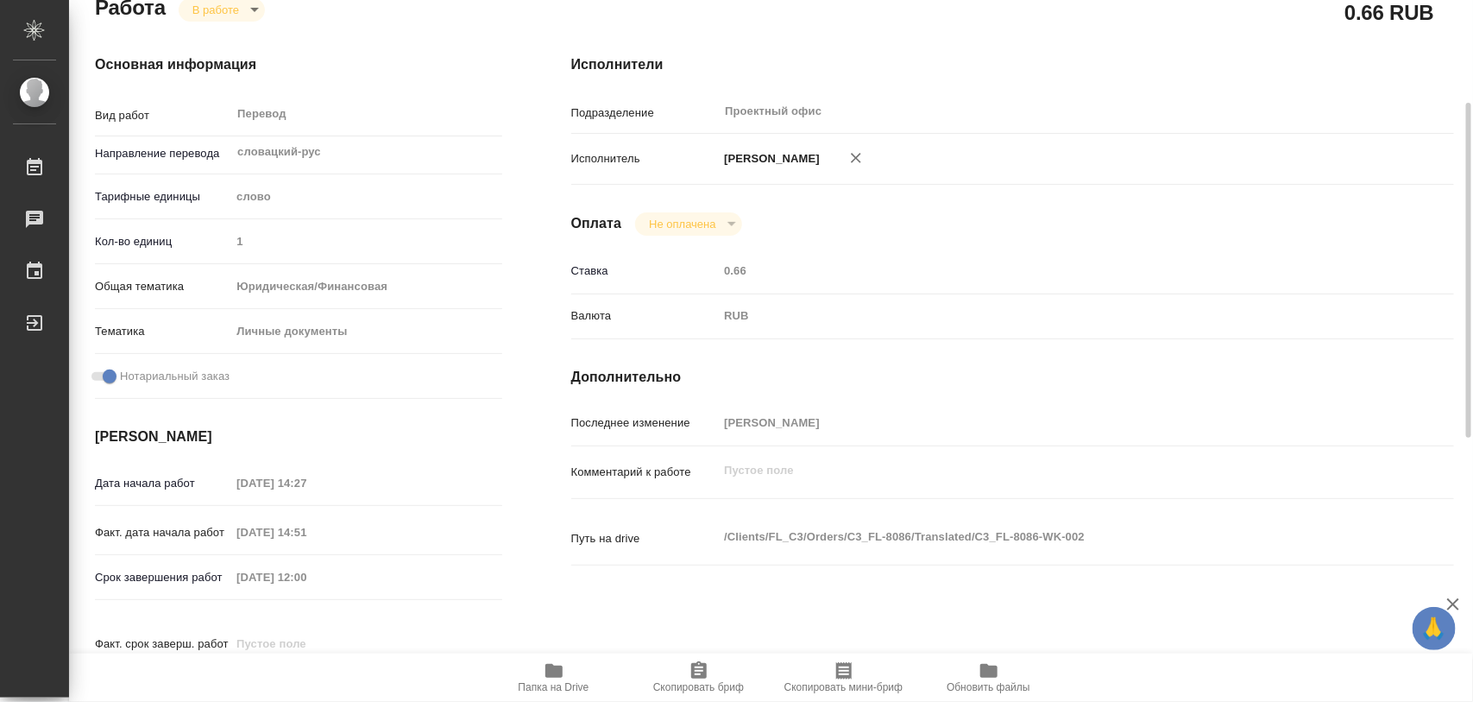
type textarea "x"
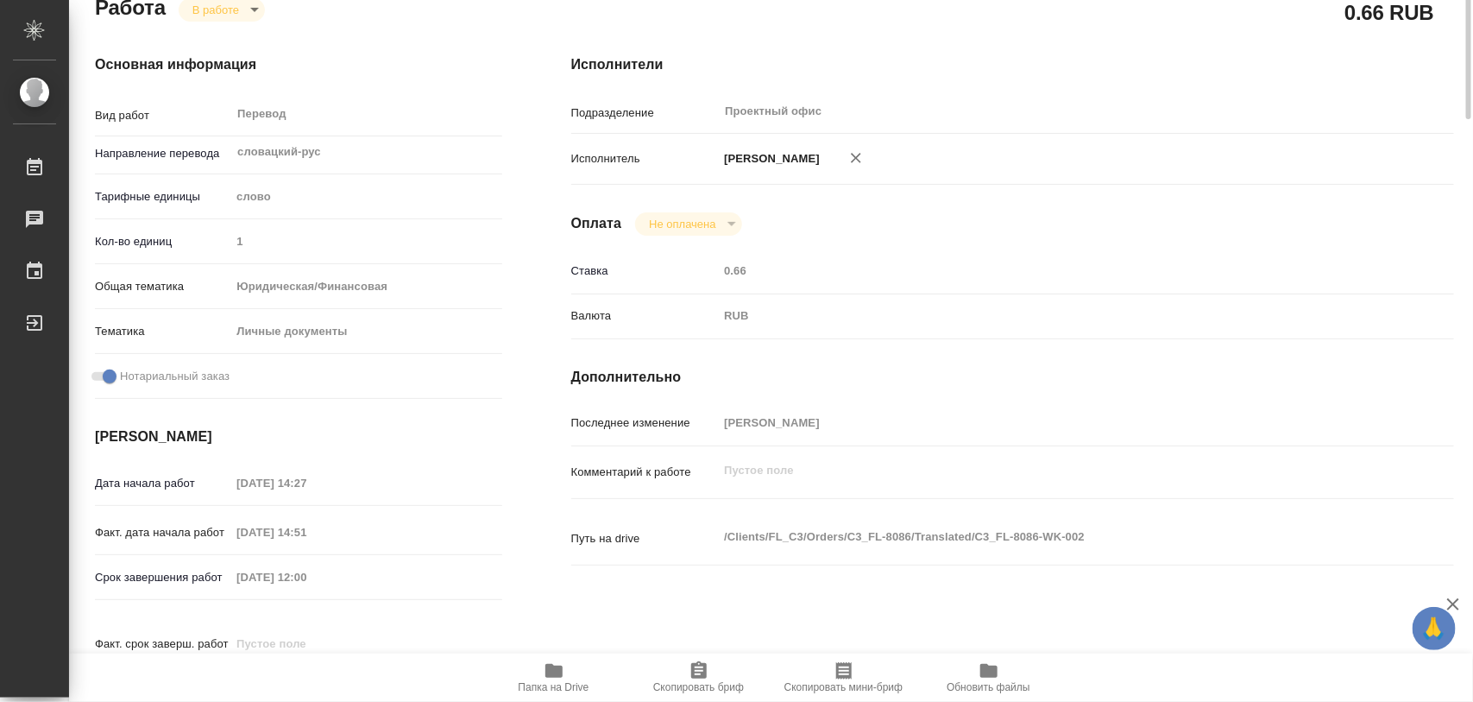
scroll to position [0, 0]
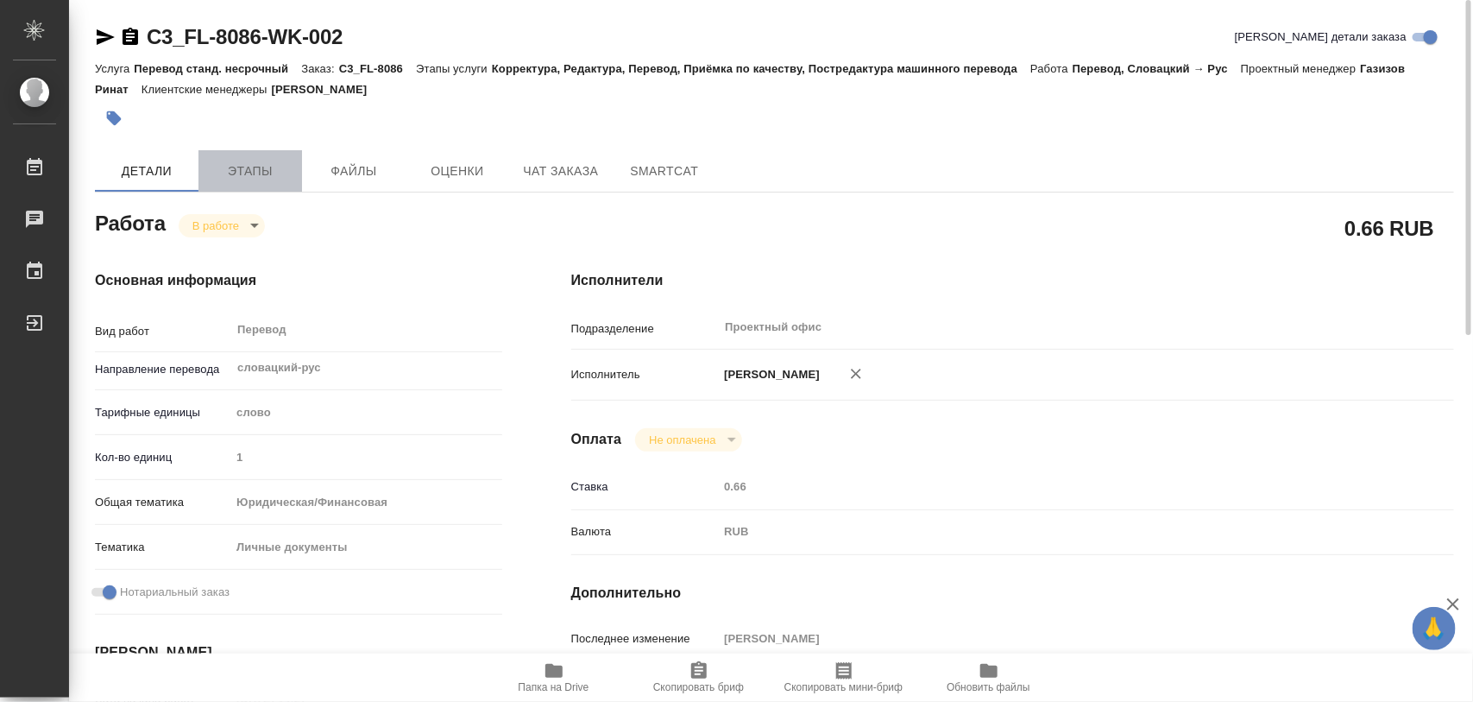
click at [278, 175] on span "Этапы" at bounding box center [250, 172] width 83 height 22
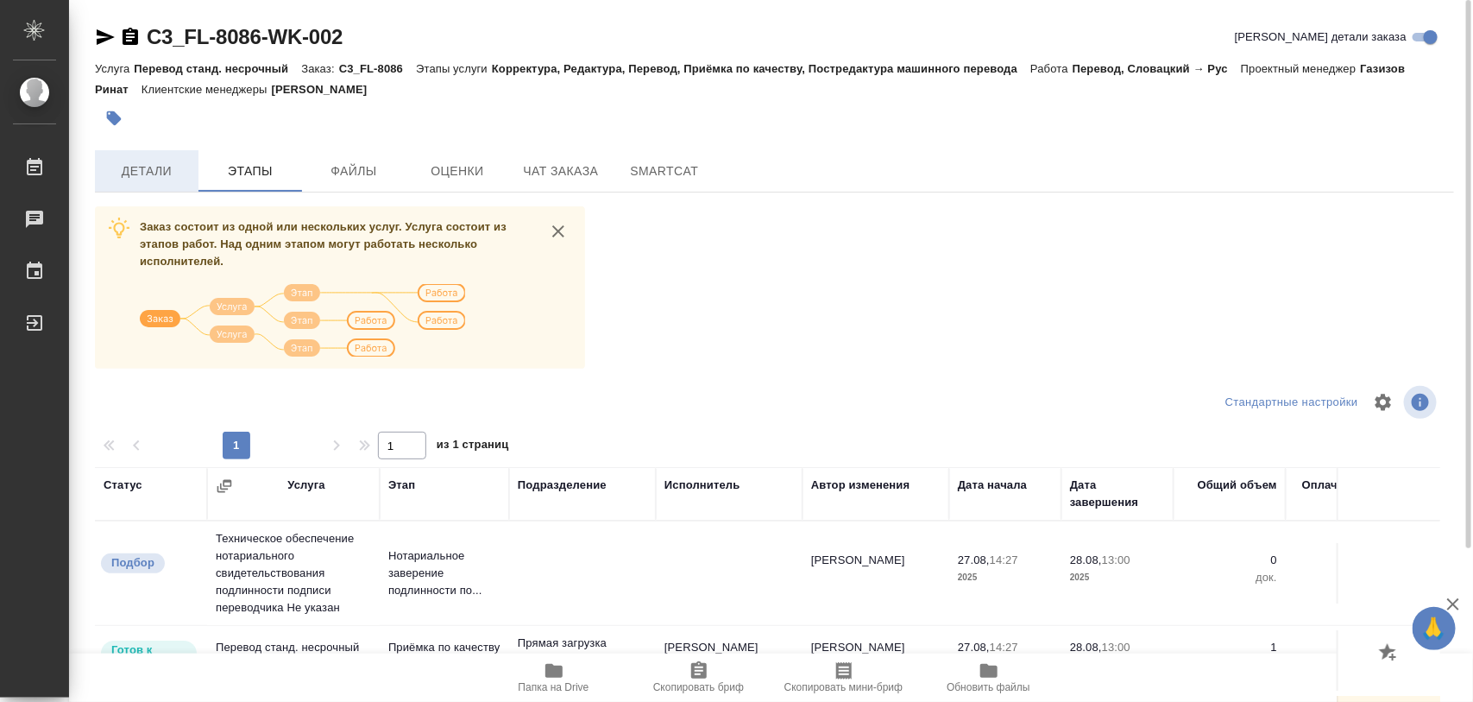
click at [132, 164] on span "Детали" at bounding box center [146, 172] width 83 height 22
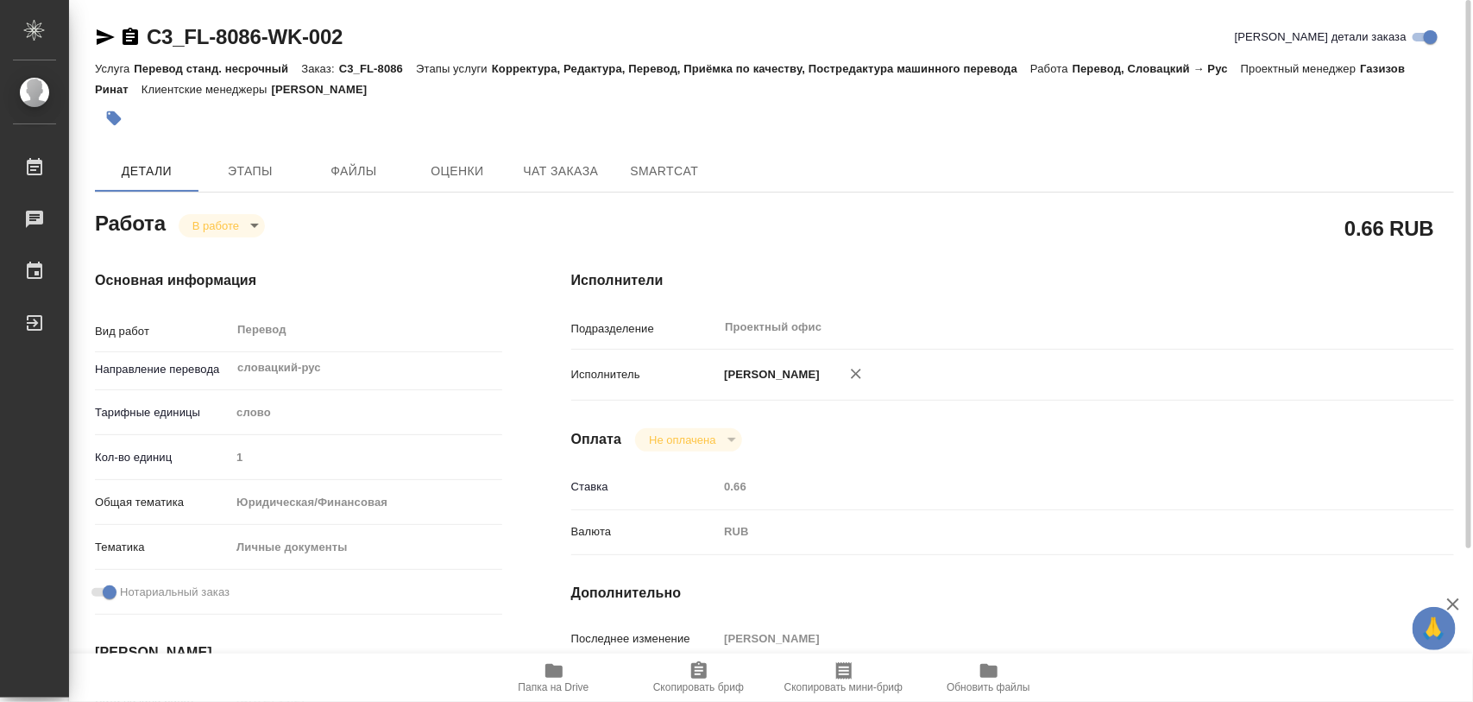
type textarea "x"
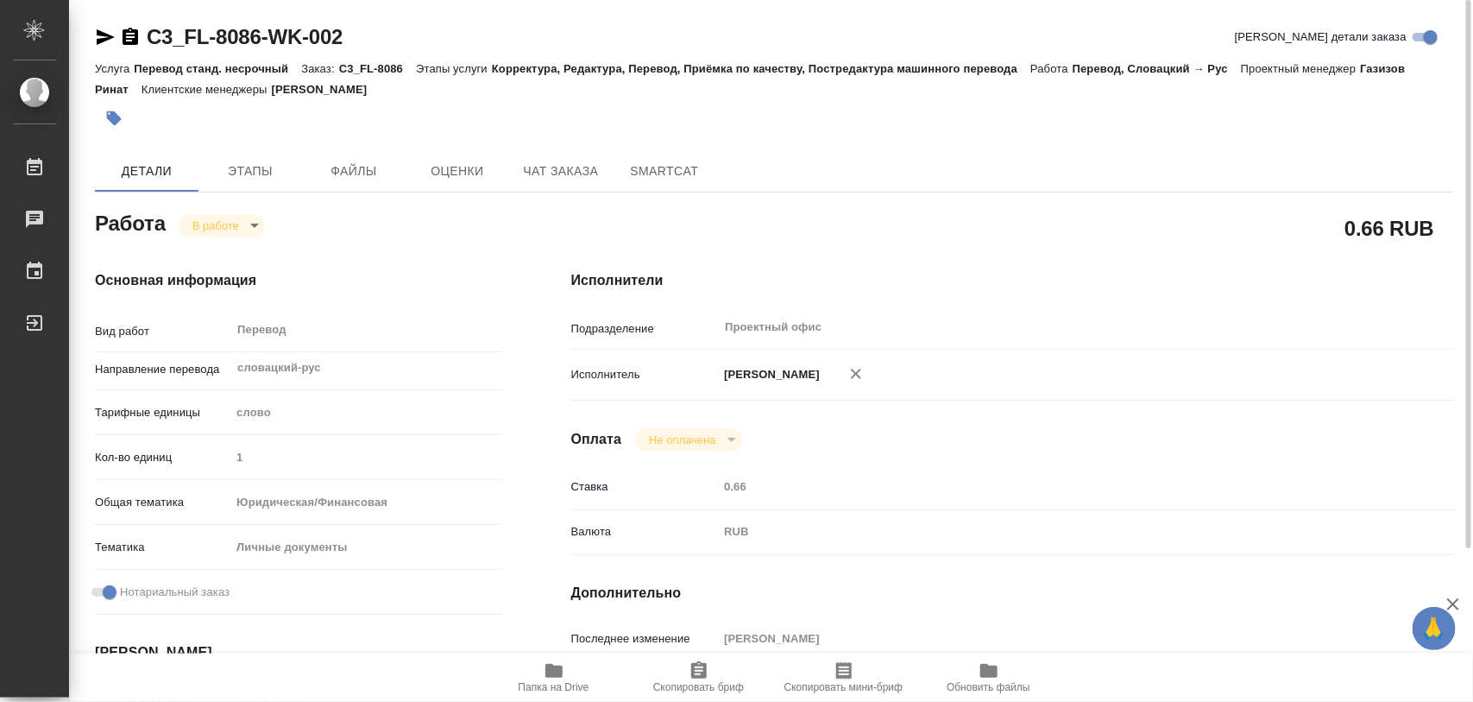
type textarea "x"
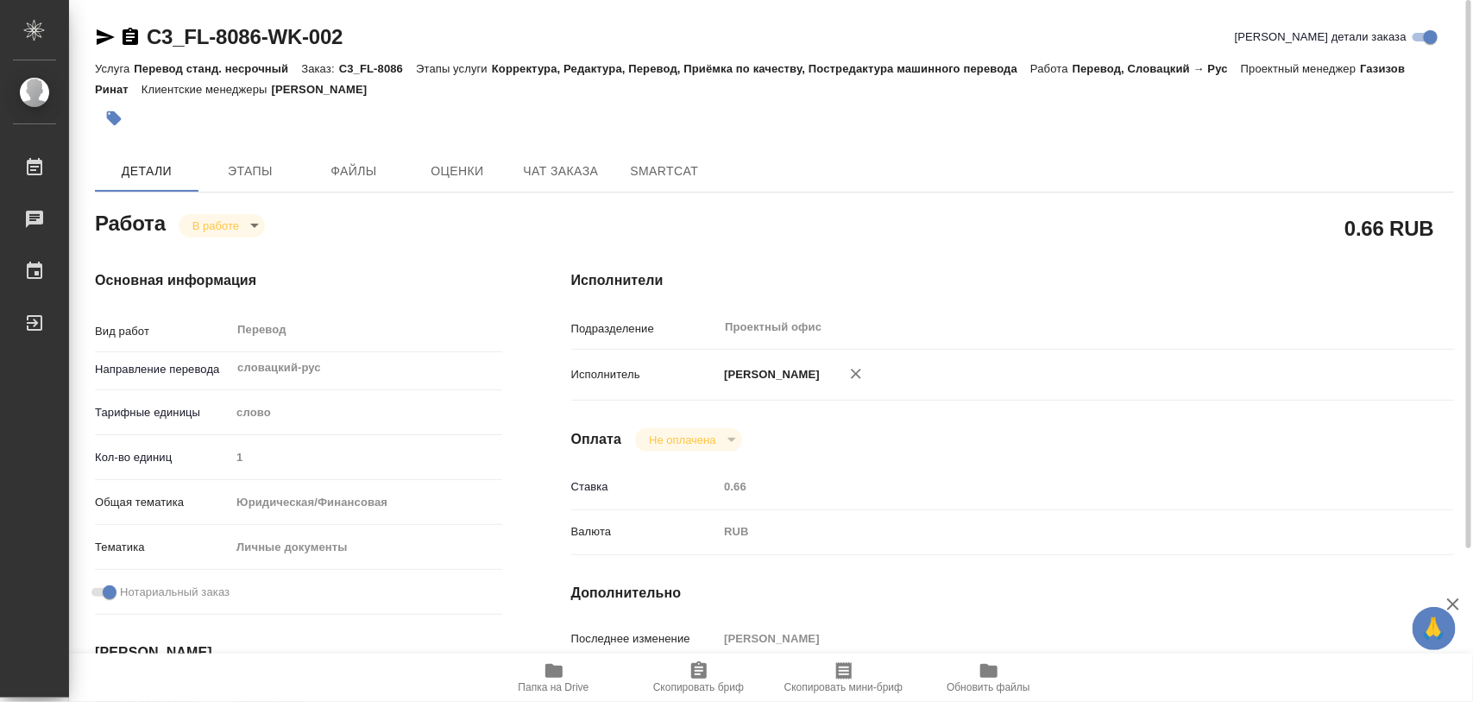
type textarea "x"
